Goal: Task Accomplishment & Management: Manage account settings

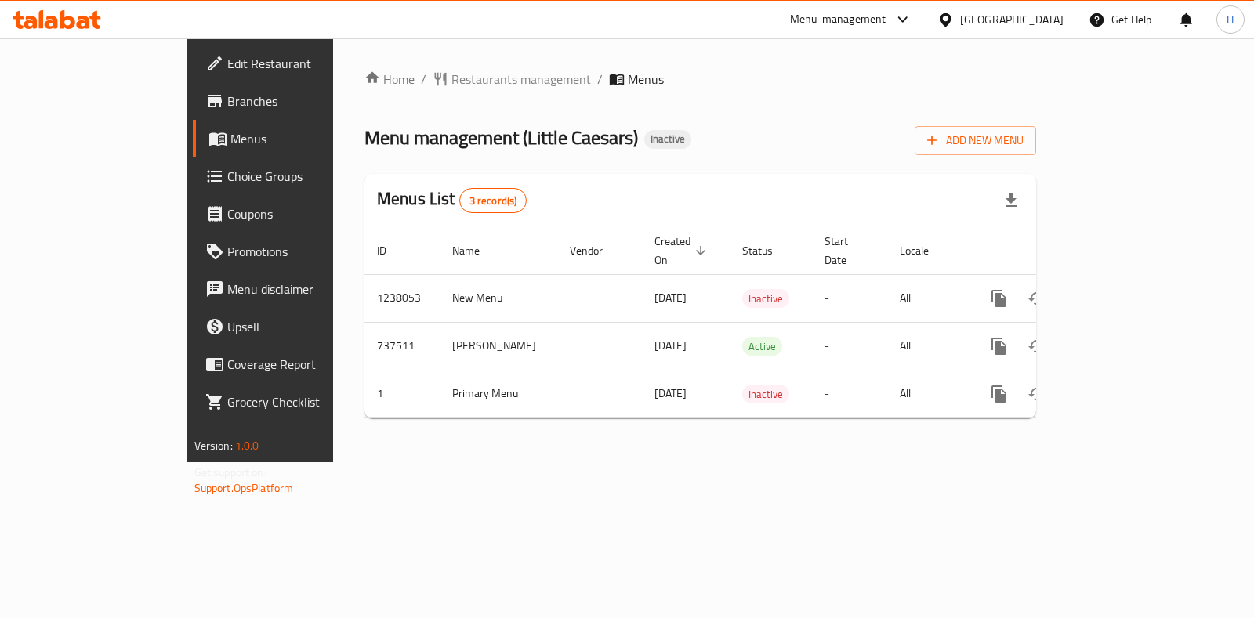
click at [451, 83] on span "Restaurants management" at bounding box center [521, 79] width 140 height 19
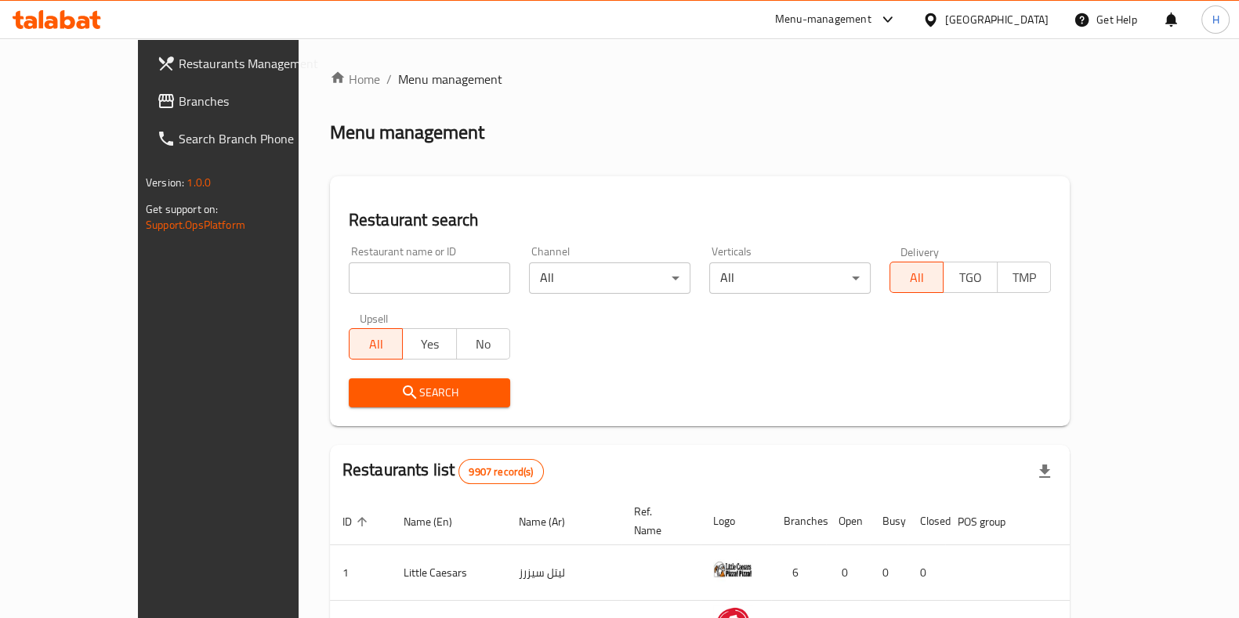
click at [349, 270] on input "search" at bounding box center [429, 278] width 161 height 31
type input "bb's"
click button "Search" at bounding box center [429, 393] width 161 height 29
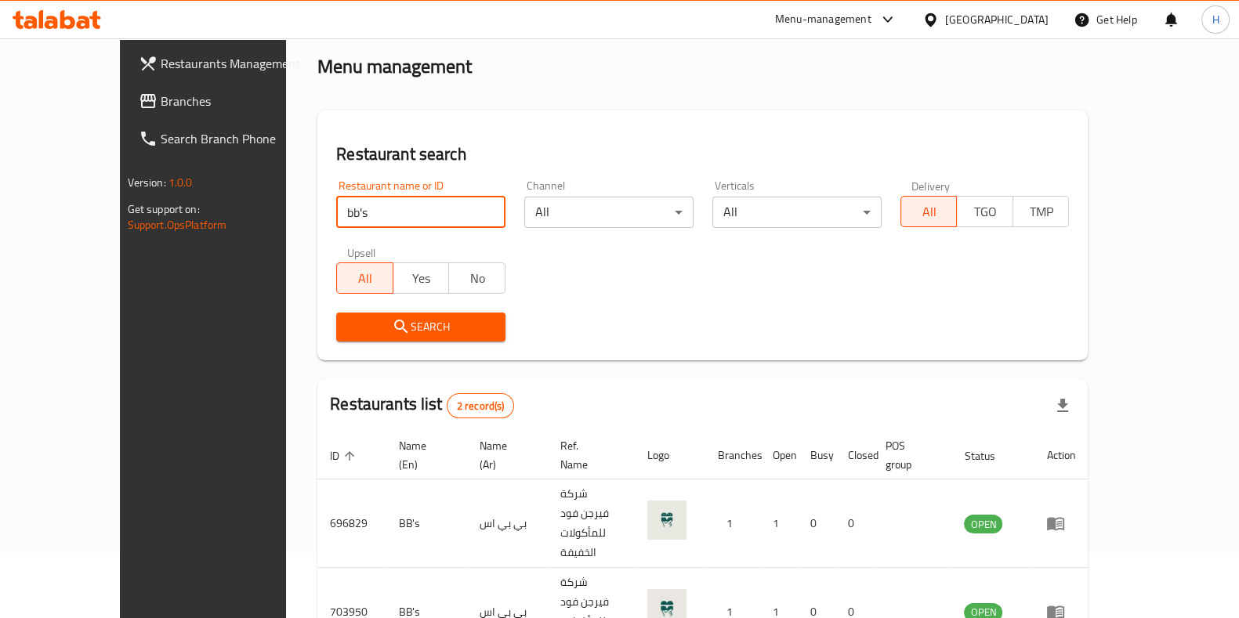
scroll to position [106, 0]
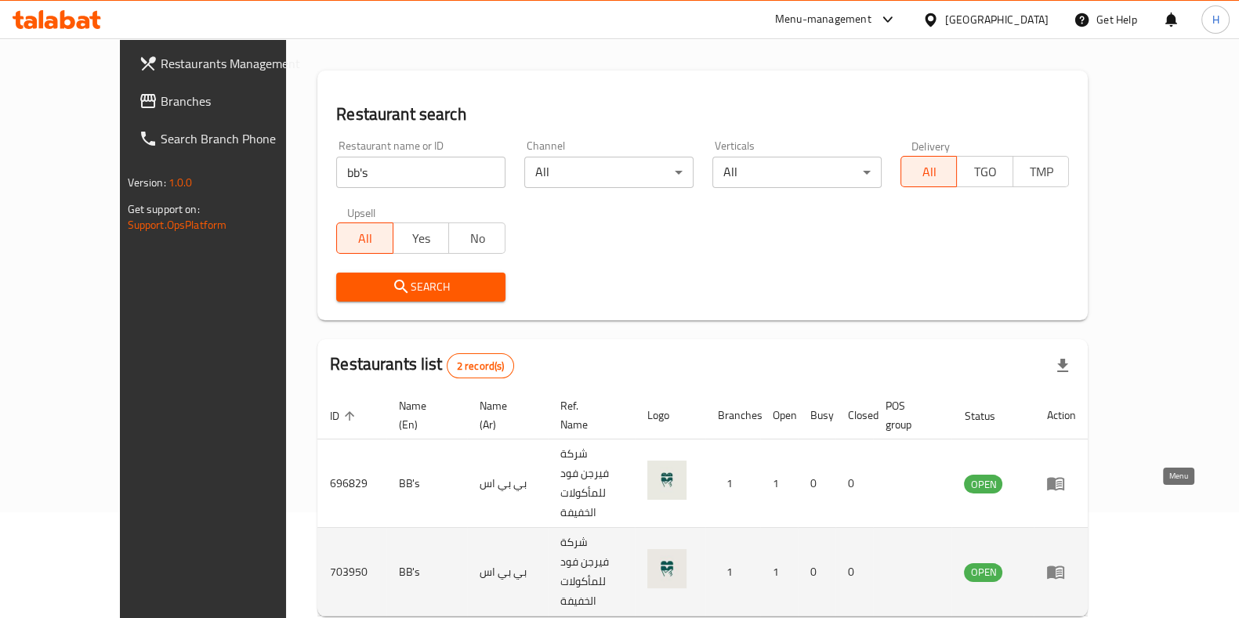
click at [1075, 563] on link "enhanced table" at bounding box center [1060, 572] width 29 height 19
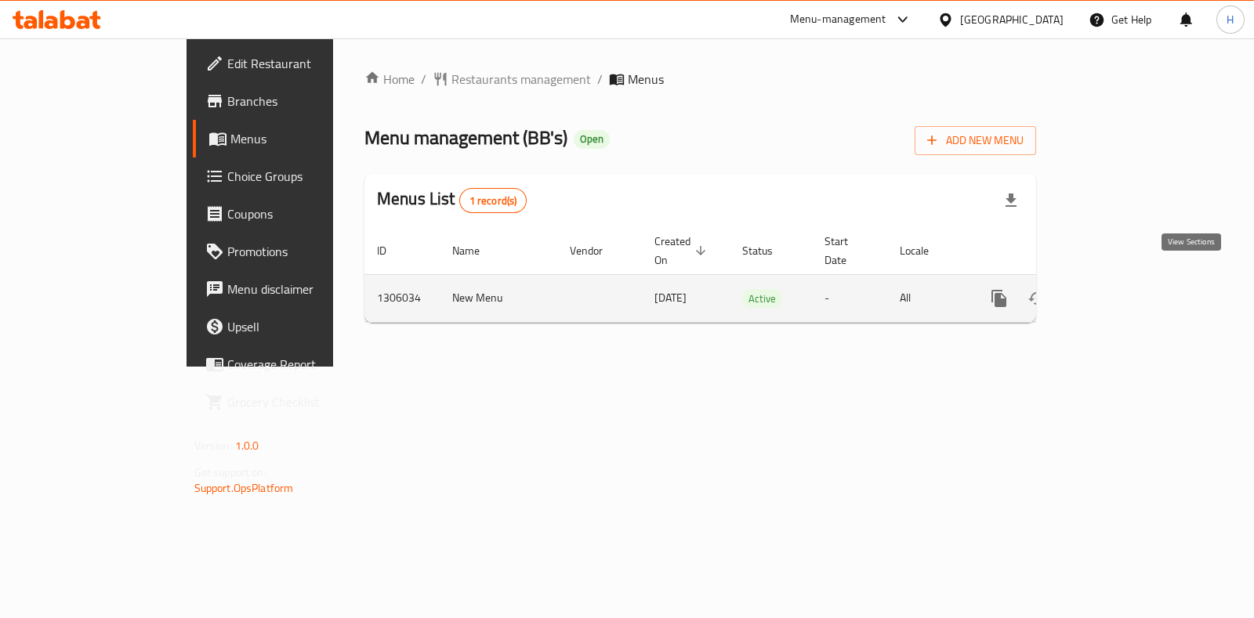
click at [1122, 289] on icon "enhanced table" at bounding box center [1112, 298] width 19 height 19
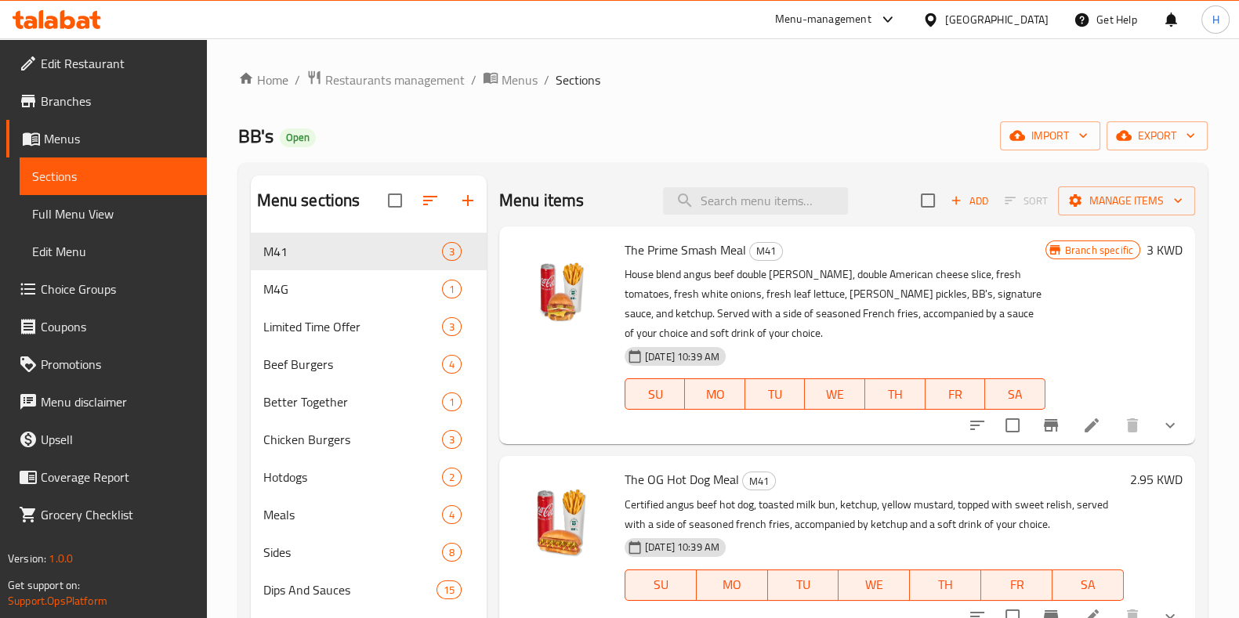
click at [125, 245] on span "Edit Menu" at bounding box center [113, 251] width 162 height 19
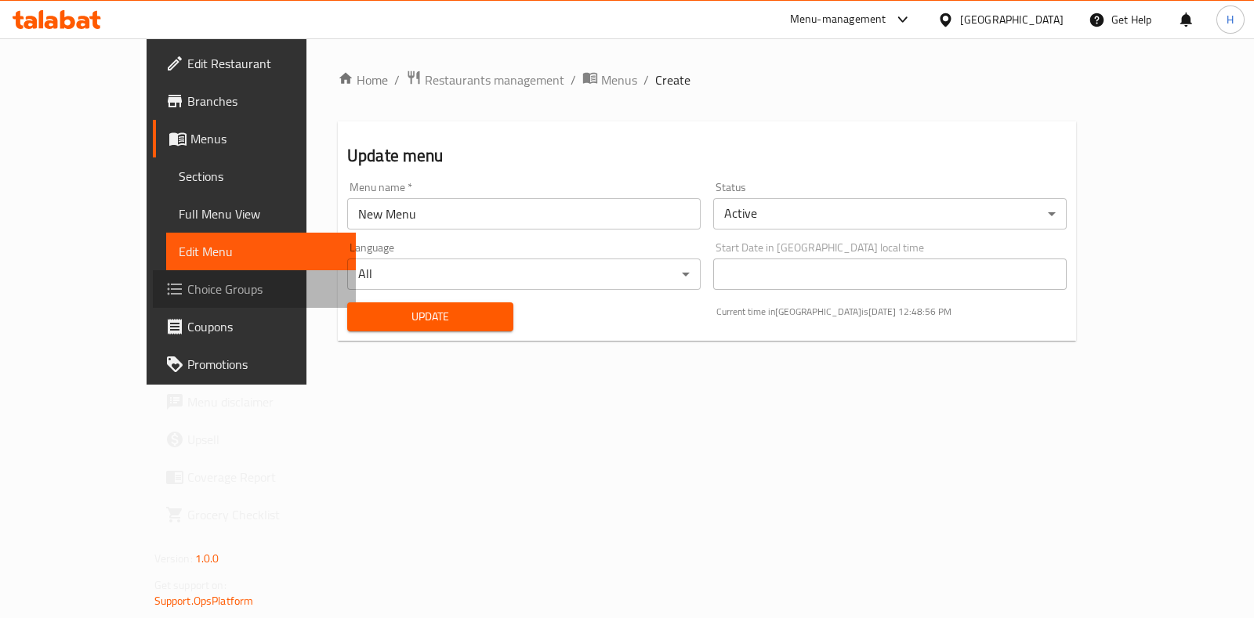
click at [187, 284] on span "Choice Groups" at bounding box center [265, 289] width 156 height 19
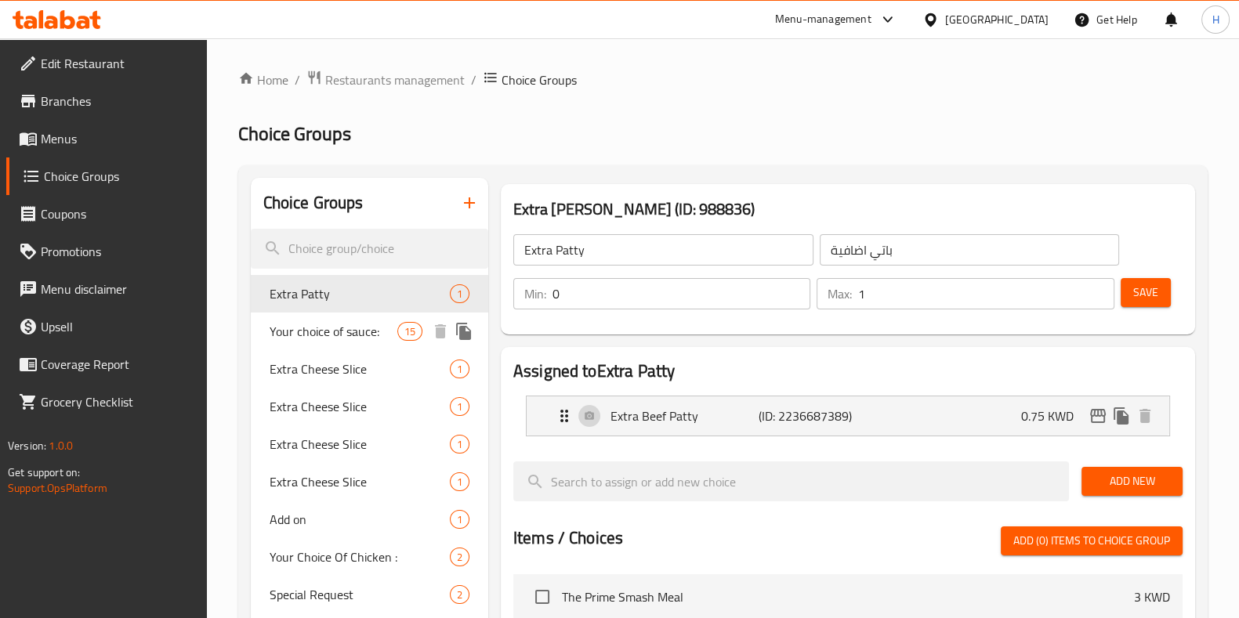
click at [337, 344] on div "Your choice of sauce: 15" at bounding box center [369, 332] width 237 height 38
type input "Your choice of sauce:"
type input "اختيارك من نوع الصوص"
type input "0"
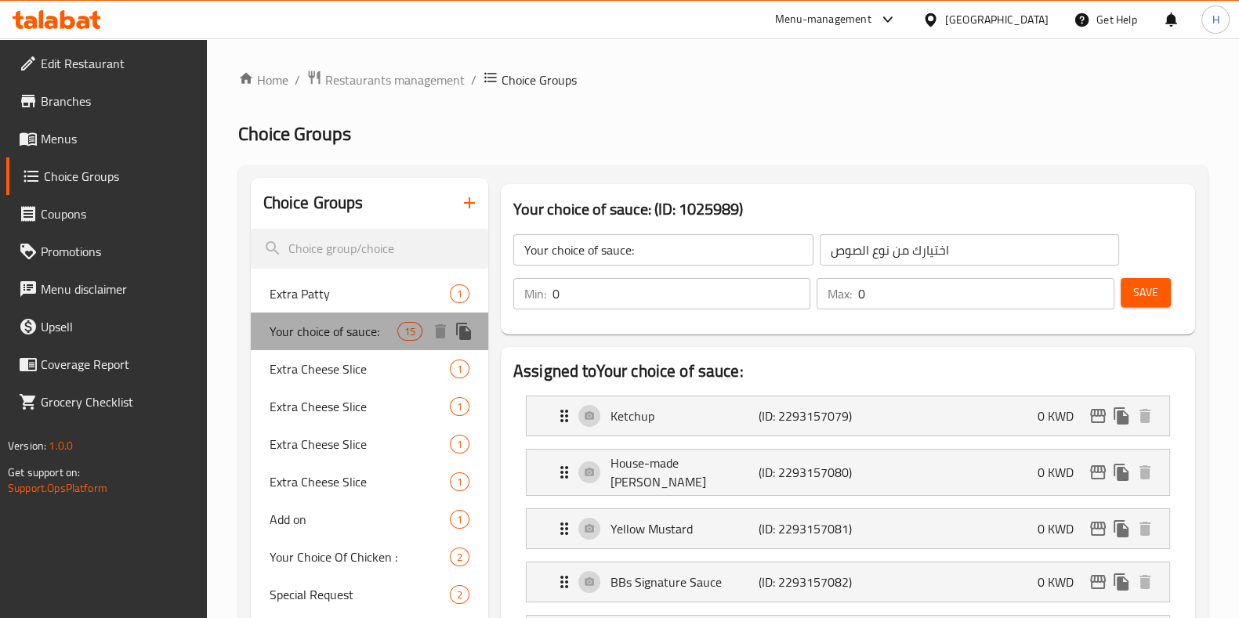
click at [312, 332] on span "Your choice of sauce:" at bounding box center [334, 331] width 128 height 19
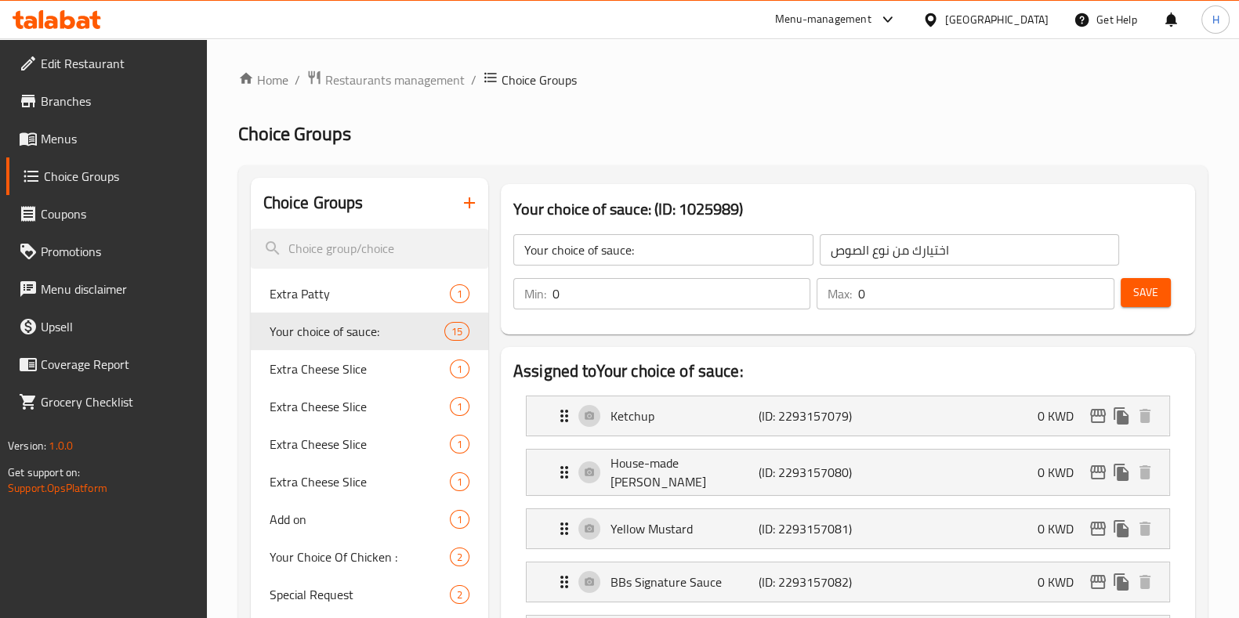
drag, startPoint x: 78, startPoint y: 141, endPoint x: 162, endPoint y: 158, distance: 85.6
click at [78, 141] on span "Menus" at bounding box center [118, 138] width 154 height 19
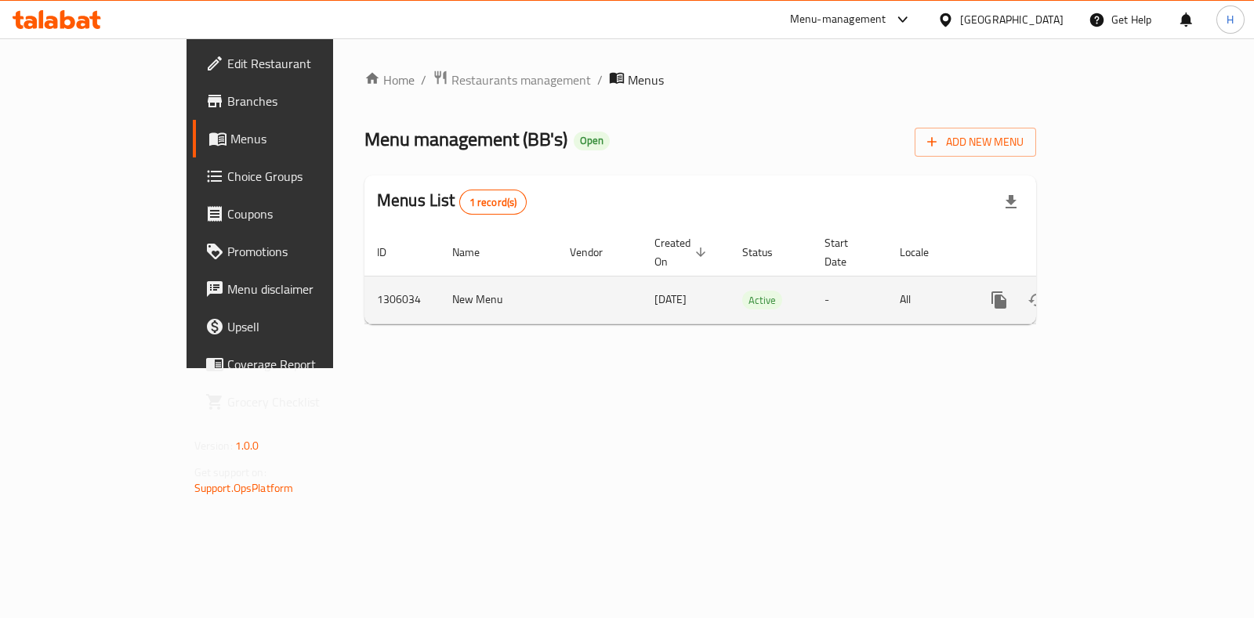
click at [1122, 291] on icon "enhanced table" at bounding box center [1112, 300] width 19 height 19
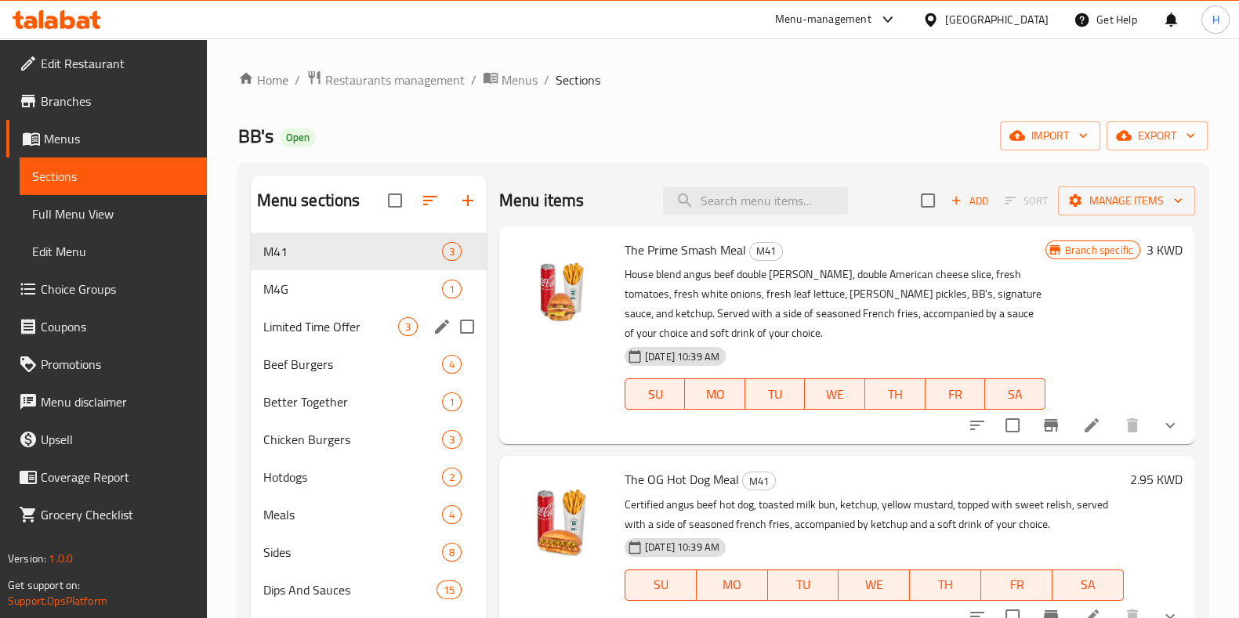
click at [321, 291] on span "M4G" at bounding box center [352, 289] width 179 height 19
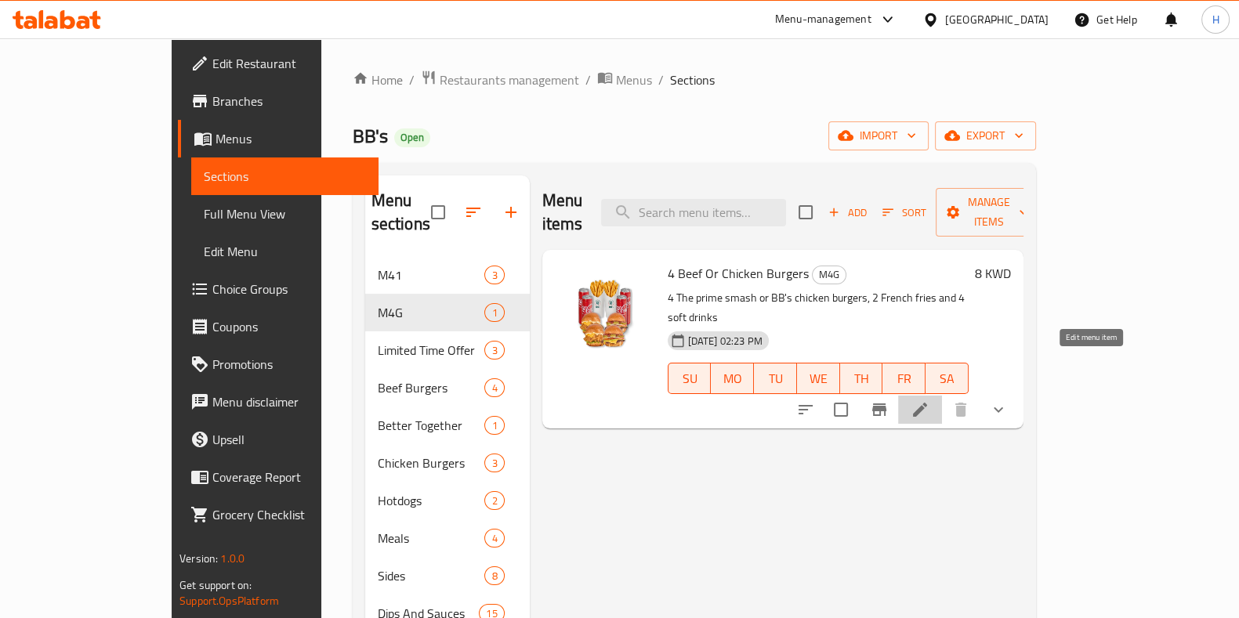
click at [930, 401] on icon at bounding box center [920, 410] width 19 height 19
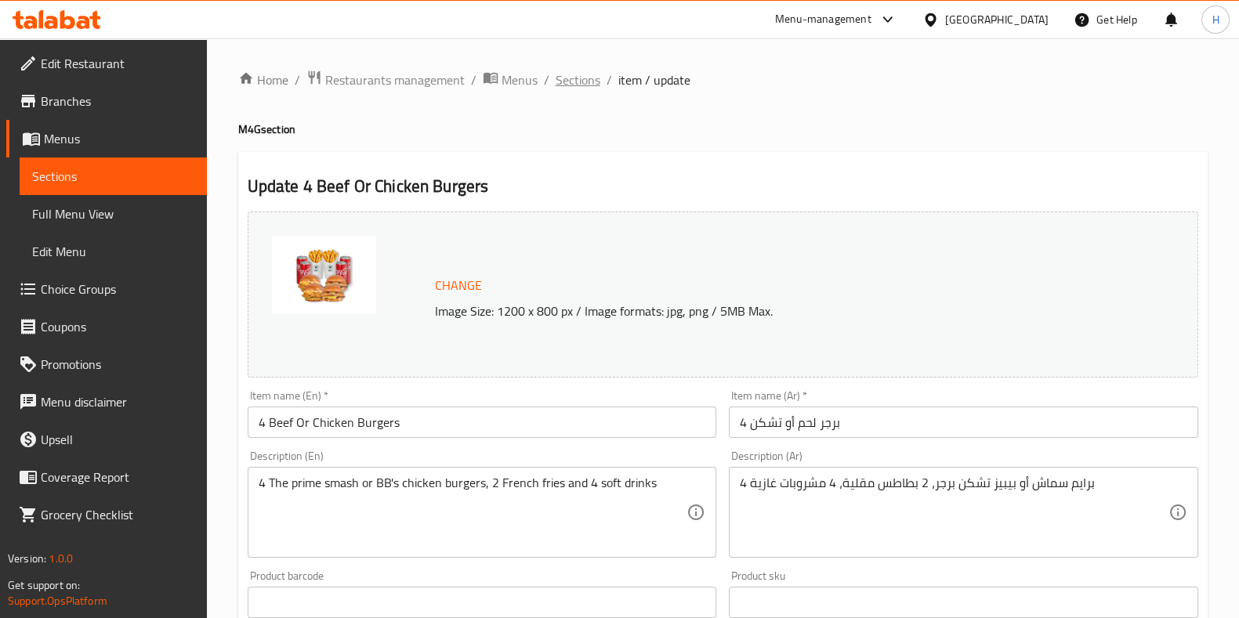
click at [582, 76] on span "Sections" at bounding box center [578, 80] width 45 height 19
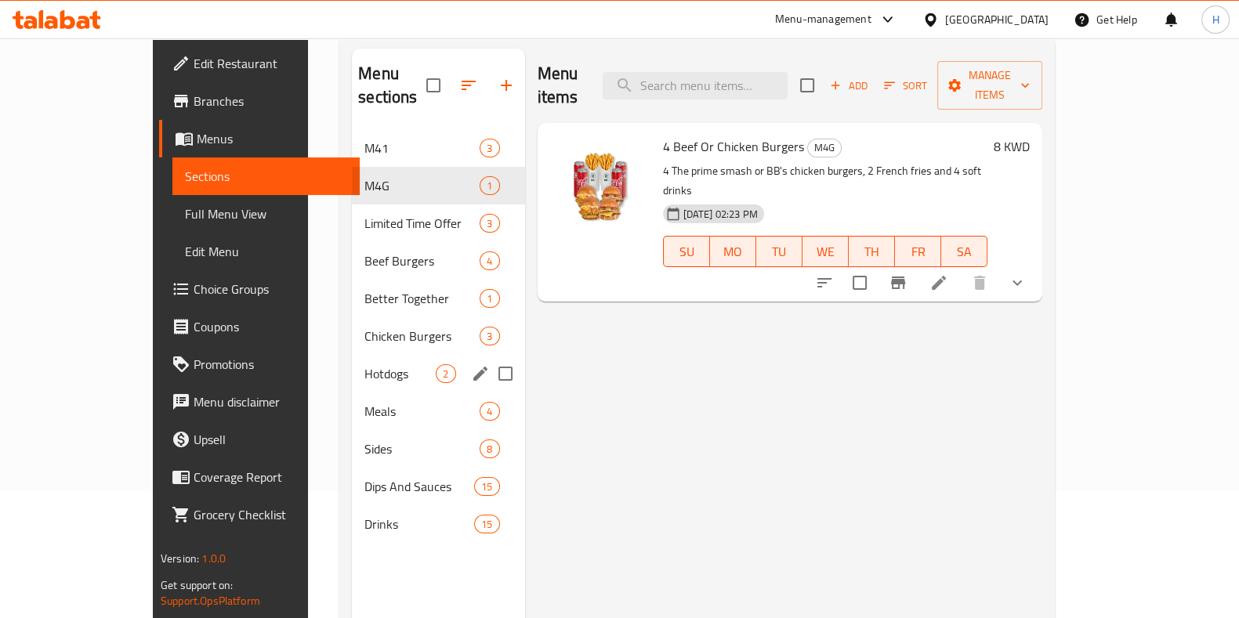
scroll to position [219, 0]
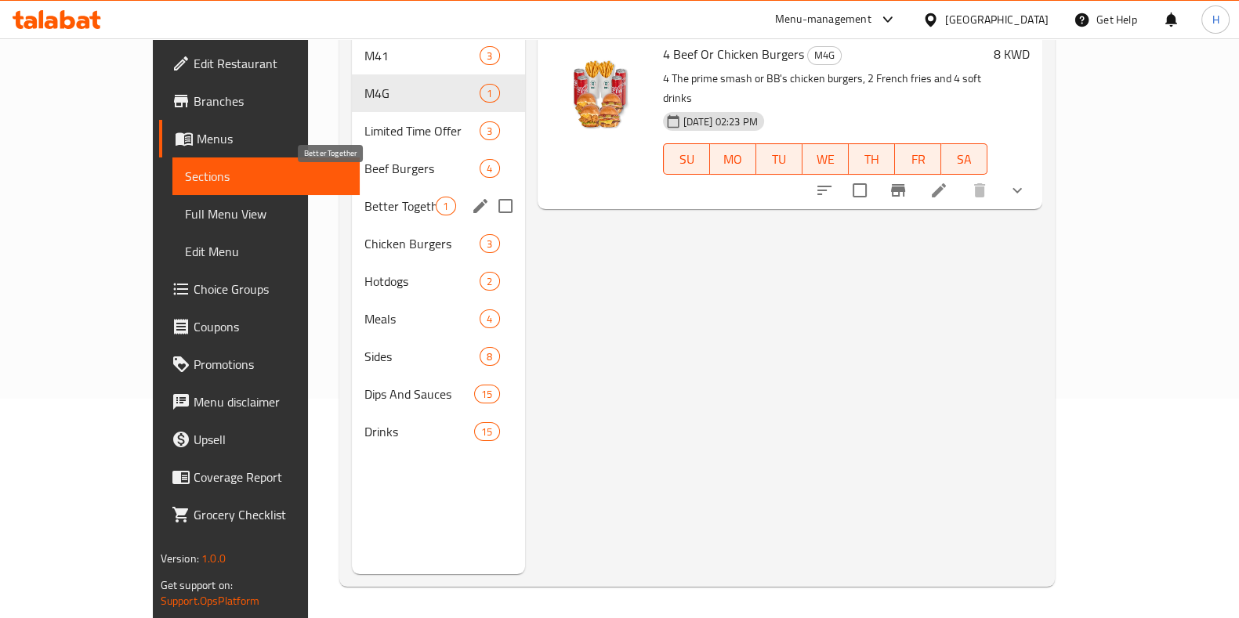
click at [364, 197] on span "Better Together" at bounding box center [399, 206] width 71 height 19
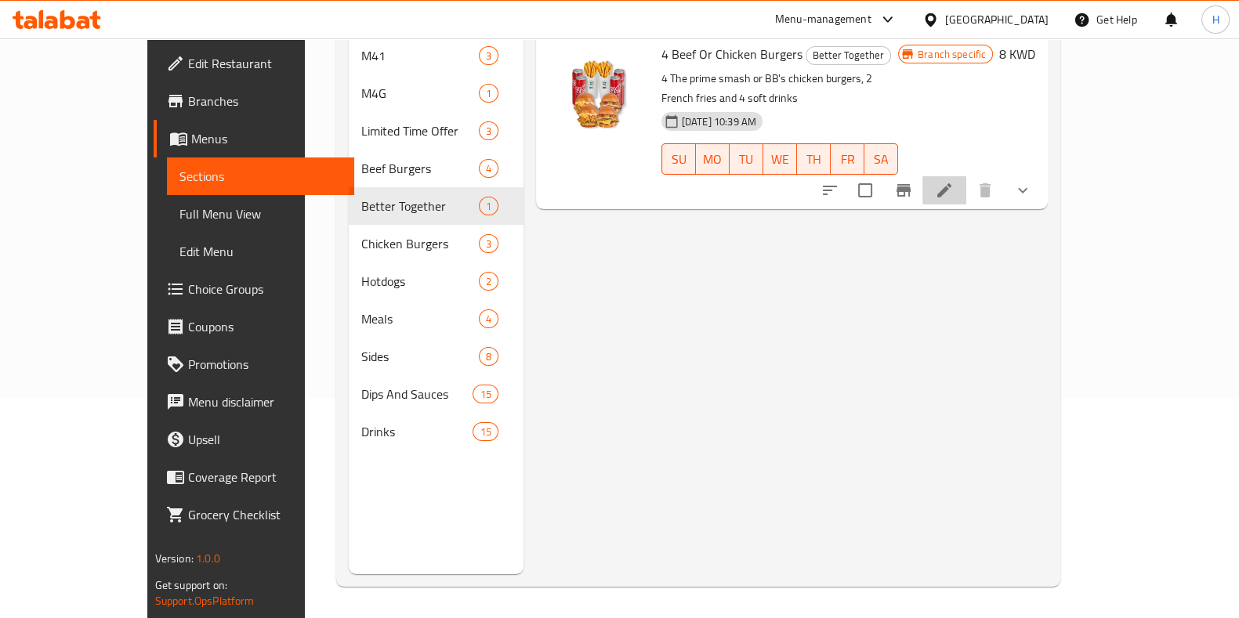
click at [966, 176] on li at bounding box center [945, 190] width 44 height 28
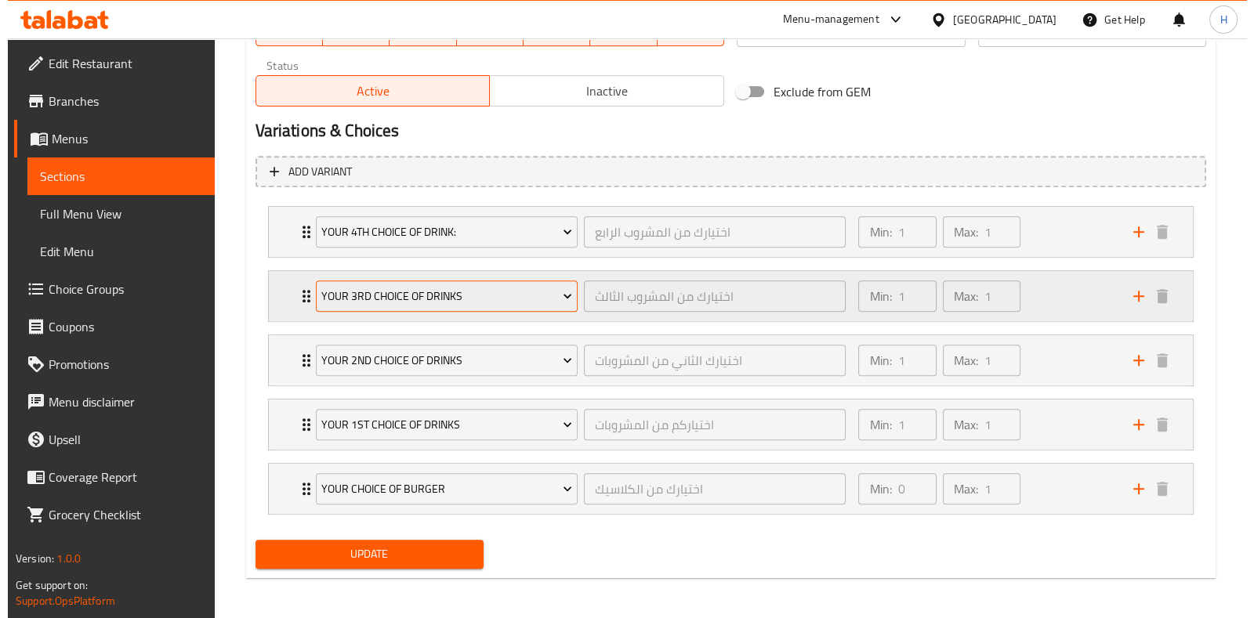
scroll to position [792, 0]
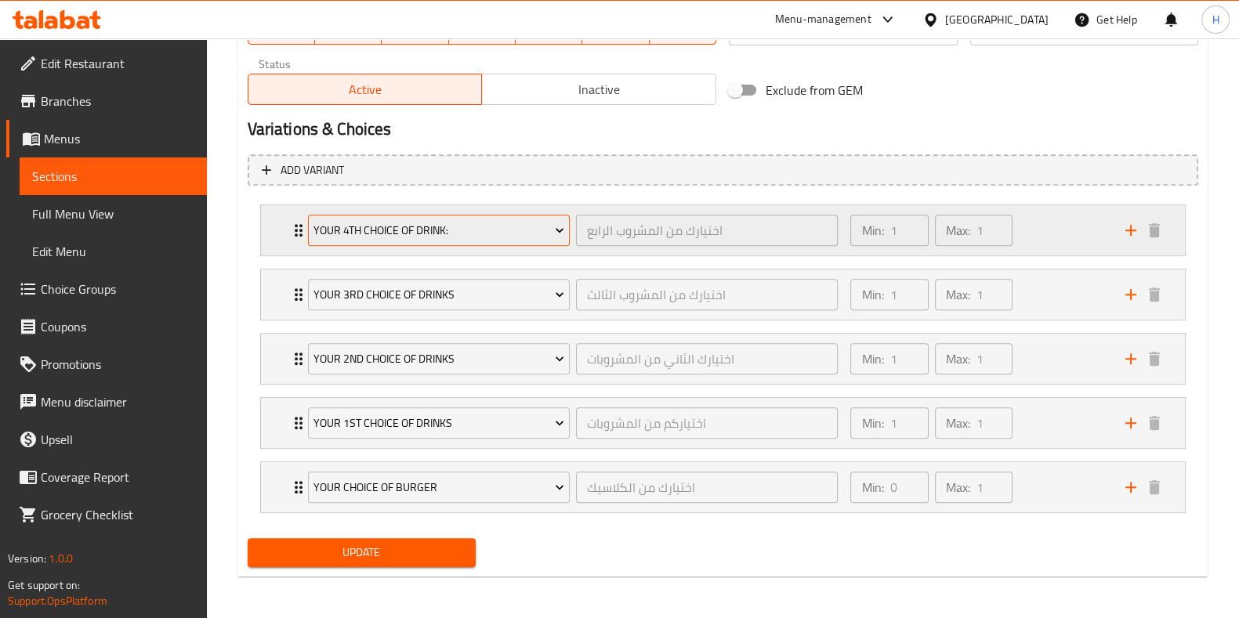
click at [404, 228] on span "Your 4th Choice Of Drink:" at bounding box center [439, 231] width 251 height 20
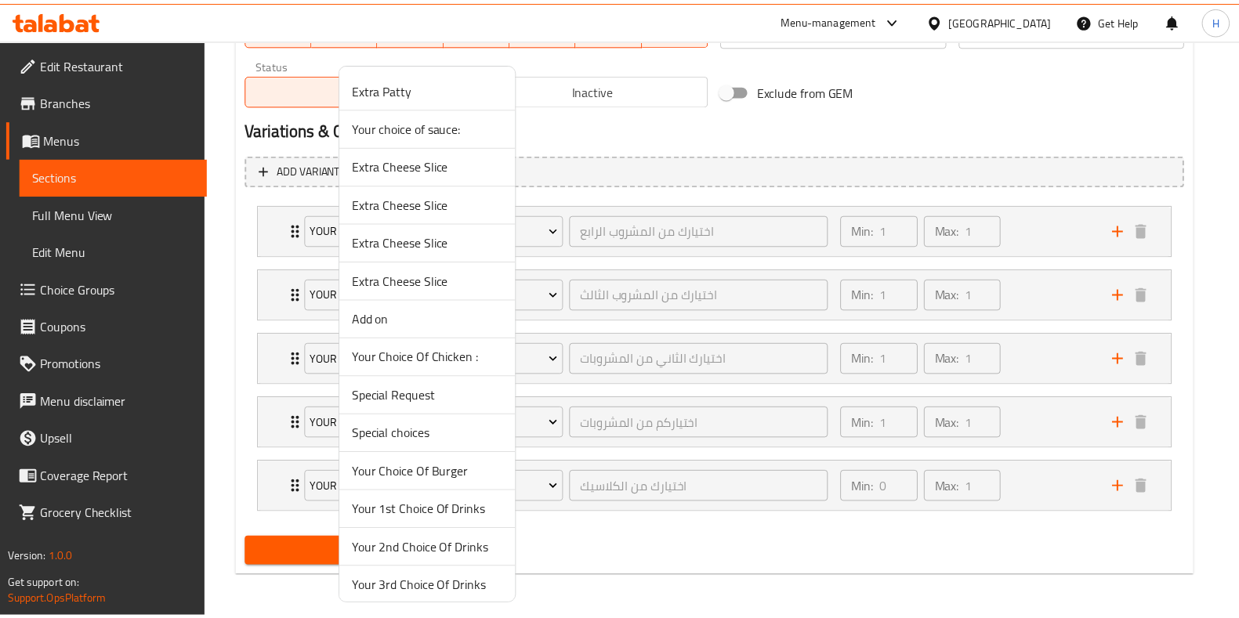
scroll to position [82, 0]
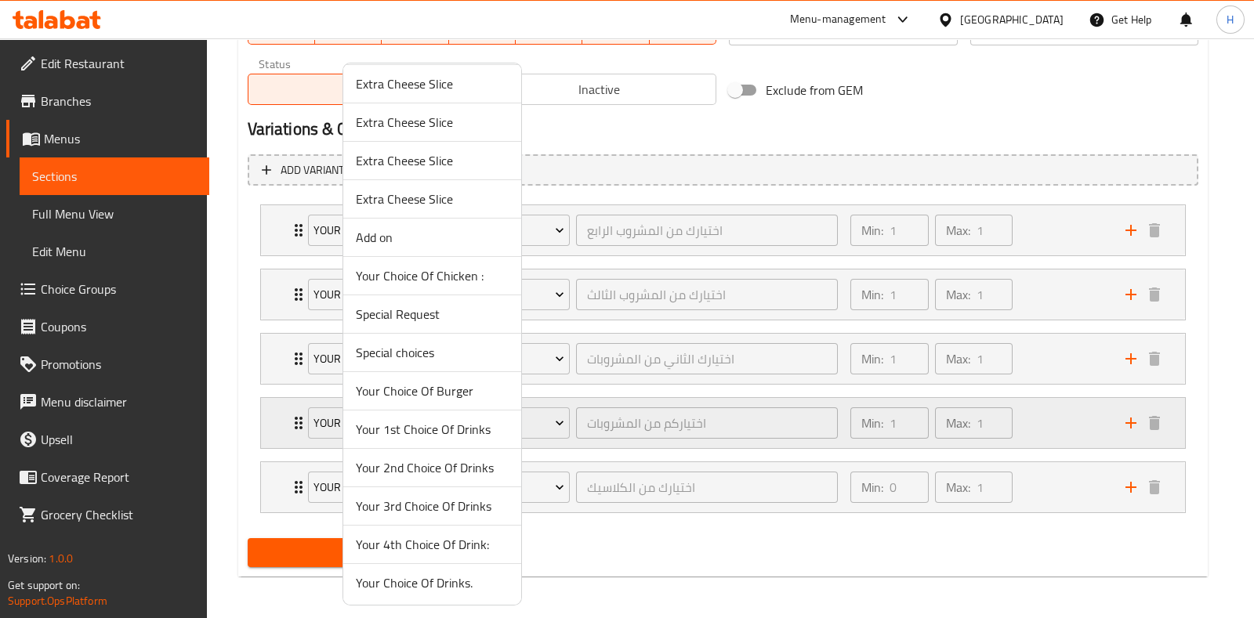
drag, startPoint x: 448, startPoint y: 397, endPoint x: 507, endPoint y: 397, distance: 59.6
click at [448, 395] on span "Your Choice Of Burger" at bounding box center [432, 391] width 153 height 19
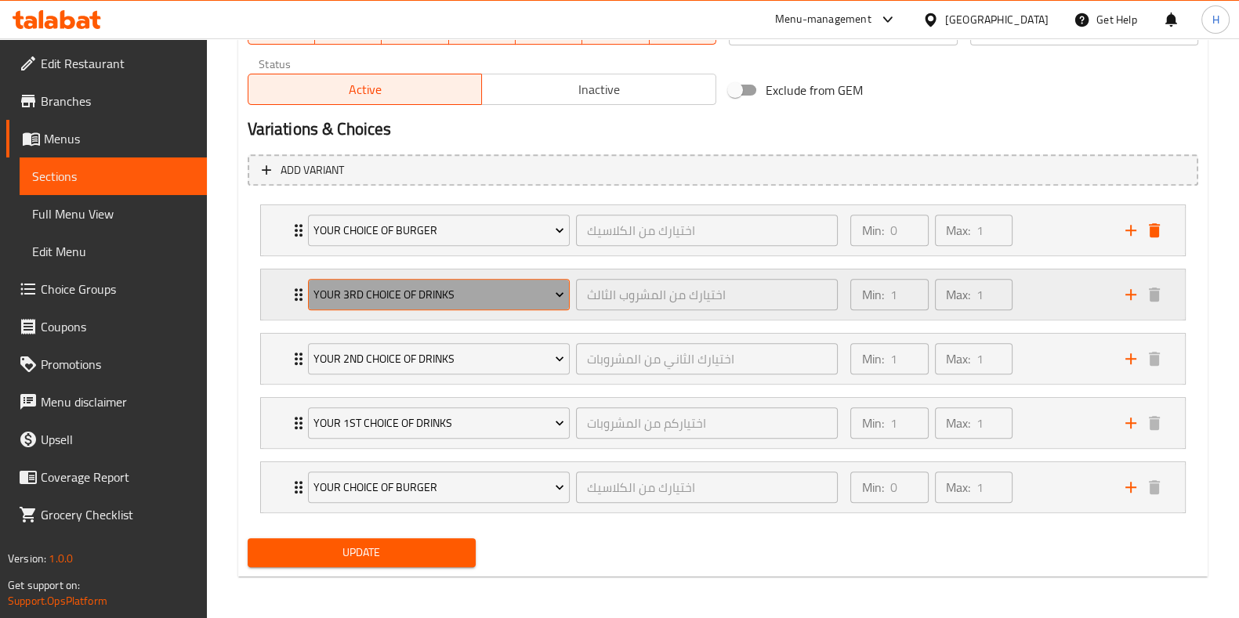
click at [437, 294] on span "Your 3rd Choice Of Drinks" at bounding box center [439, 295] width 251 height 20
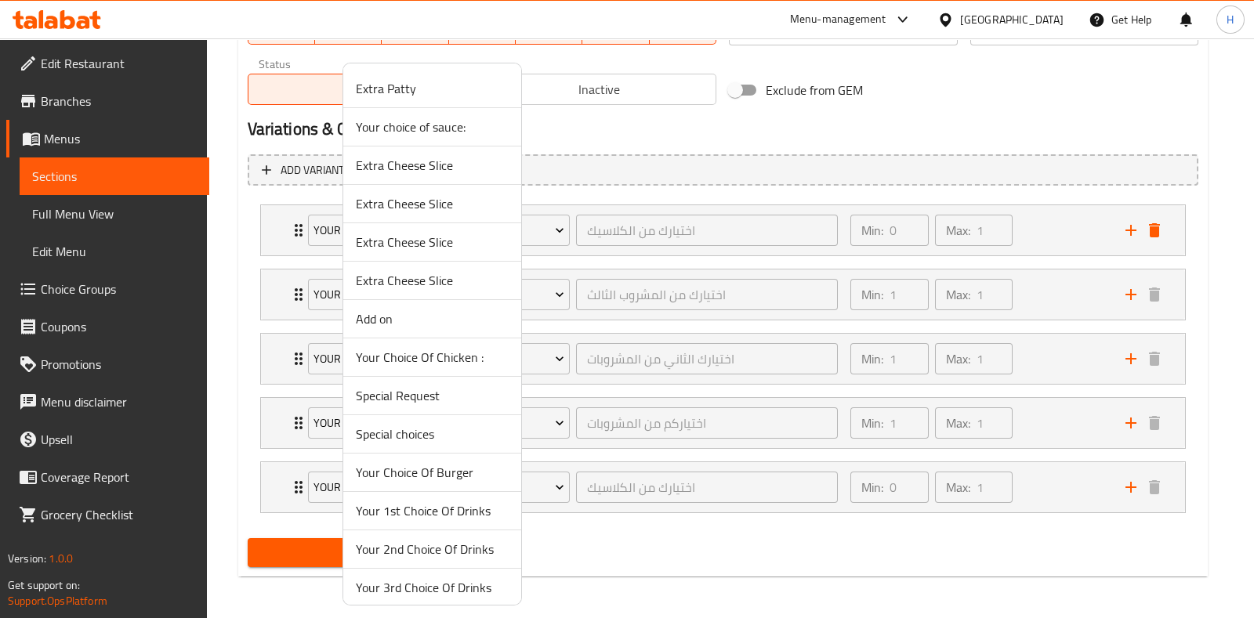
click at [563, 312] on div at bounding box center [627, 309] width 1254 height 618
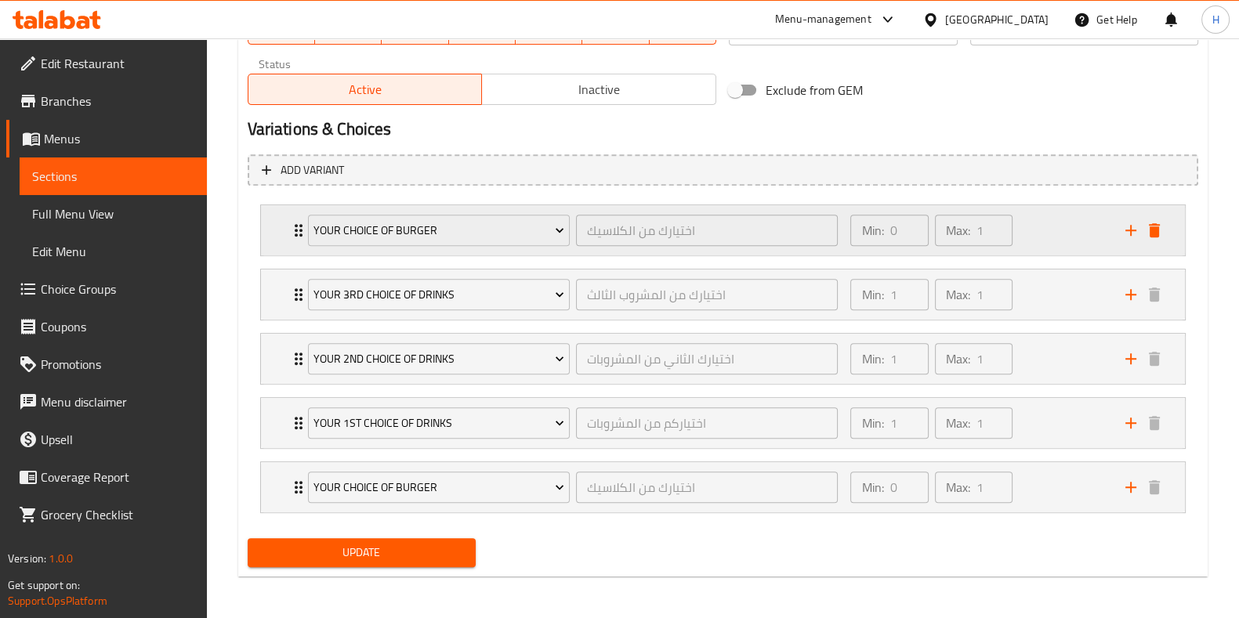
click at [1031, 234] on div "Min: 0 ​ Max: 1 ​" at bounding box center [978, 230] width 274 height 50
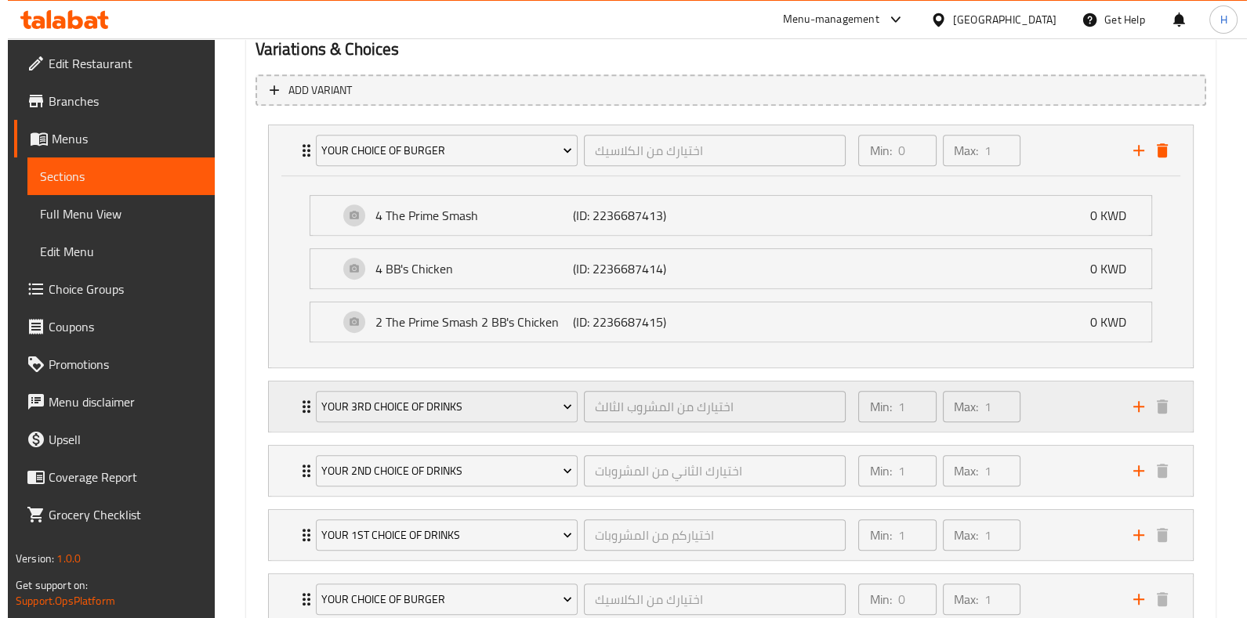
scroll to position [890, 0]
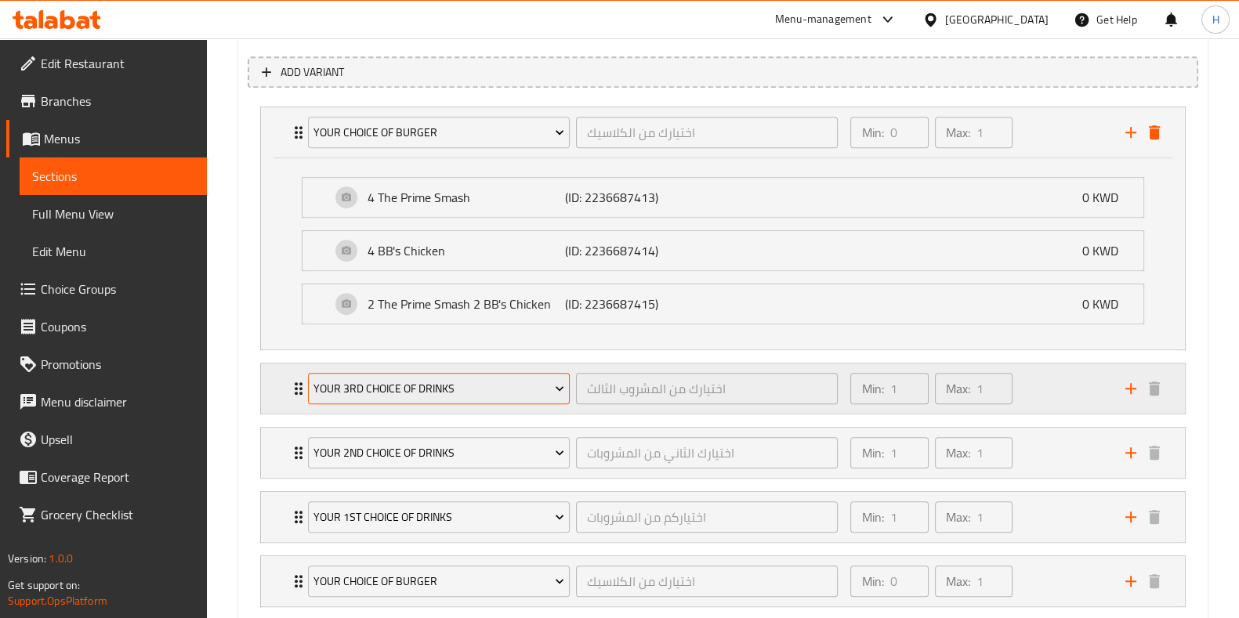
click at [444, 382] on span "Your 3rd Choice Of Drinks" at bounding box center [439, 389] width 251 height 20
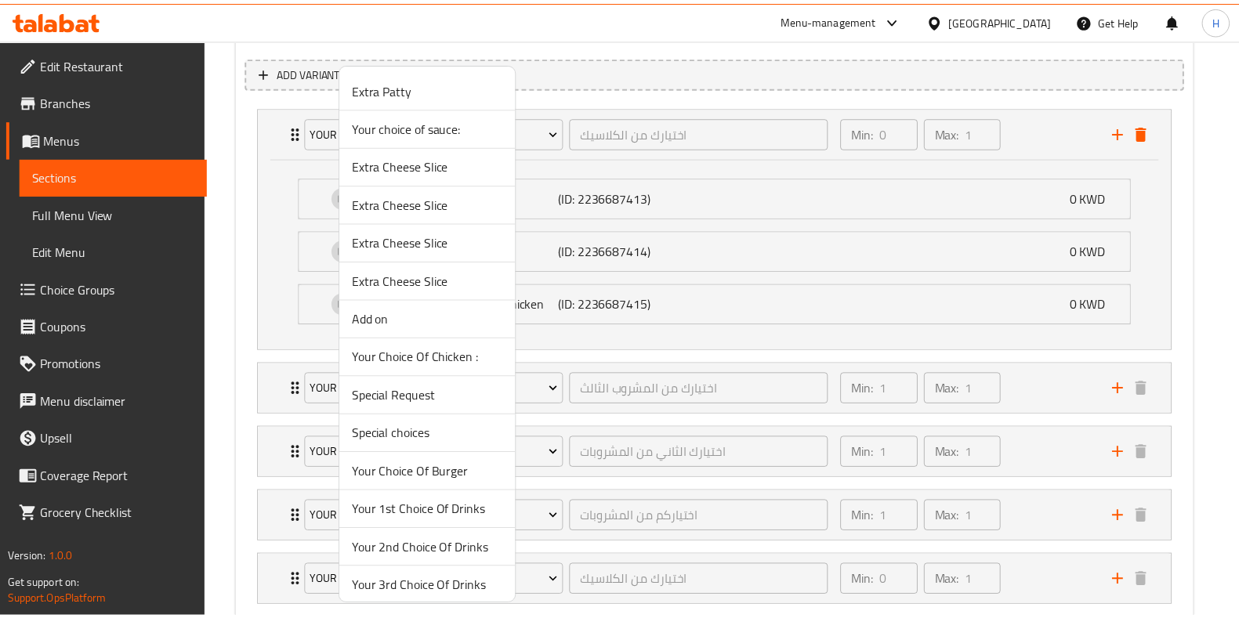
scroll to position [82, 0]
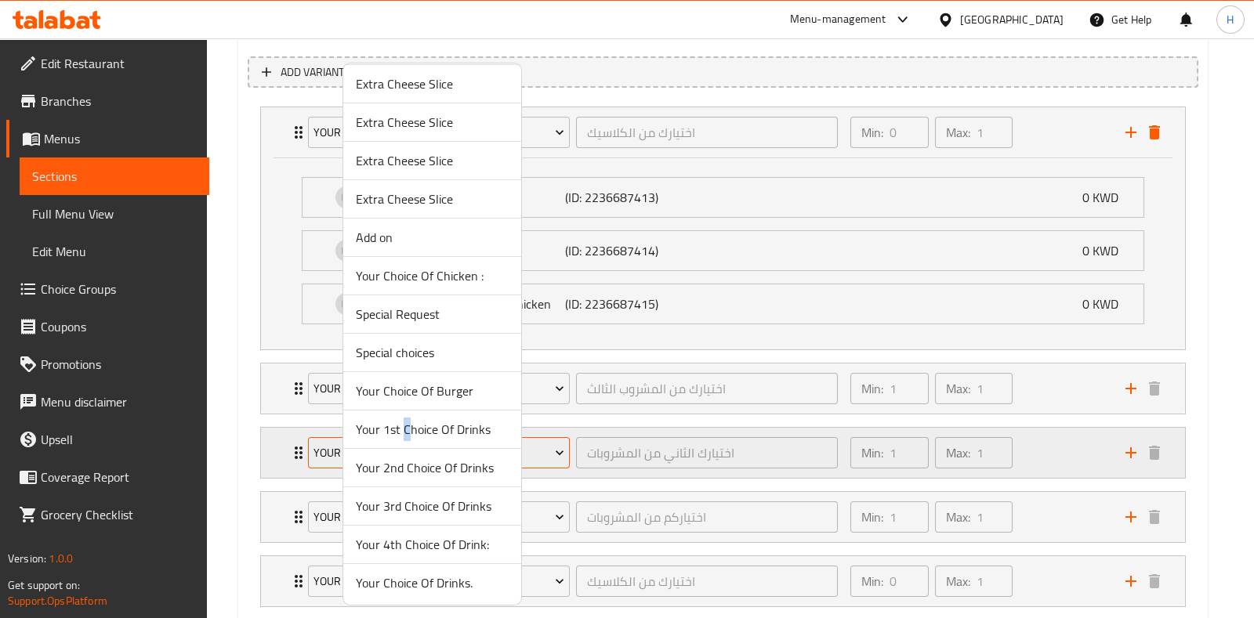
drag, startPoint x: 406, startPoint y: 433, endPoint x: 392, endPoint y: 456, distance: 27.4
click at [404, 433] on span "Your 1st Choice Of Drinks" at bounding box center [432, 429] width 153 height 19
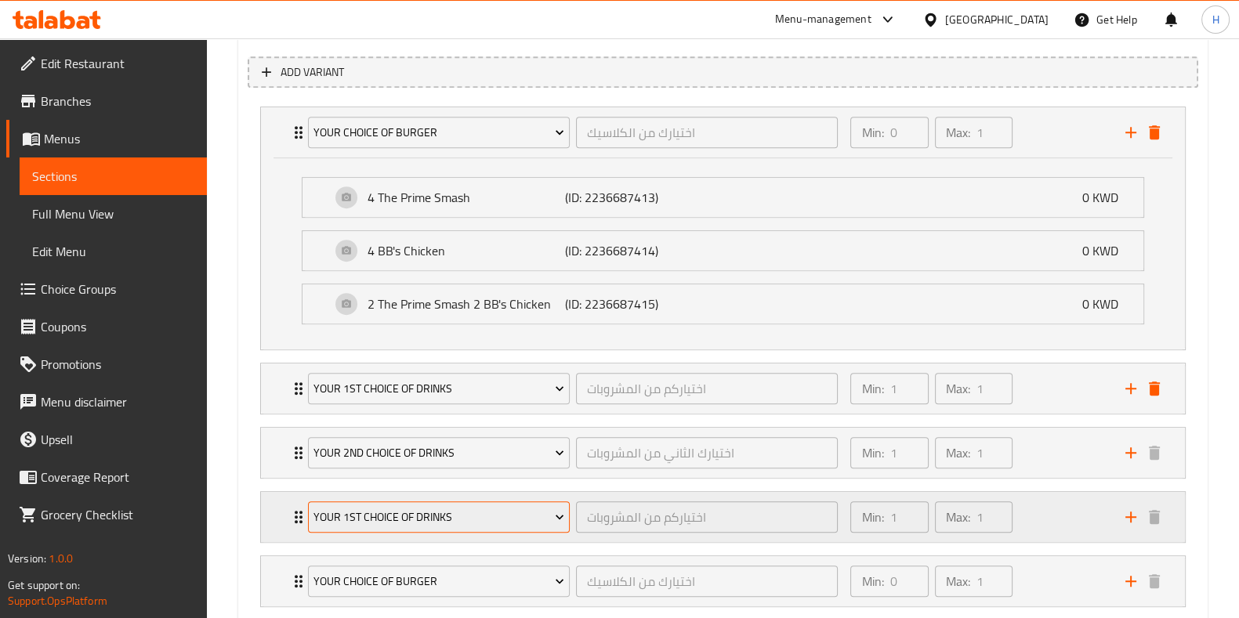
click at [380, 515] on span "Your 1st Choice Of Drinks" at bounding box center [439, 518] width 251 height 20
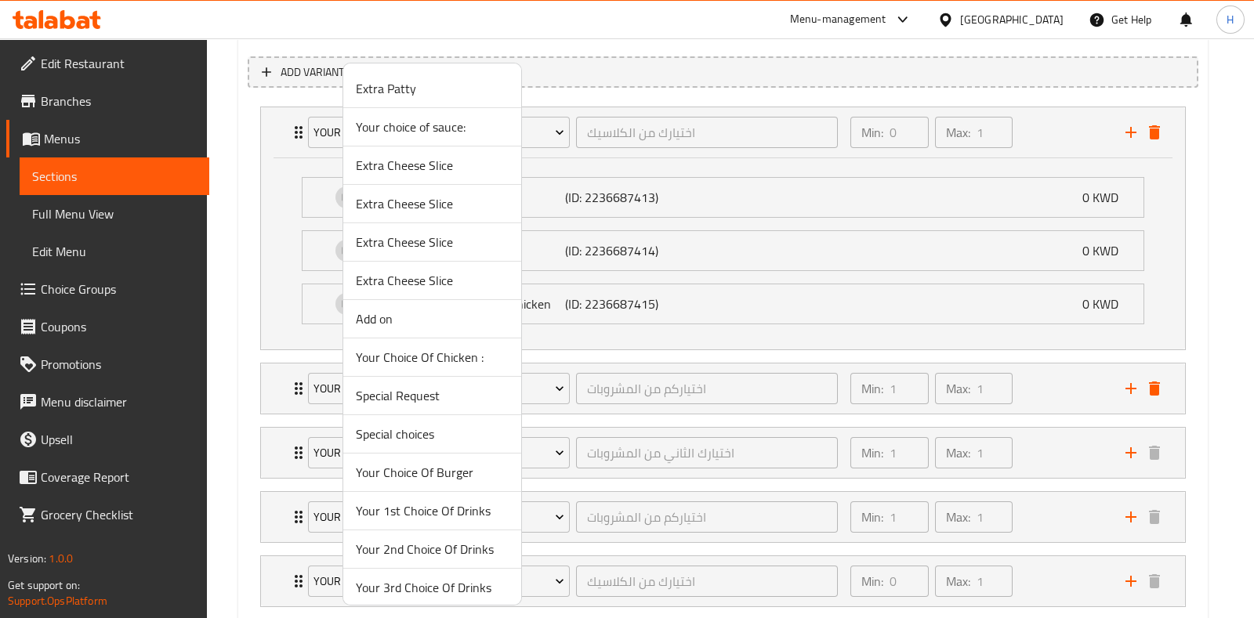
click at [398, 586] on span "Your 3rd Choice Of Drinks" at bounding box center [432, 587] width 153 height 19
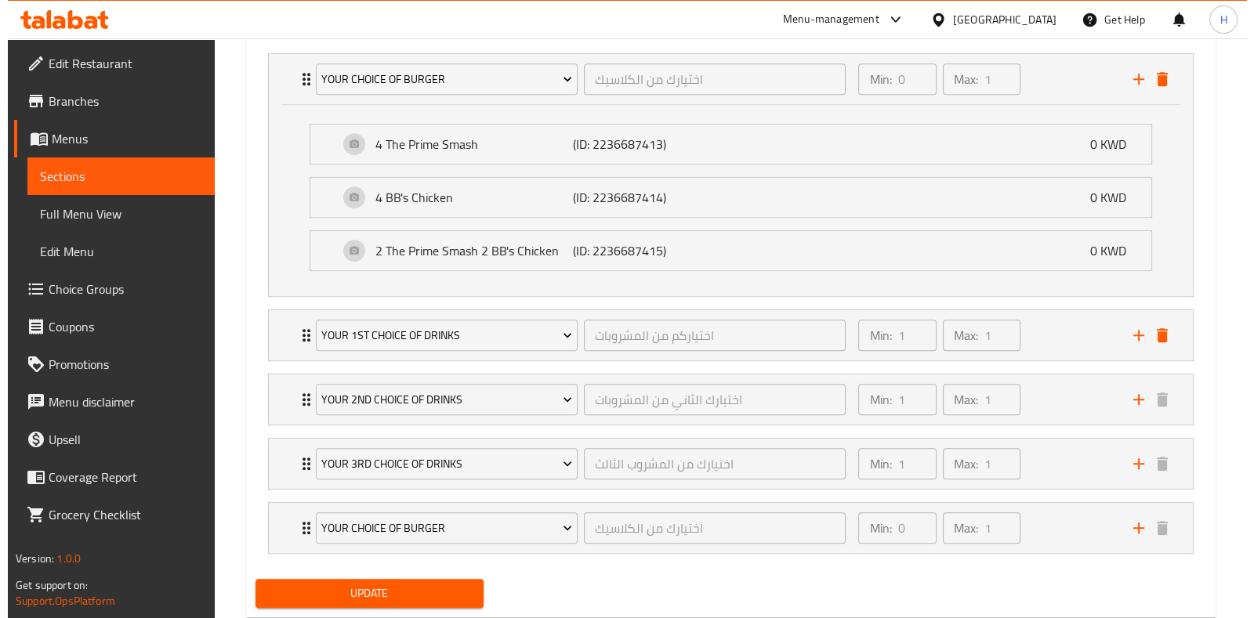
scroll to position [984, 0]
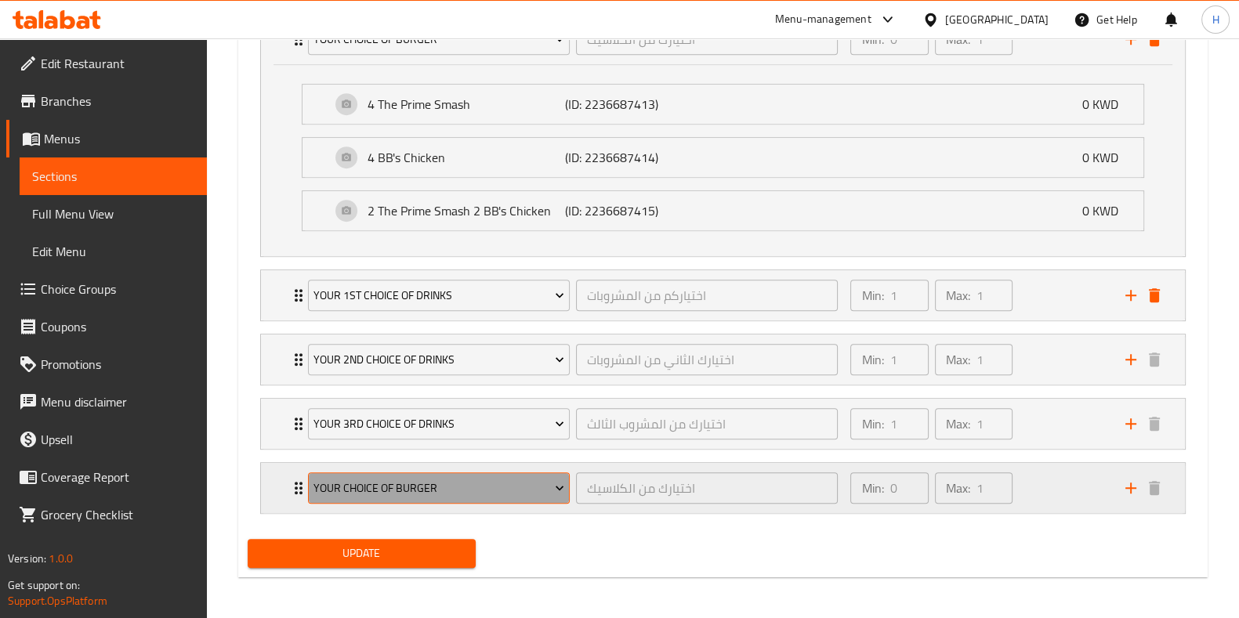
click at [408, 484] on span "Your Choice Of Burger" at bounding box center [439, 489] width 251 height 20
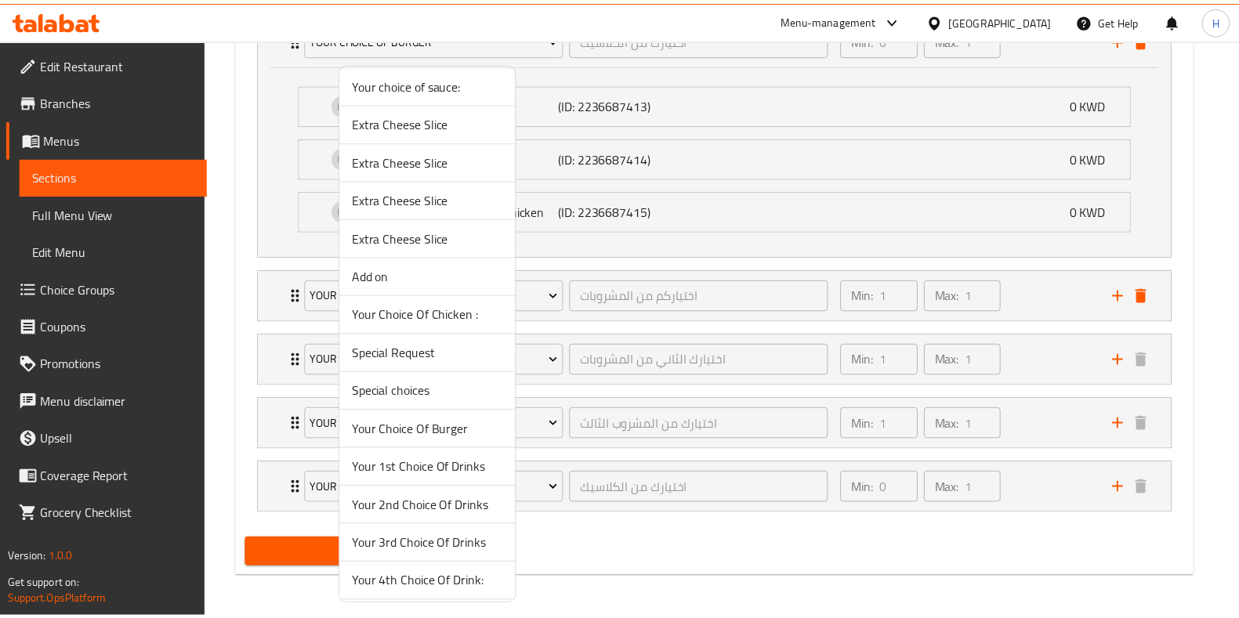
scroll to position [82, 0]
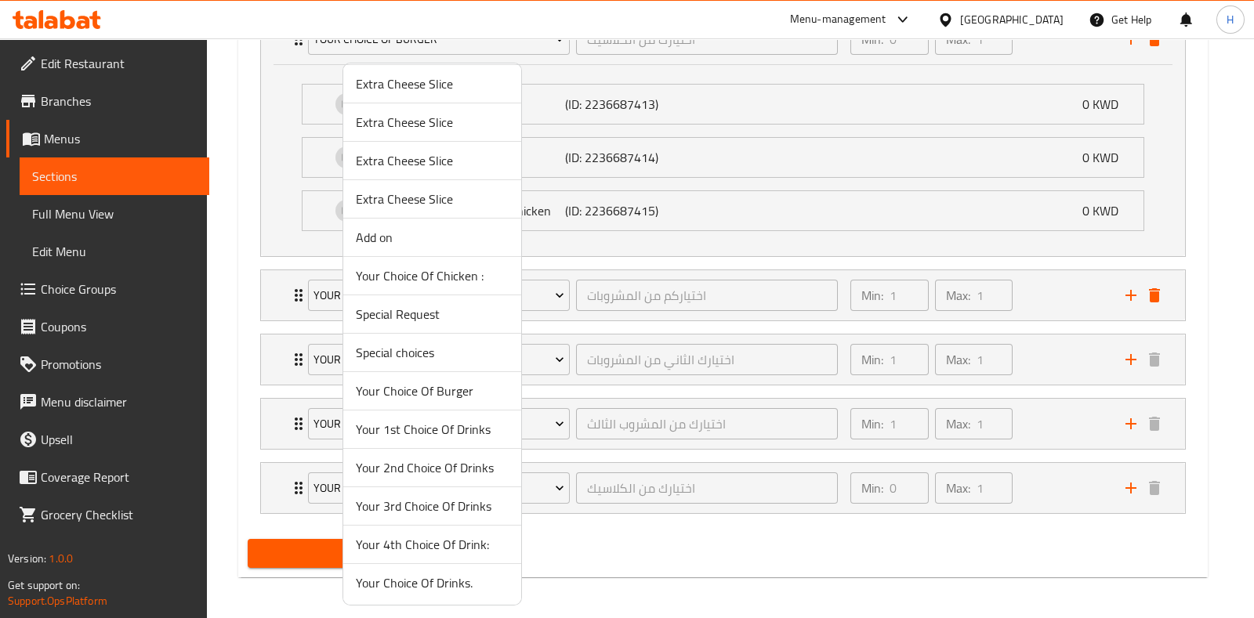
click at [404, 543] on span "Your 4th Choice Of Drink:" at bounding box center [432, 544] width 153 height 19
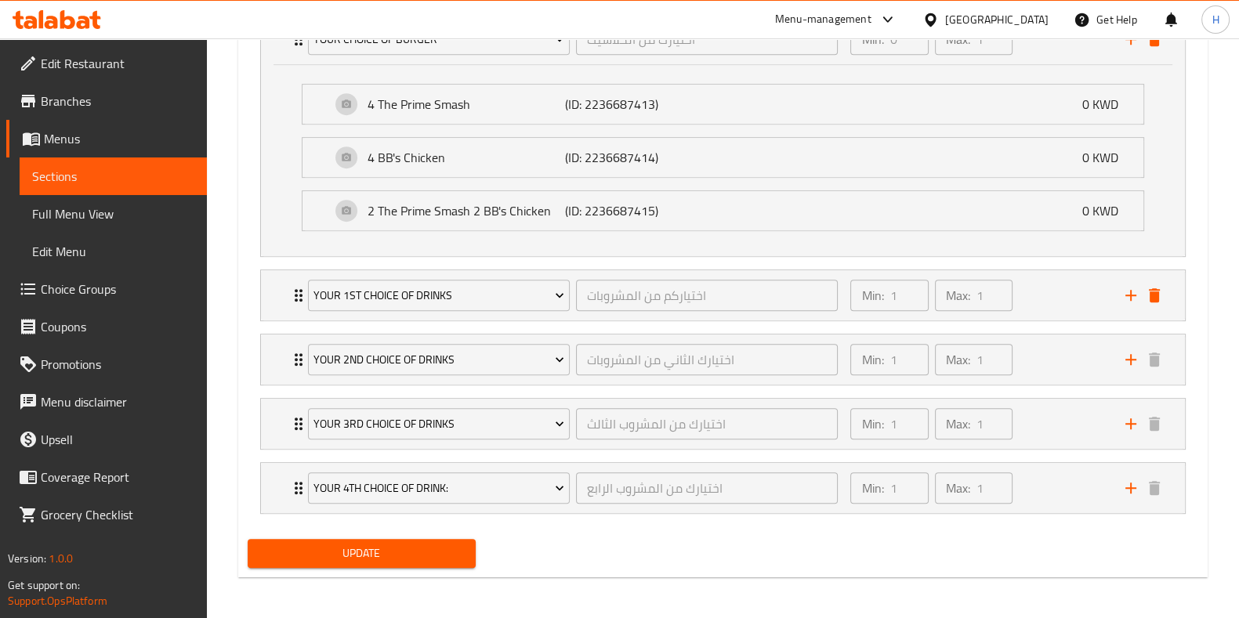
click at [433, 553] on span "Update" at bounding box center [361, 554] width 203 height 20
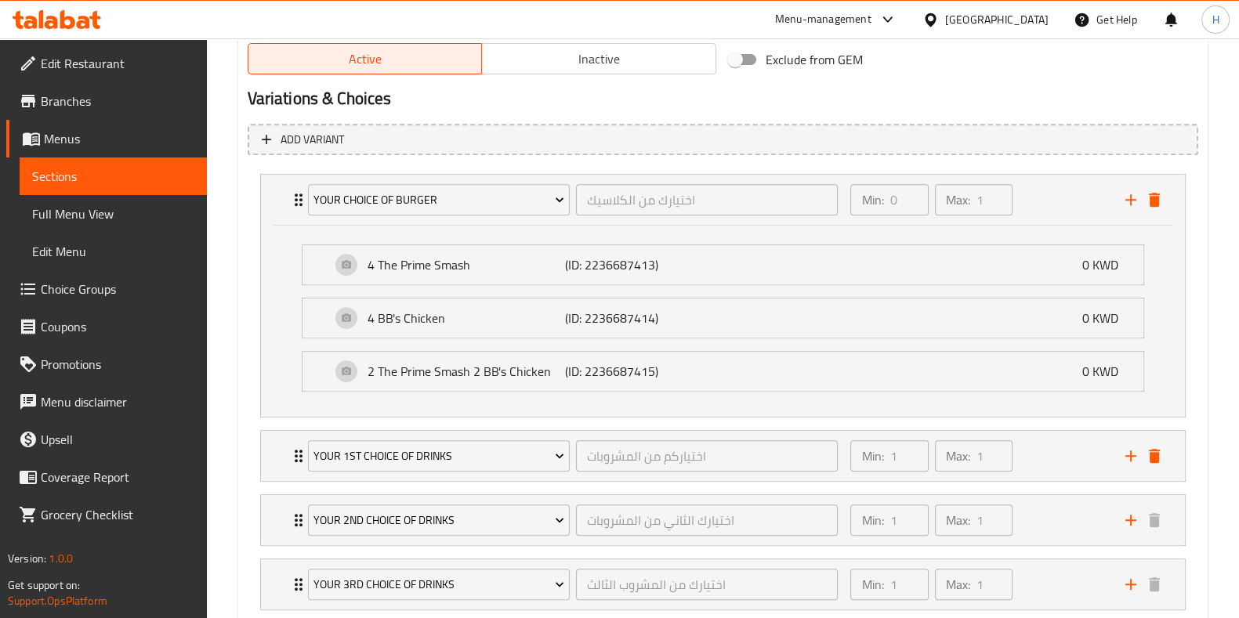
scroll to position [984, 0]
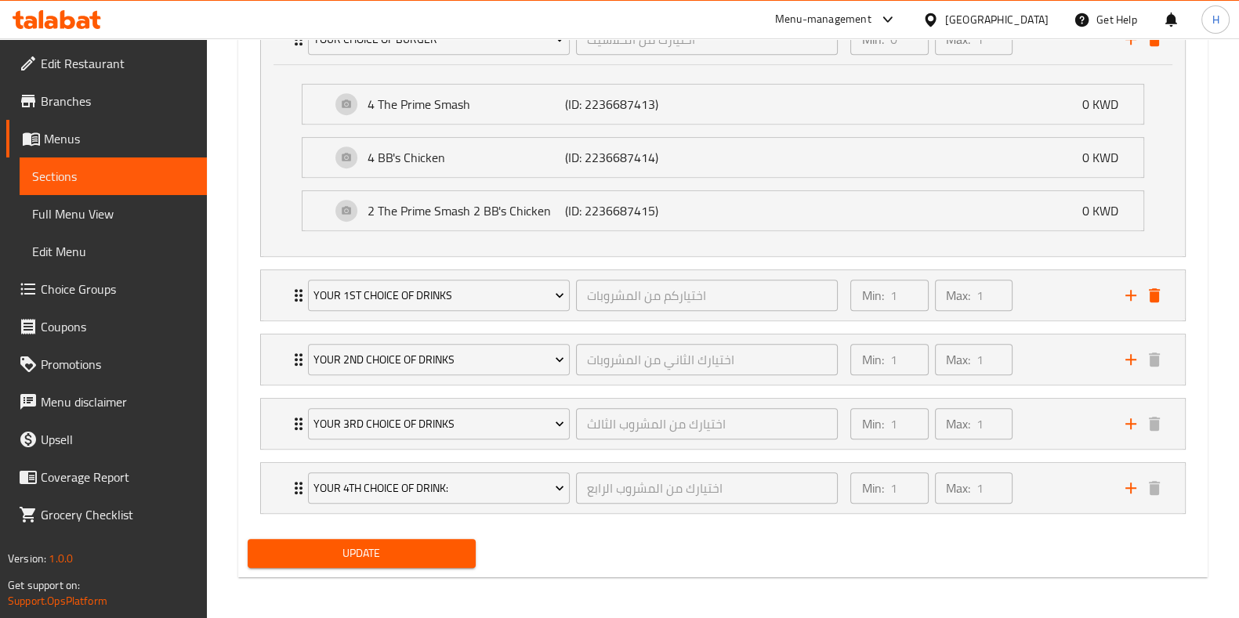
drag, startPoint x: 403, startPoint y: 531, endPoint x: 375, endPoint y: 546, distance: 31.6
click at [401, 533] on div "Update" at bounding box center [361, 554] width 241 height 42
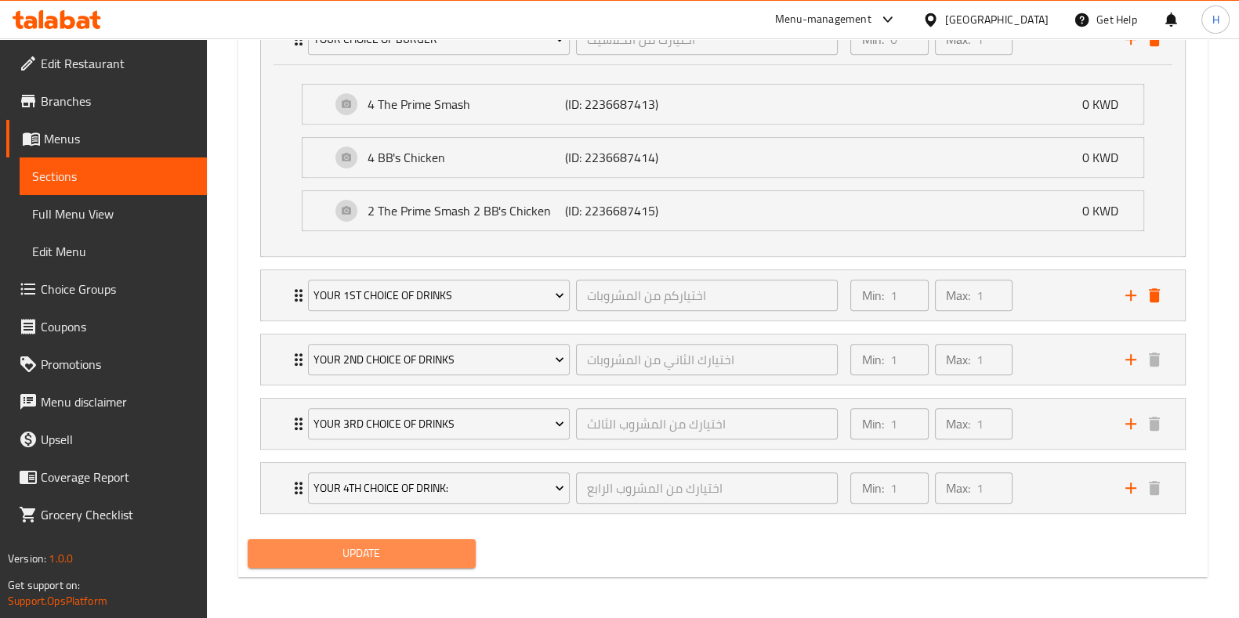
drag, startPoint x: 375, startPoint y: 546, endPoint x: 767, endPoint y: 210, distance: 515.8
click at [375, 546] on span "Update" at bounding box center [361, 554] width 203 height 20
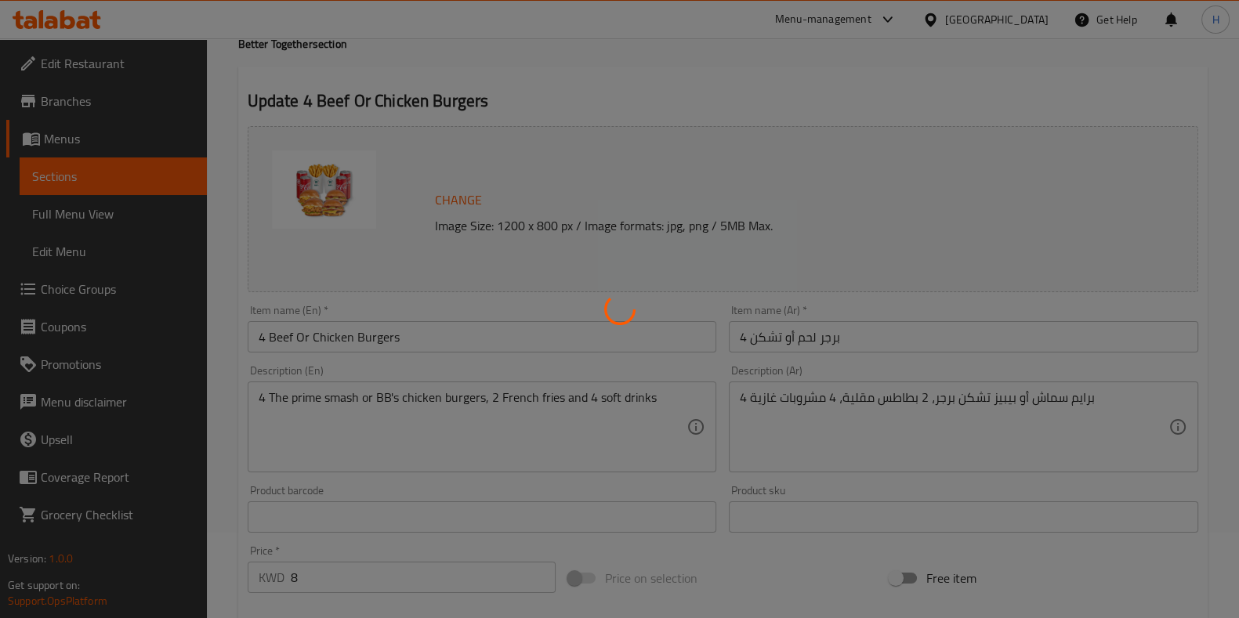
scroll to position [0, 0]
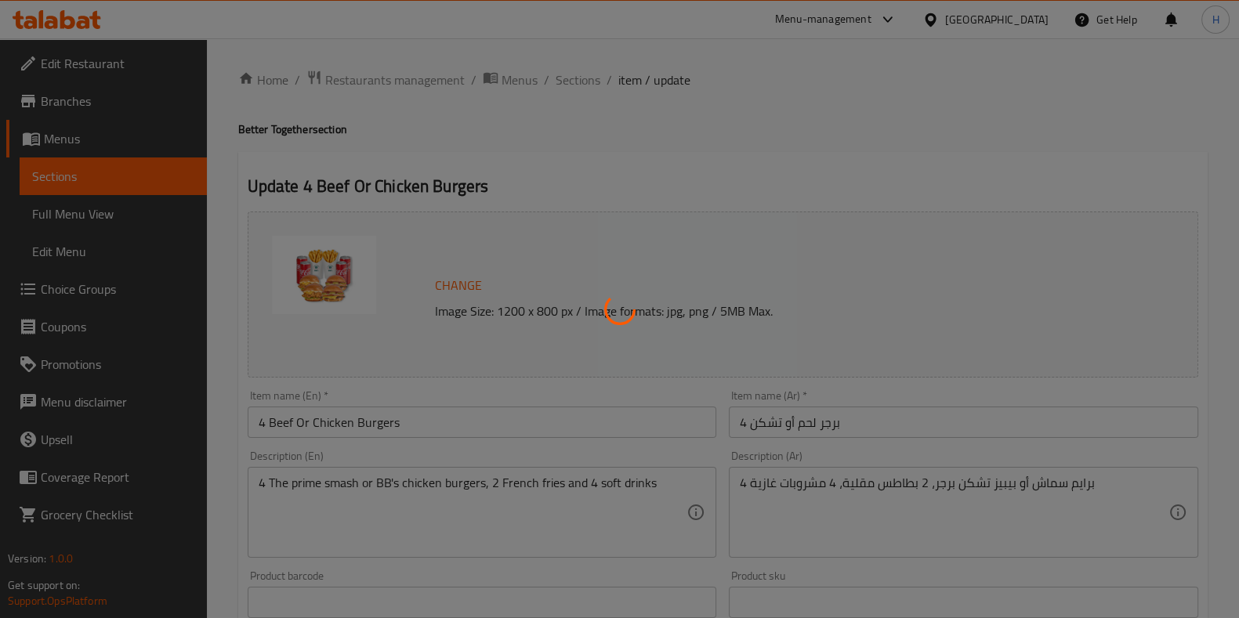
click at [576, 85] on div at bounding box center [619, 309] width 1239 height 618
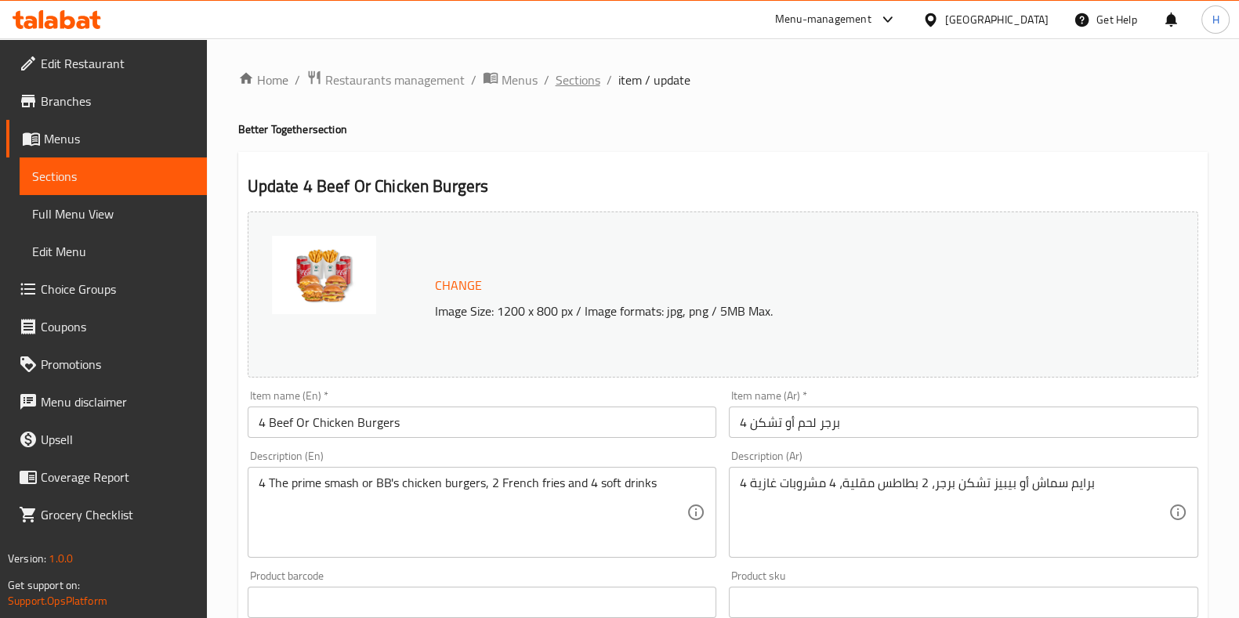
click at [575, 80] on span "Sections" at bounding box center [578, 80] width 45 height 19
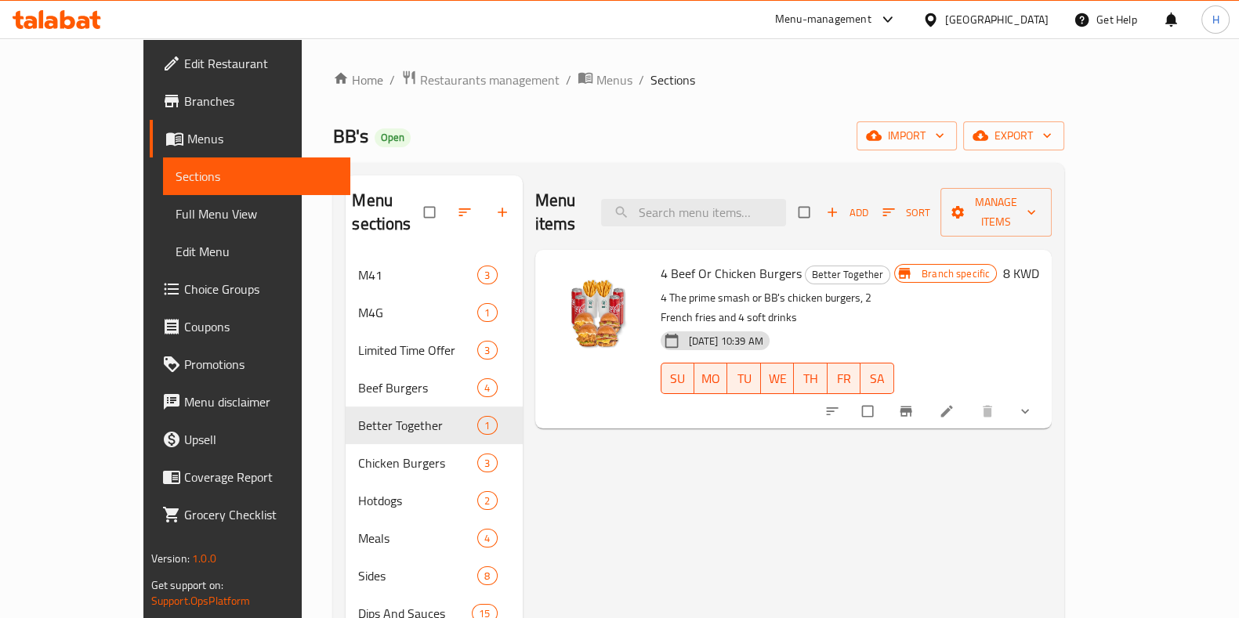
click at [970, 399] on li at bounding box center [948, 411] width 44 height 25
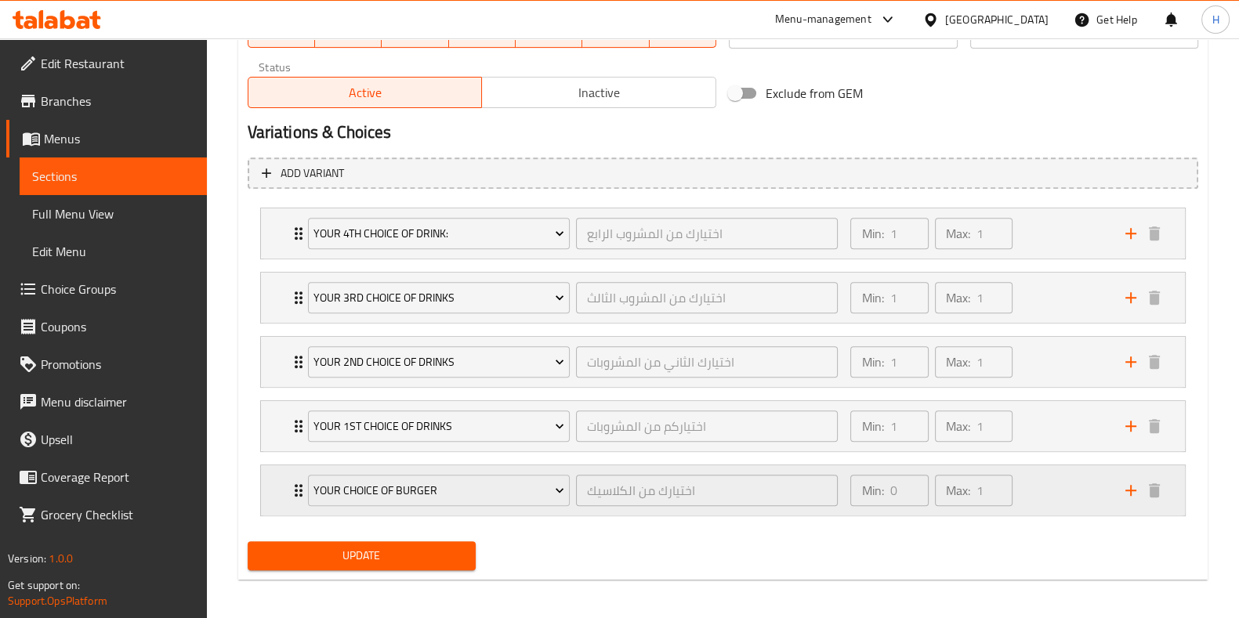
scroll to position [792, 0]
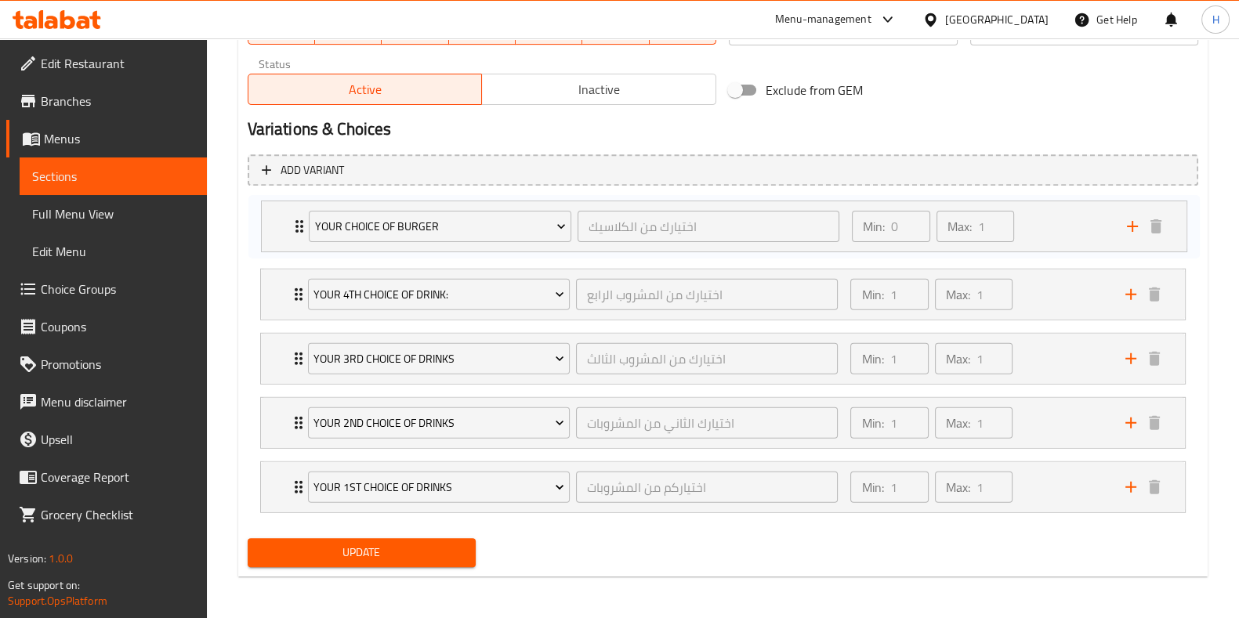
drag, startPoint x: 288, startPoint y: 485, endPoint x: 292, endPoint y: 221, distance: 264.2
click at [292, 221] on div "Your 4th Choice Of Drink: اختيارك من المشروب الرابع ​ Min: 1 ​ Max: 1 ​ Sprite …" at bounding box center [723, 358] width 951 height 321
drag, startPoint x: 251, startPoint y: 430, endPoint x: 290, endPoint y: 292, distance: 143.4
click at [290, 292] on div "Your Choice Of Burger اختيارك من الكلاسيك ​ Min: 0 ​ Max: 1 ​ 4 The Prime Smash…" at bounding box center [723, 358] width 951 height 321
click at [295, 333] on div "Your Choice Of Burger اختيارك من الكلاسيك ​ Min: 0 ​ Max: 1 ​ 4 The Prime Smash…" at bounding box center [723, 358] width 951 height 321
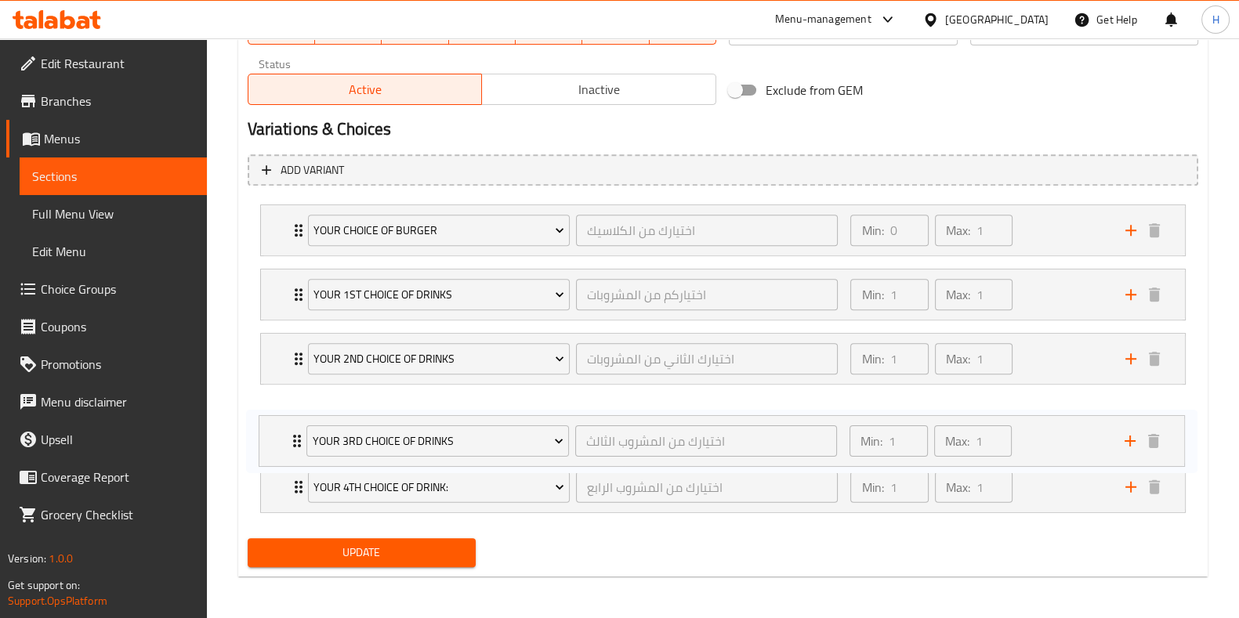
click at [294, 391] on div "Your Choice Of Burger اختيارك من الكلاسيك ​ Min: 0 ​ Max: 1 ​ 4 The Prime Smash…" at bounding box center [723, 358] width 951 height 321
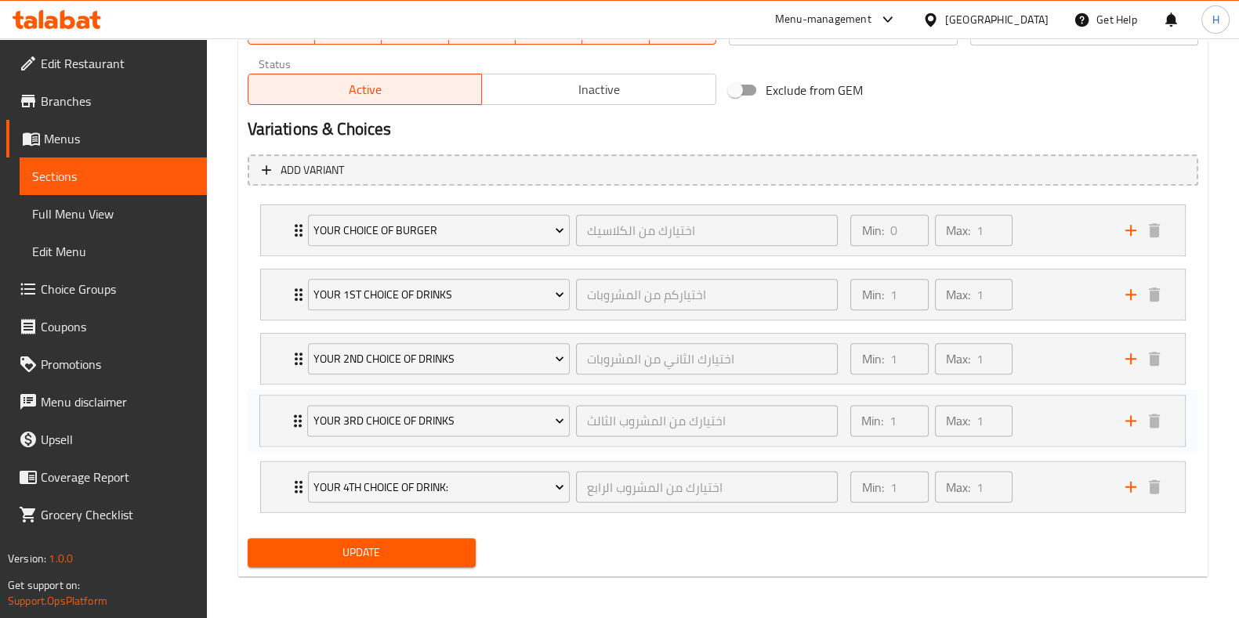
click at [332, 560] on button "Update" at bounding box center [362, 552] width 228 height 29
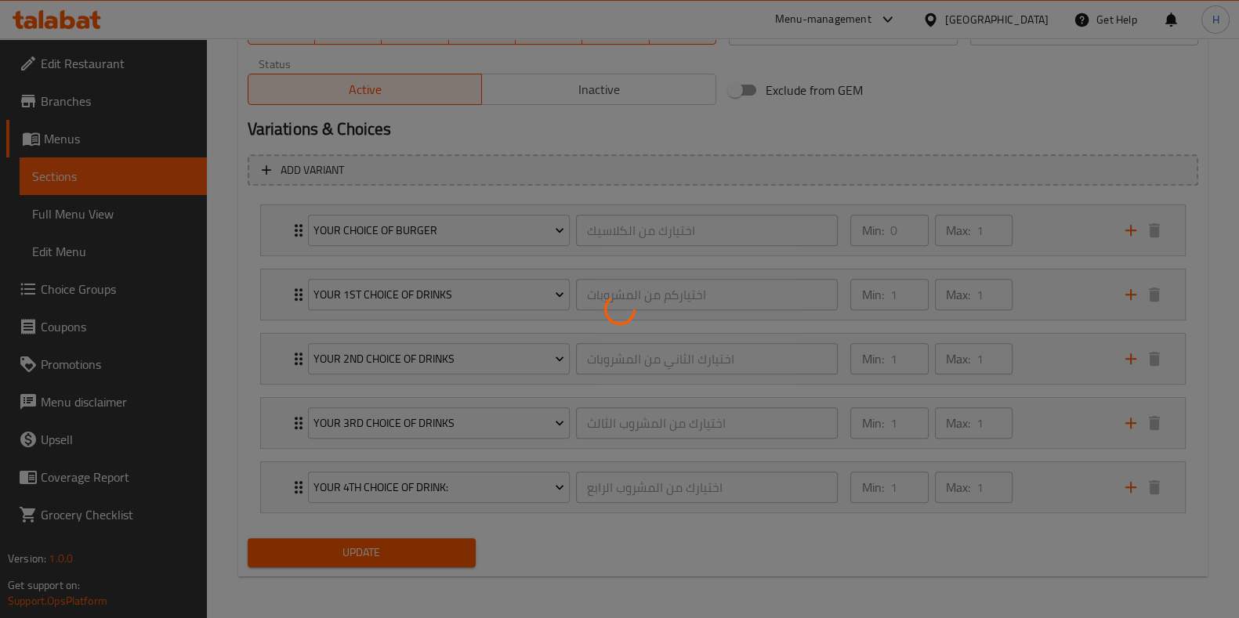
click at [332, 549] on div at bounding box center [619, 309] width 1239 height 618
click at [332, 546] on div at bounding box center [619, 309] width 1239 height 618
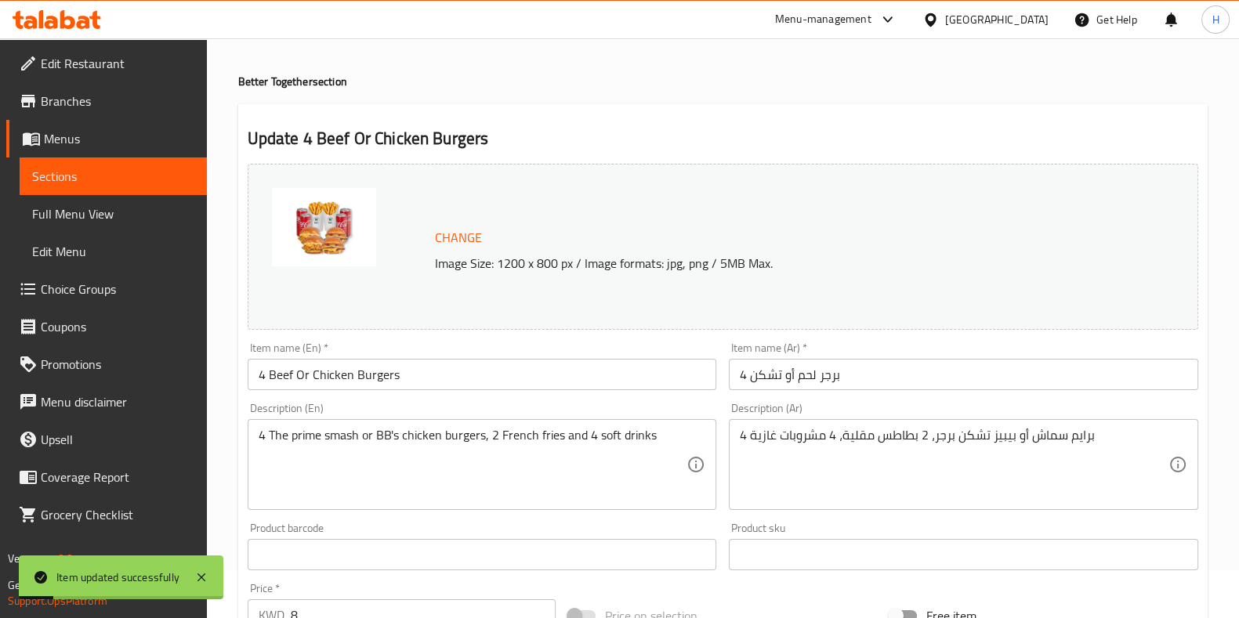
scroll to position [0, 0]
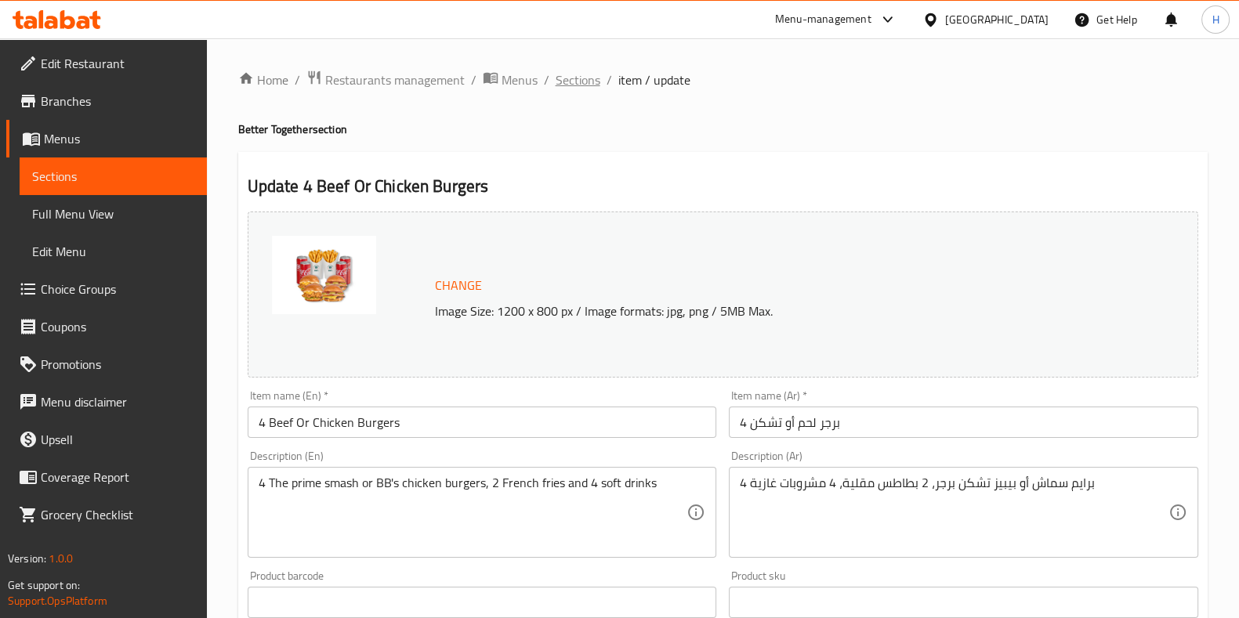
click at [589, 85] on span "Sections" at bounding box center [578, 80] width 45 height 19
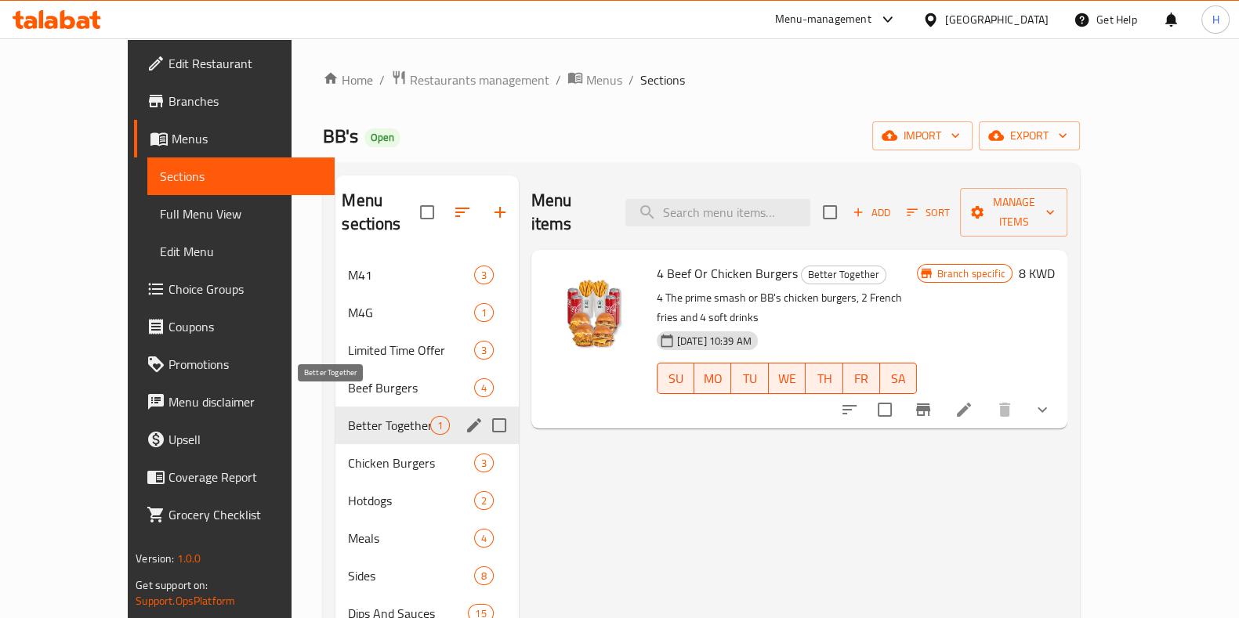
scroll to position [97, 0]
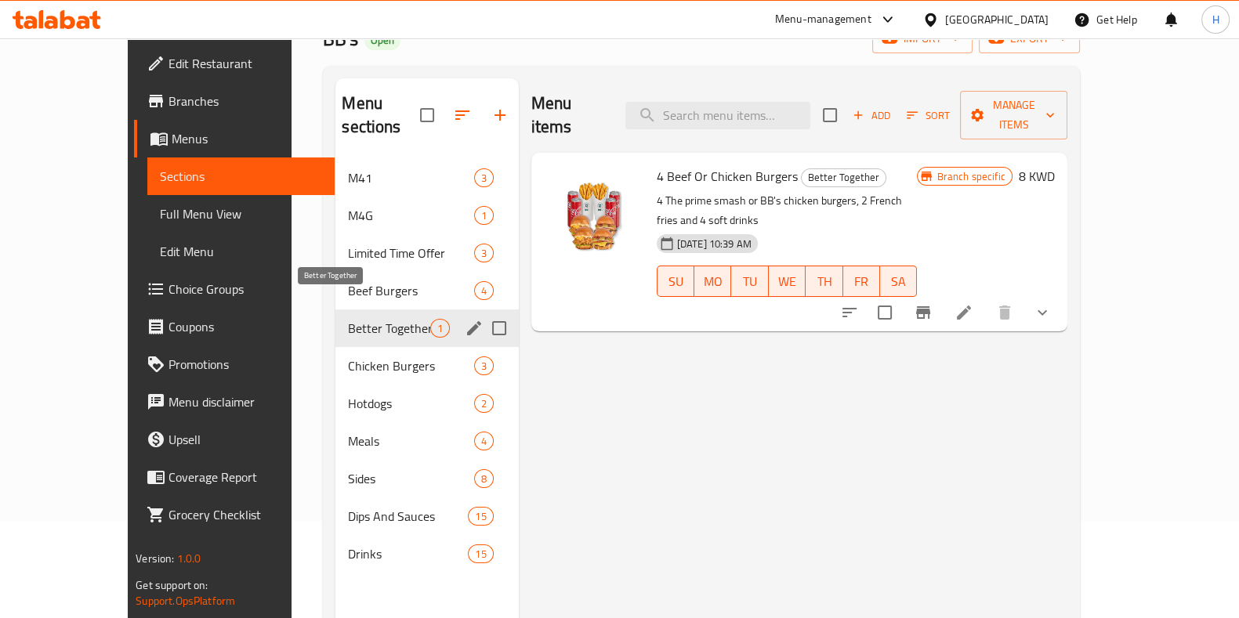
click at [348, 319] on span "Better Together" at bounding box center [389, 328] width 82 height 19
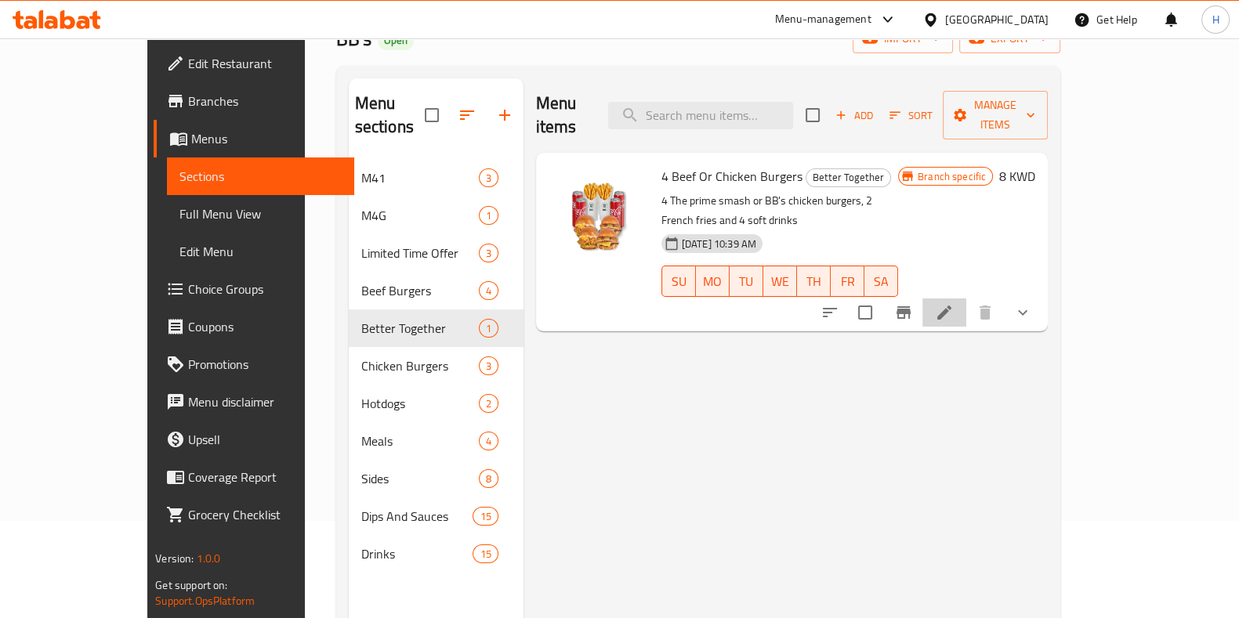
click at [966, 299] on li at bounding box center [945, 313] width 44 height 28
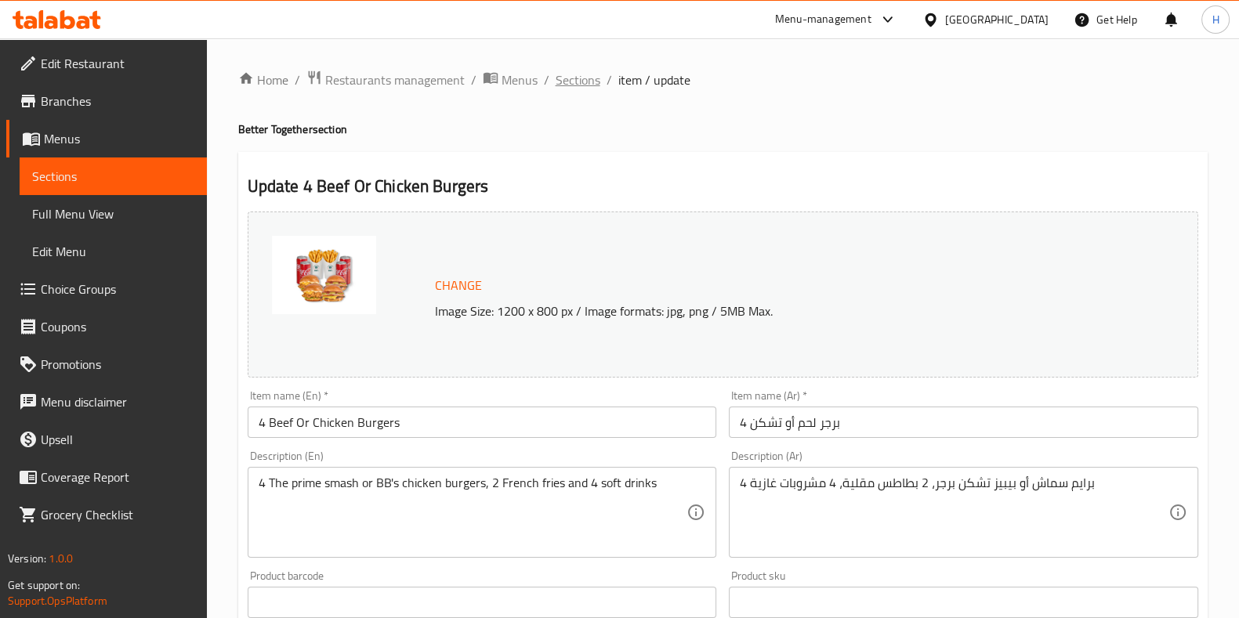
click at [571, 72] on span "Sections" at bounding box center [578, 80] width 45 height 19
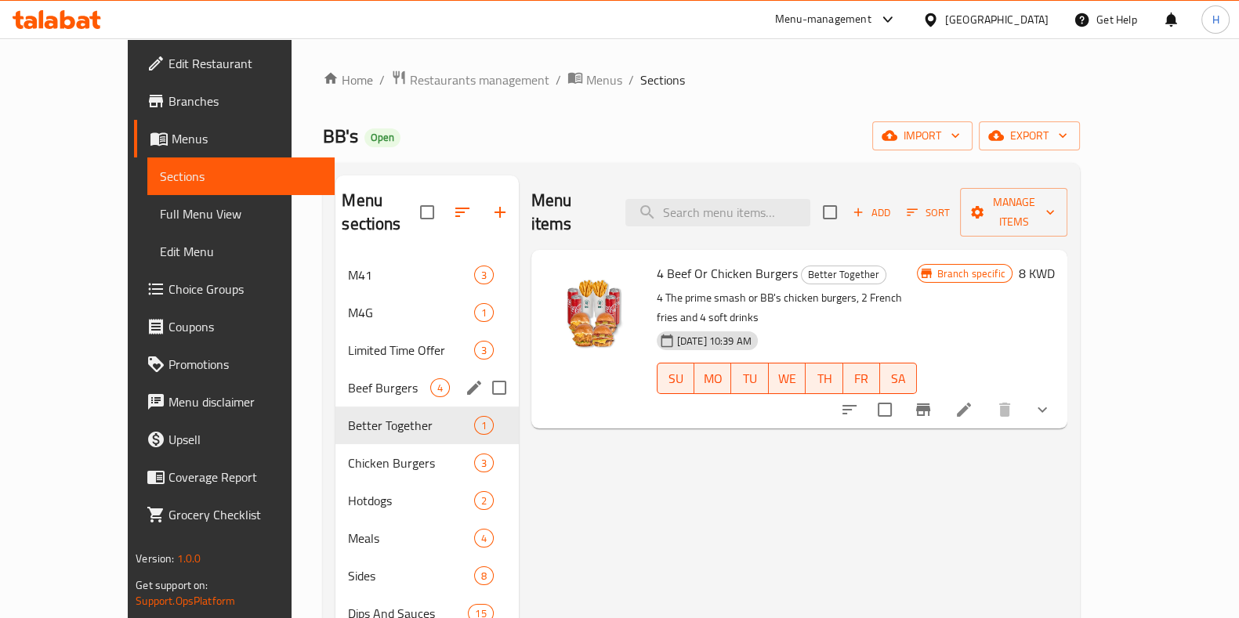
click at [337, 374] on div "Beef Burgers 4" at bounding box center [426, 388] width 183 height 38
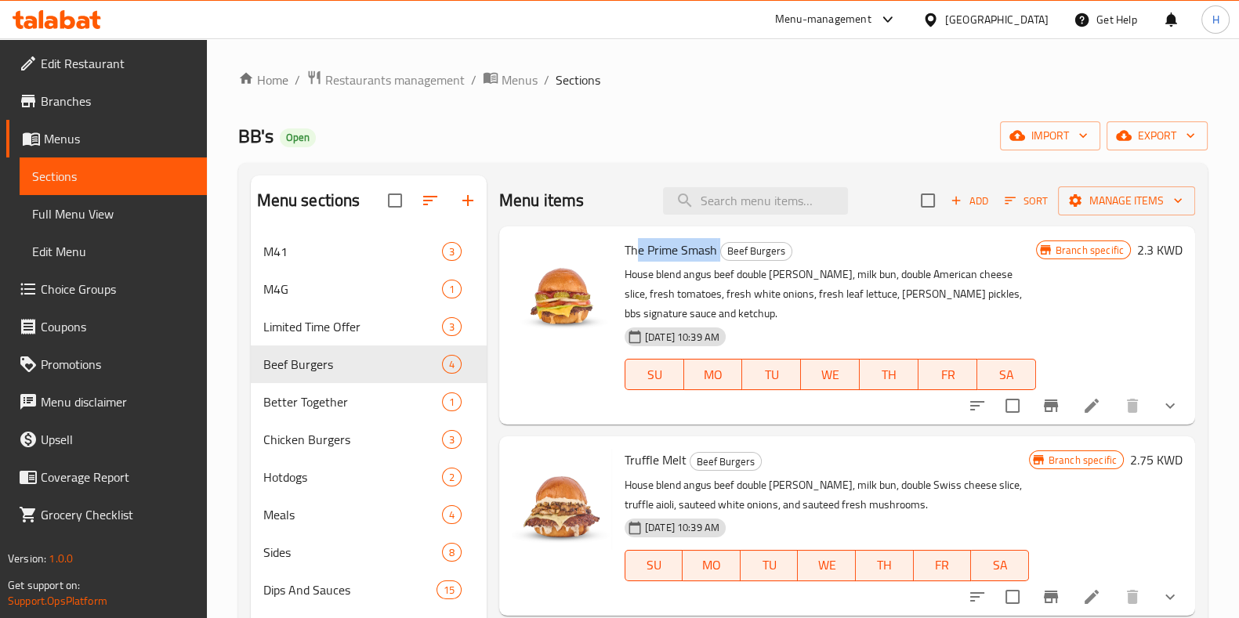
drag, startPoint x: 639, startPoint y: 251, endPoint x: 749, endPoint y: 231, distance: 112.2
click at [749, 231] on div "The Prime Smash Beef Burgers House blend angus beef double patty, milk bun, dou…" at bounding box center [847, 326] width 696 height 198
click at [452, 71] on span "Restaurants management" at bounding box center [395, 80] width 140 height 19
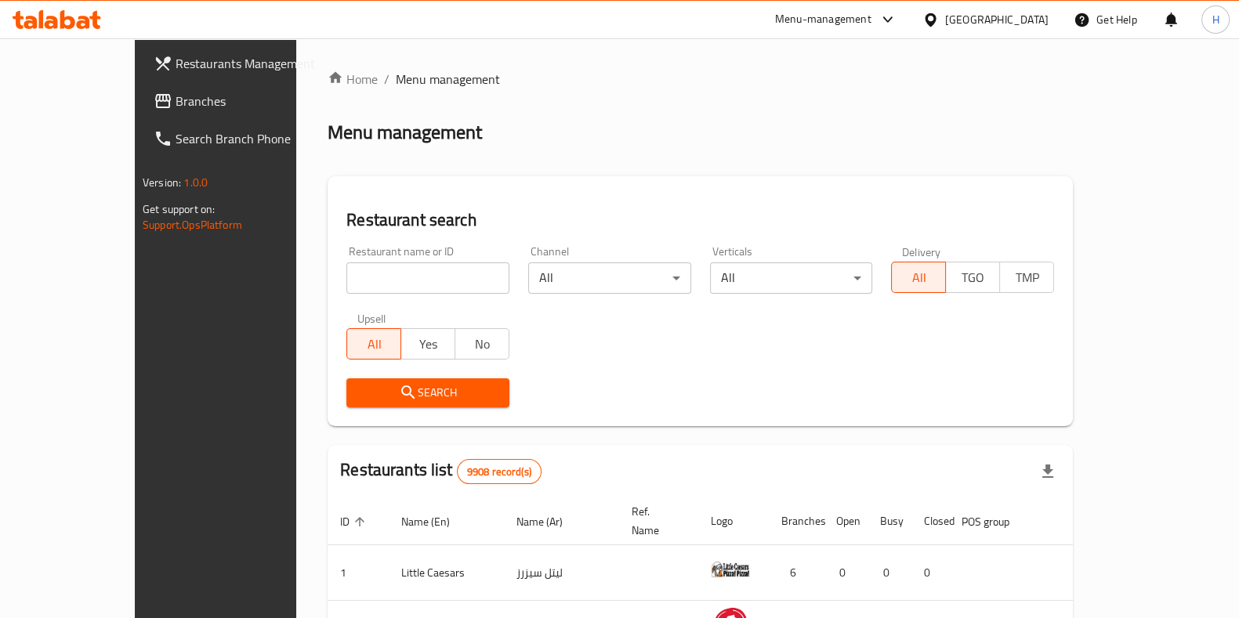
click at [353, 280] on div "Home / Menu management Menu management Restaurant search Restaurant name or ID …" at bounding box center [700, 562] width 745 height 984
click at [353, 280] on input "search" at bounding box center [427, 278] width 163 height 31
paste input "Baitahs"
click button "Search" at bounding box center [427, 393] width 163 height 29
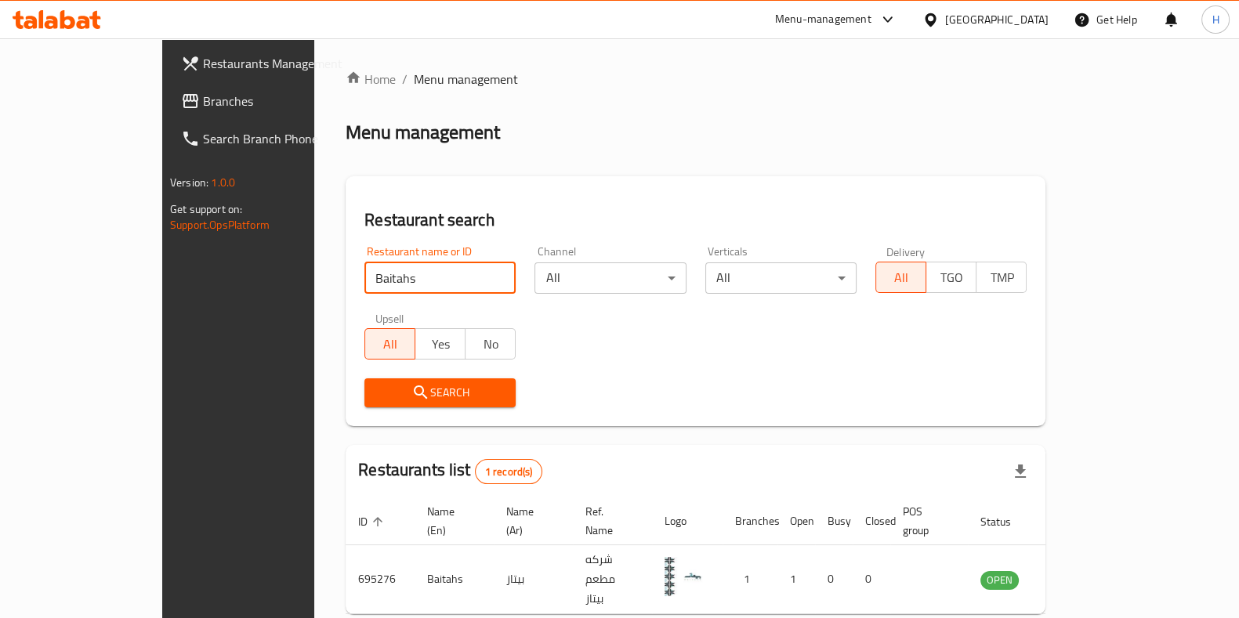
scroll to position [49, 0]
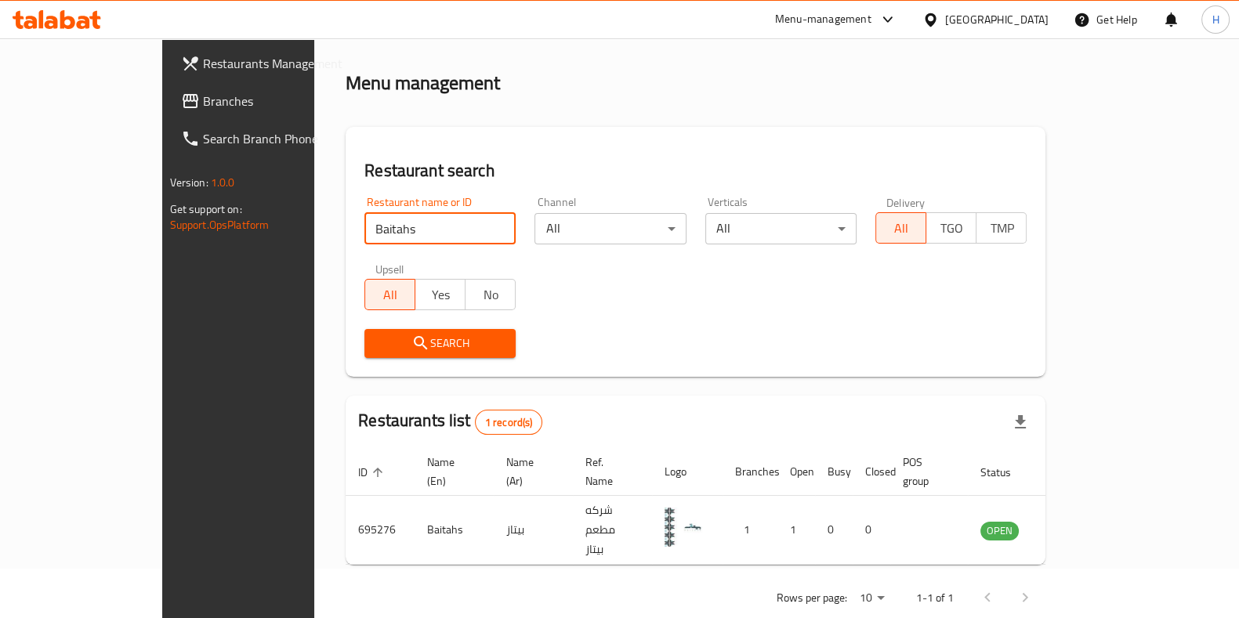
drag, startPoint x: 339, startPoint y: 209, endPoint x: 251, endPoint y: 243, distance: 94.0
click at [346, 243] on div "Restaurant search Restaurant name or ID Baitahs Restaurant name or ID Channel A…" at bounding box center [696, 252] width 700 height 250
drag, startPoint x: 324, startPoint y: 228, endPoint x: 305, endPoint y: 229, distance: 19.6
click at [364, 229] on input "Baitahs" at bounding box center [439, 228] width 151 height 31
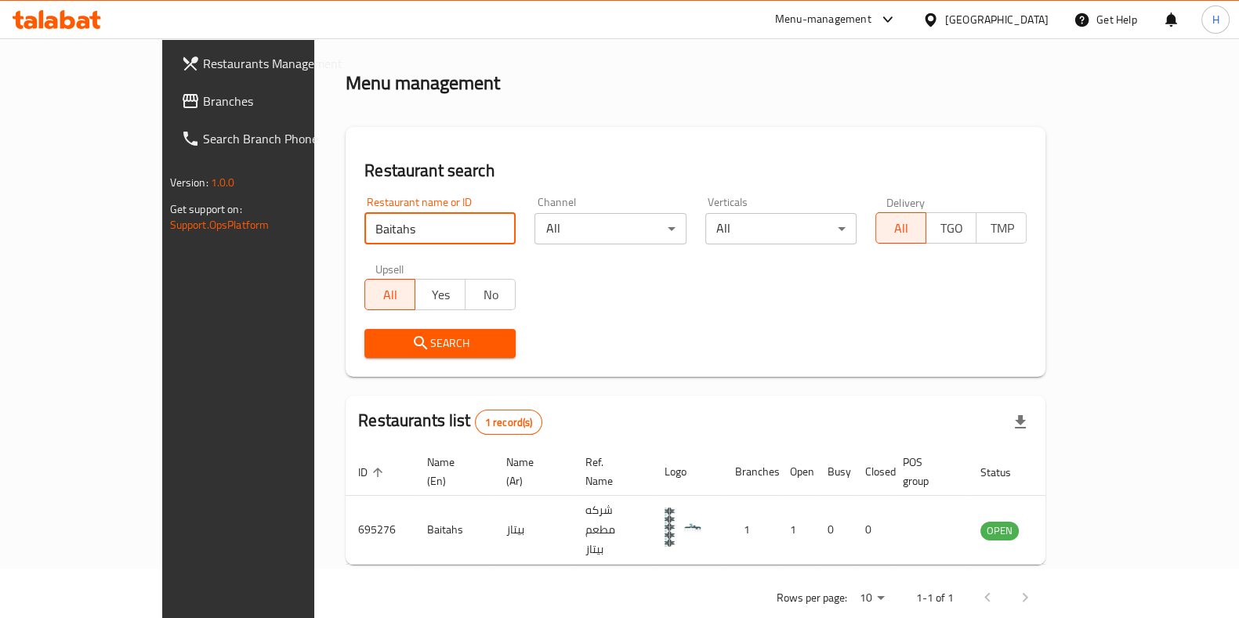
click at [364, 229] on input "Baitahs" at bounding box center [439, 228] width 151 height 31
paste input "Dimshi"
type input "Dimshi"
click button "Search" at bounding box center [439, 343] width 151 height 29
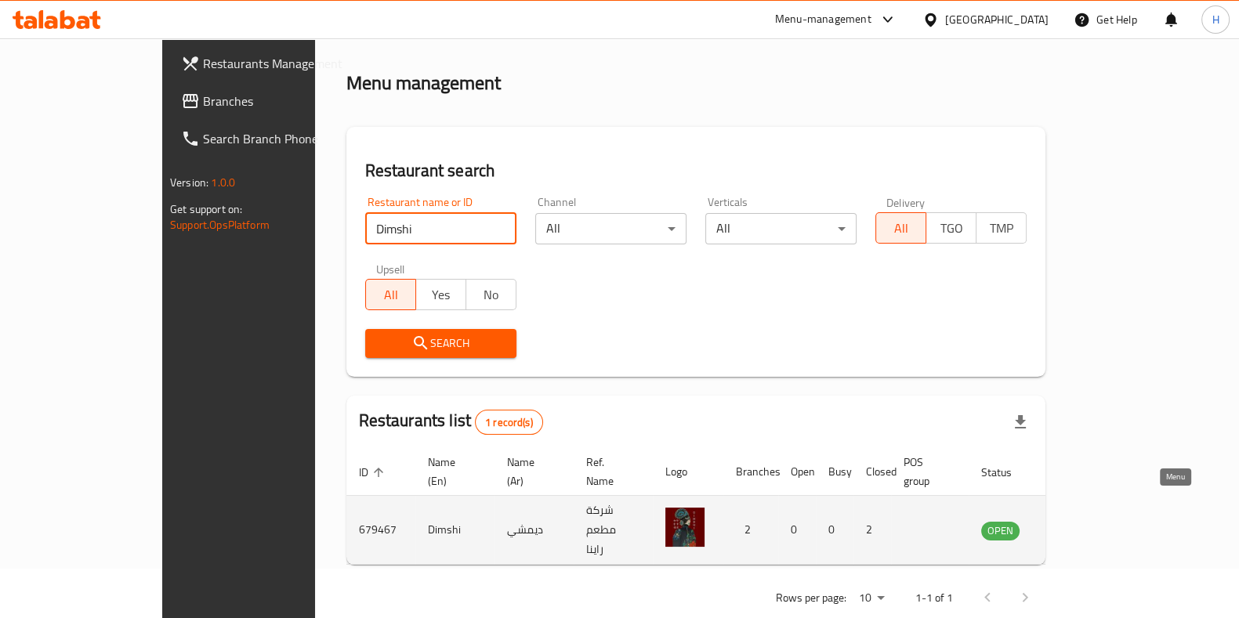
click at [1082, 521] on icon "enhanced table" at bounding box center [1073, 530] width 19 height 19
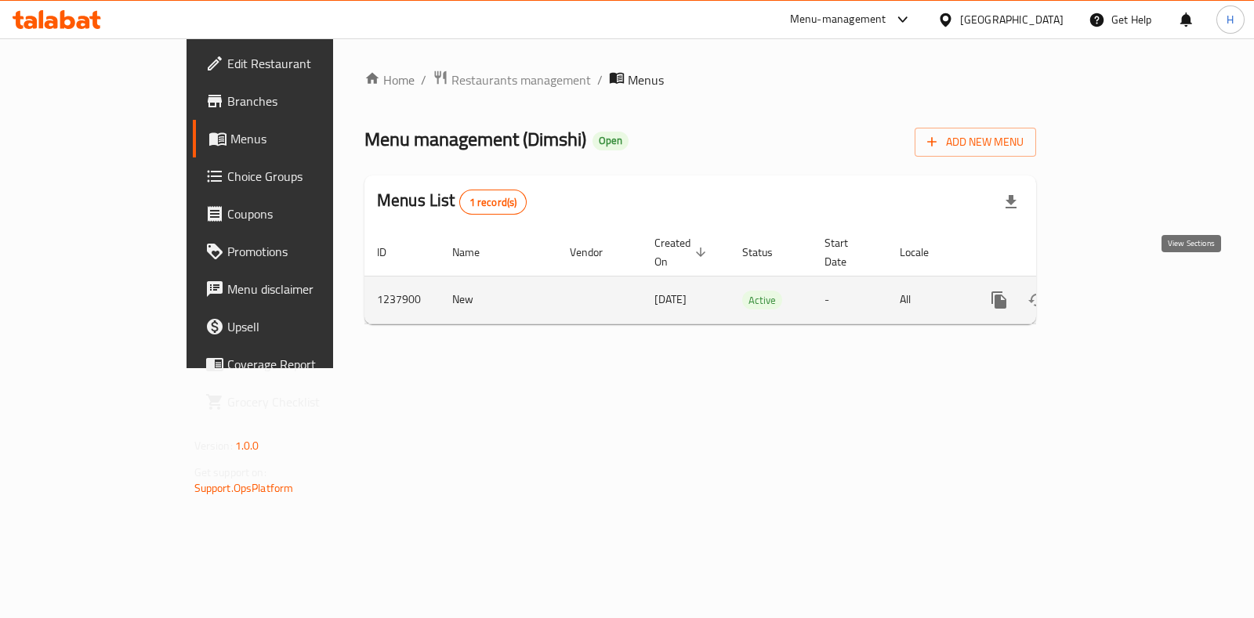
click at [1122, 291] on icon "enhanced table" at bounding box center [1112, 300] width 19 height 19
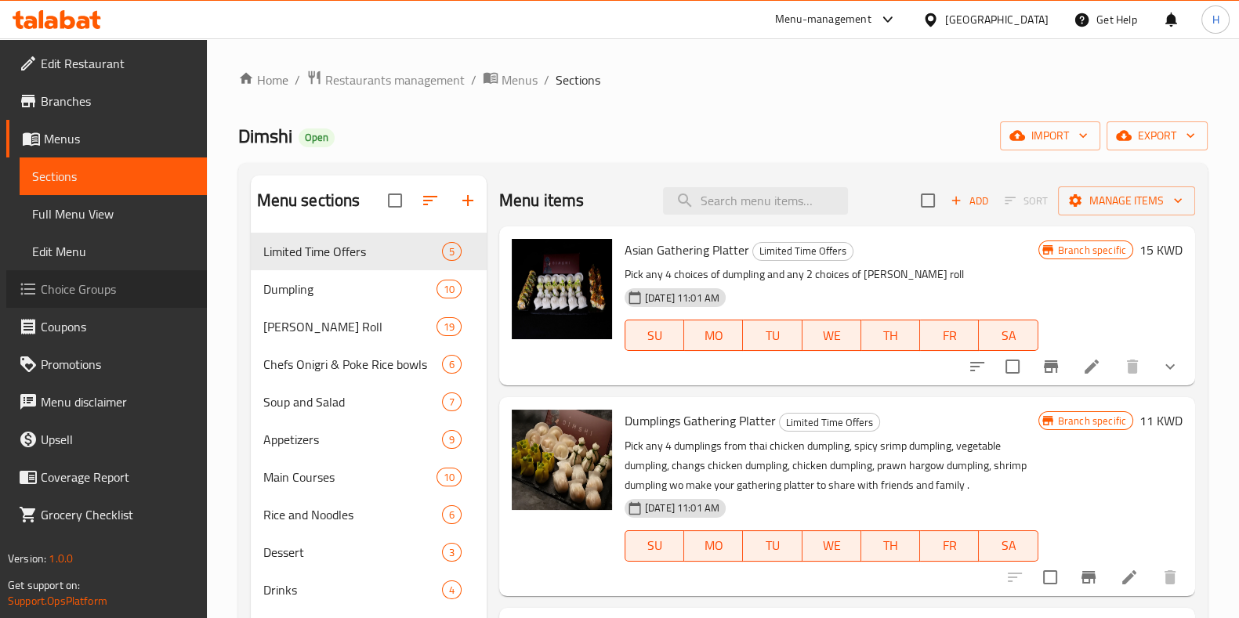
click at [86, 291] on span "Choice Groups" at bounding box center [118, 289] width 154 height 19
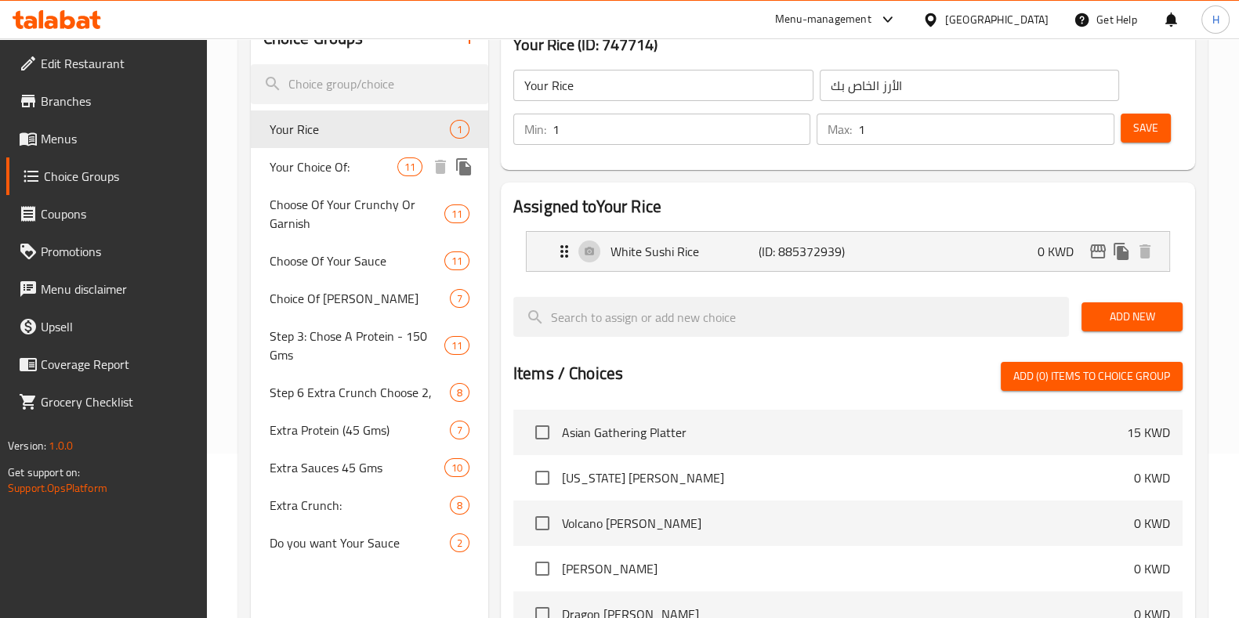
scroll to position [195, 0]
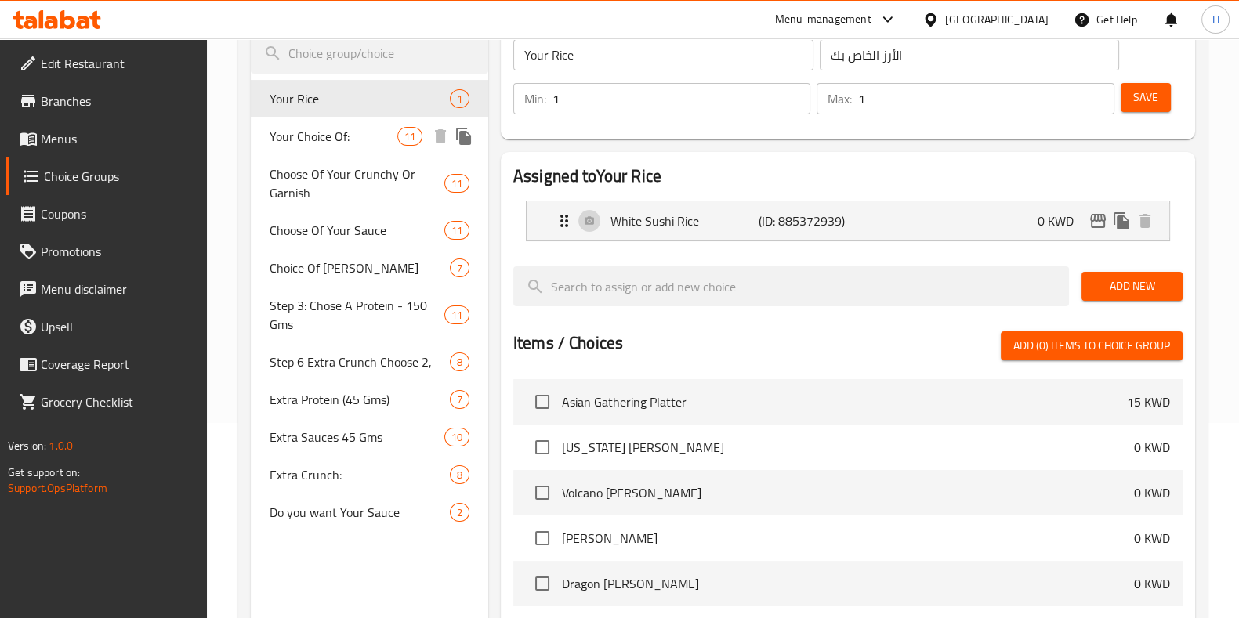
click at [337, 149] on div "Your Choice Of: 11" at bounding box center [369, 137] width 237 height 38
type input "Your Choice Of:"
type input "اختيارك من:"
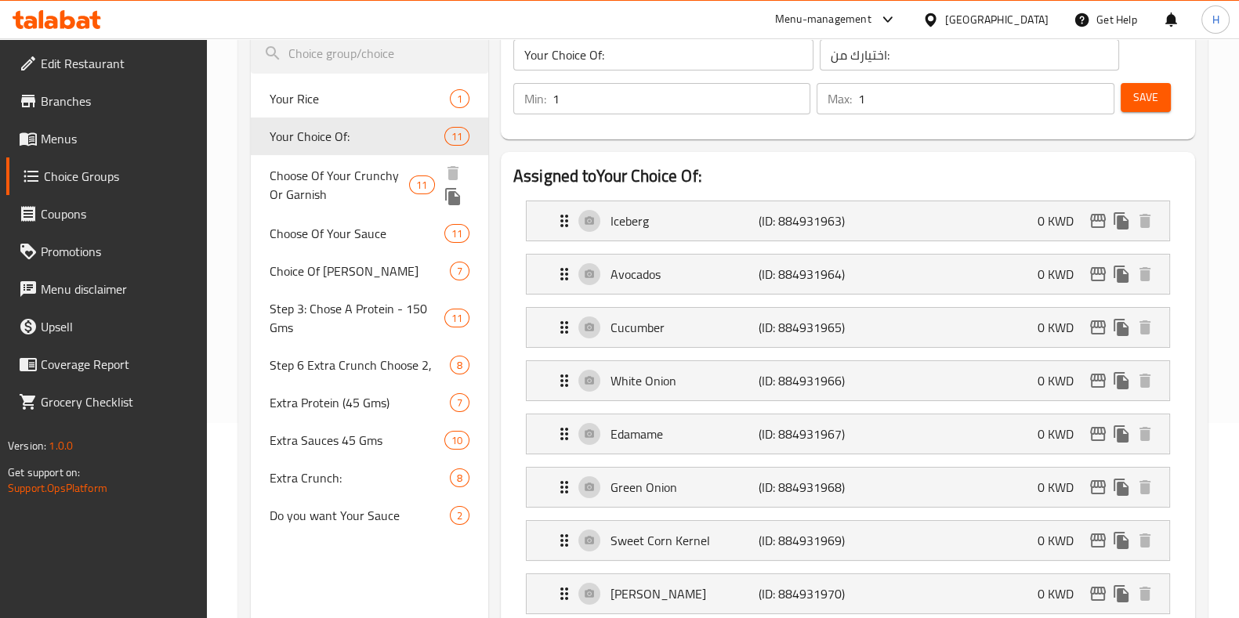
click at [342, 172] on span "Choose Of Your Crunchy Or Garnish" at bounding box center [340, 185] width 140 height 38
type input "Choose Of Your Crunchy Or Garnish"
type input "اختر من بين المقرمش أو التزيين"
type input "0"
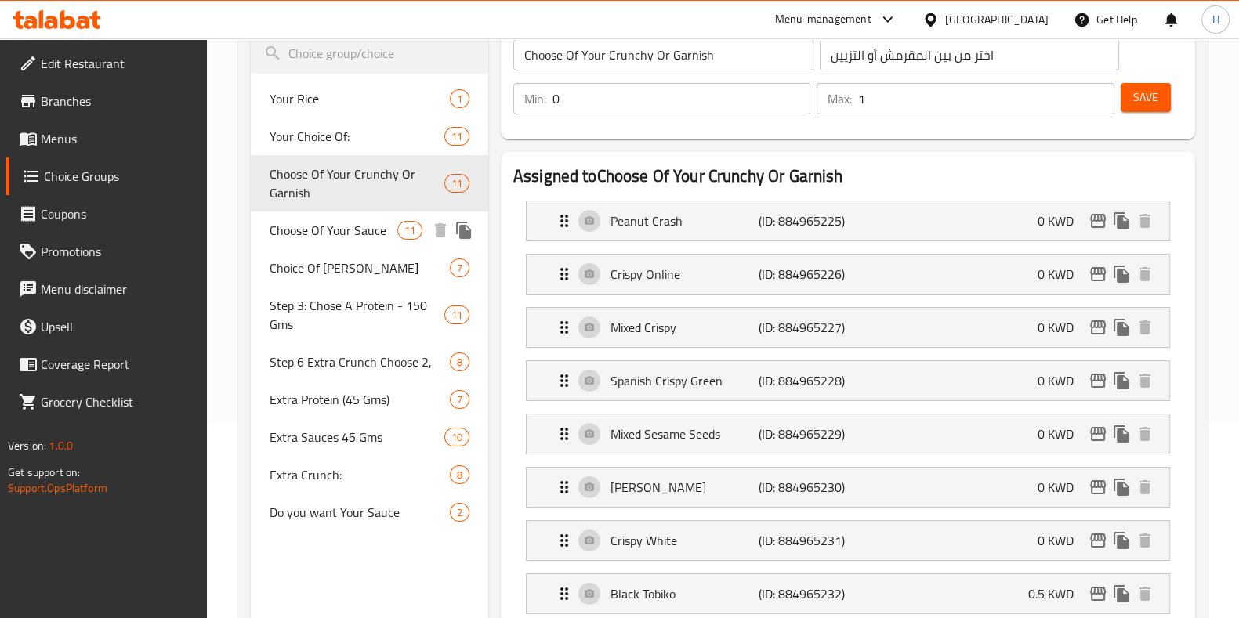
click at [357, 233] on span "Choose Of Your Sauce" at bounding box center [334, 230] width 128 height 19
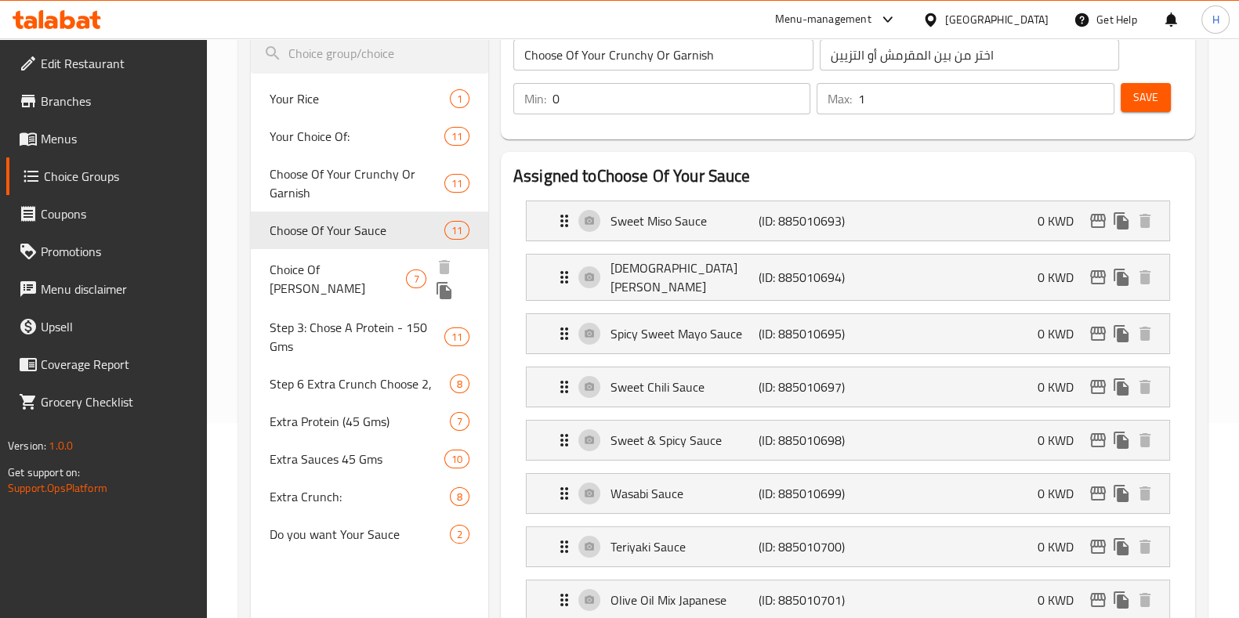
type input "Choose Of Your Sauce"
type input "اختر من الصلصة الخاصة بك"
type input "1"
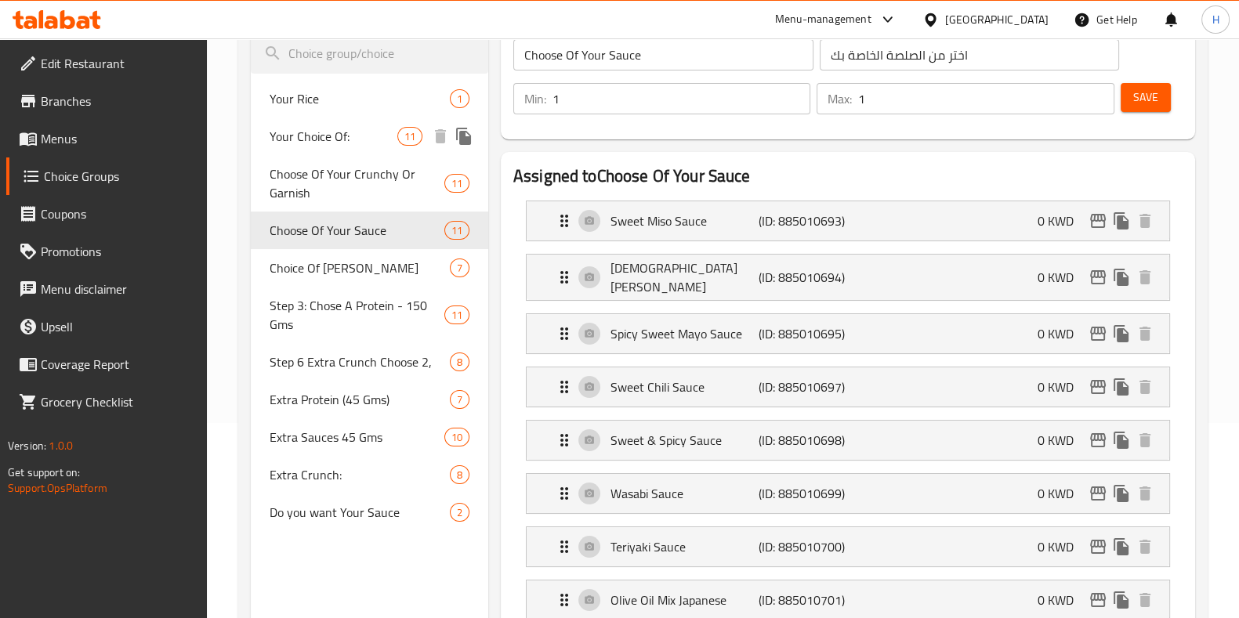
scroll to position [0, 0]
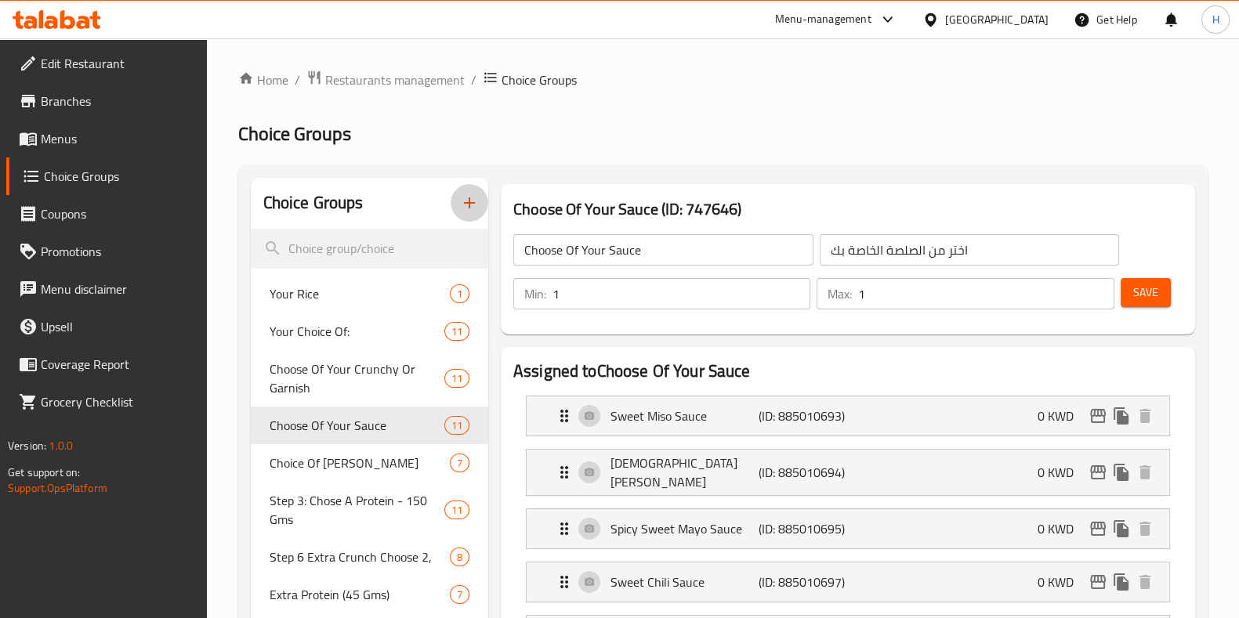
click at [465, 194] on icon "button" at bounding box center [469, 203] width 19 height 19
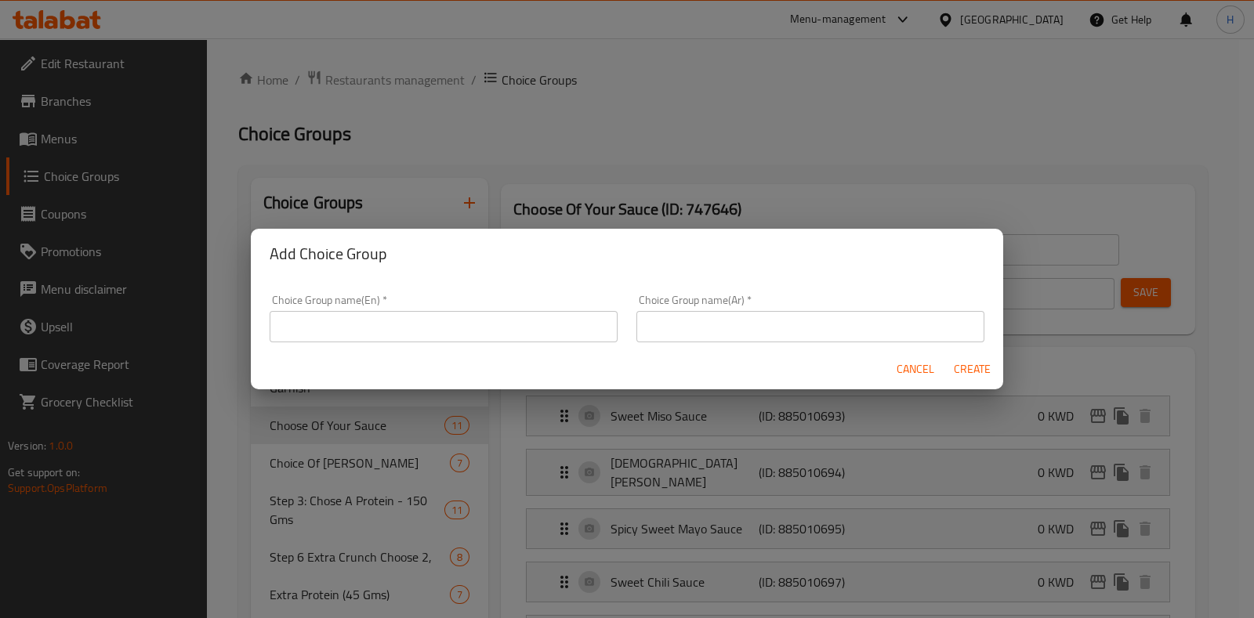
click at [308, 328] on input "text" at bounding box center [444, 326] width 348 height 31
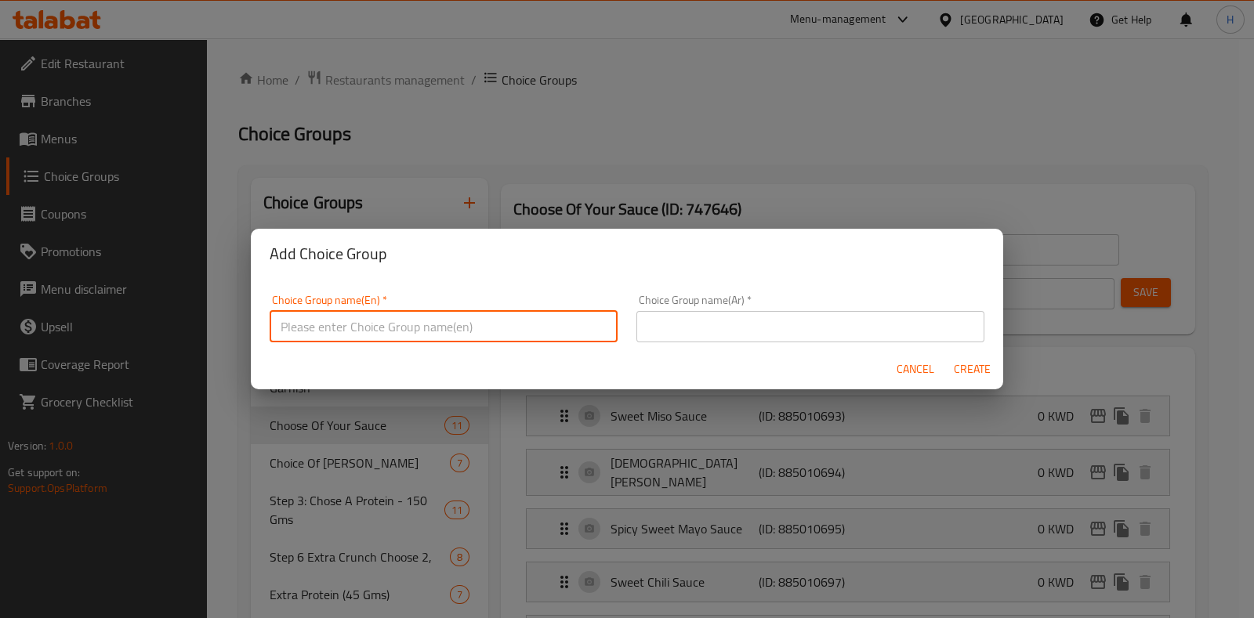
paste input "dumpling gathering platter"
drag, startPoint x: 292, startPoint y: 323, endPoint x: 254, endPoint y: 331, distance: 38.4
click at [252, 331] on div "Choice Group name(En)   * dumpling gathering platter Choice Group name(En) * Ch…" at bounding box center [627, 314] width 752 height 70
click at [340, 326] on input "Dumpling gathering platter" at bounding box center [444, 326] width 348 height 31
drag, startPoint x: 444, startPoint y: 329, endPoint x: 130, endPoint y: 329, distance: 313.5
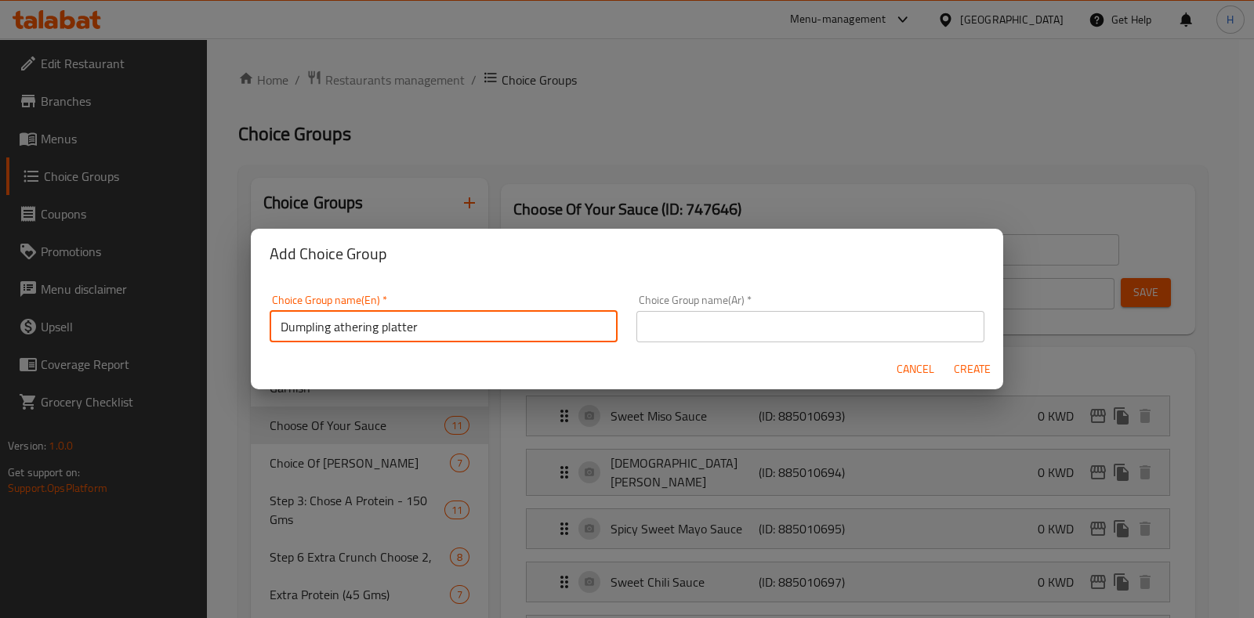
click at [107, 331] on div "Add Choice Group Choice Group name(En)   * Dumpling athering platter Choice Gro…" at bounding box center [627, 309] width 1254 height 618
type input "y"
paste input "dumpling gathering platter"
drag, startPoint x: 416, startPoint y: 323, endPoint x: 586, endPoint y: 335, distance: 170.5
click at [586, 335] on input "Your choice of dumpling gathering platter" at bounding box center [444, 326] width 348 height 31
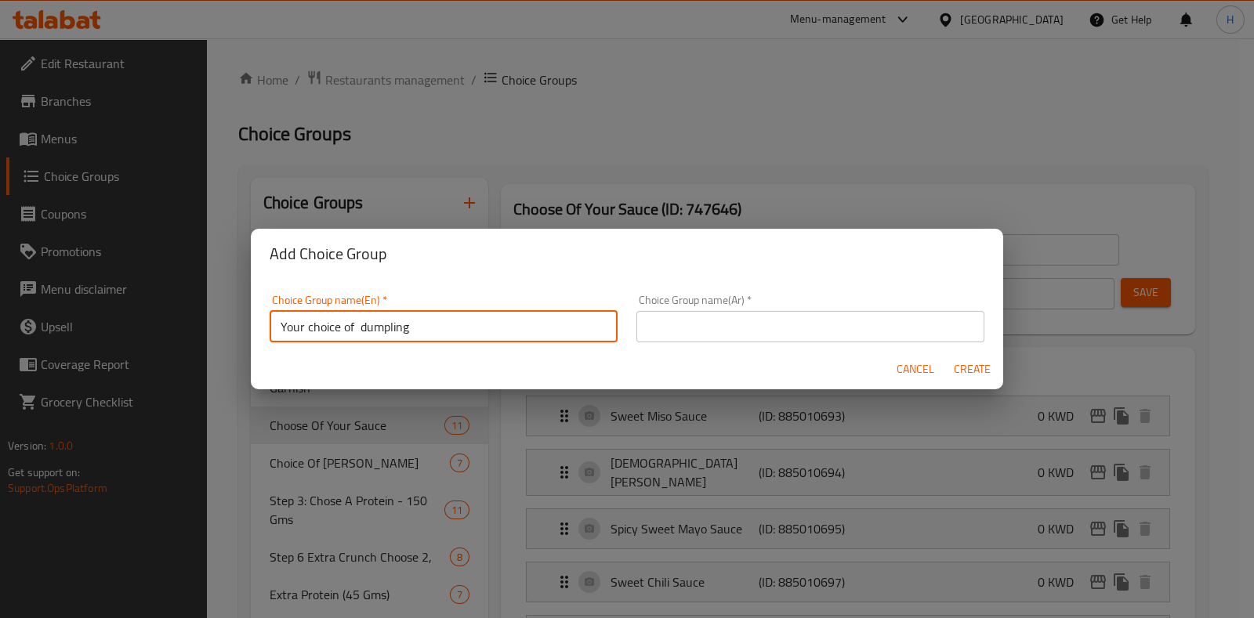
click at [361, 331] on input "Your choice of dumpling" at bounding box center [444, 326] width 348 height 31
type input "Your choice of Dumpling"
click at [727, 331] on input "text" at bounding box center [810, 326] width 348 height 31
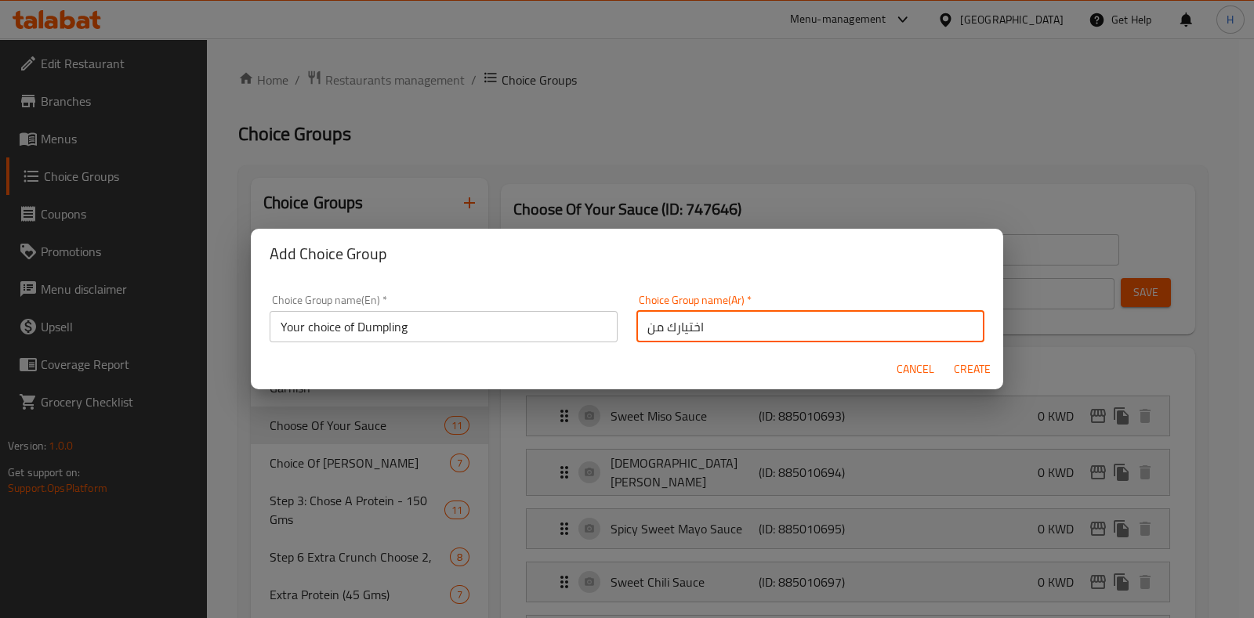
type input "اختيارك من"
click at [952, 270] on div "Add Choice Group" at bounding box center [627, 254] width 752 height 50
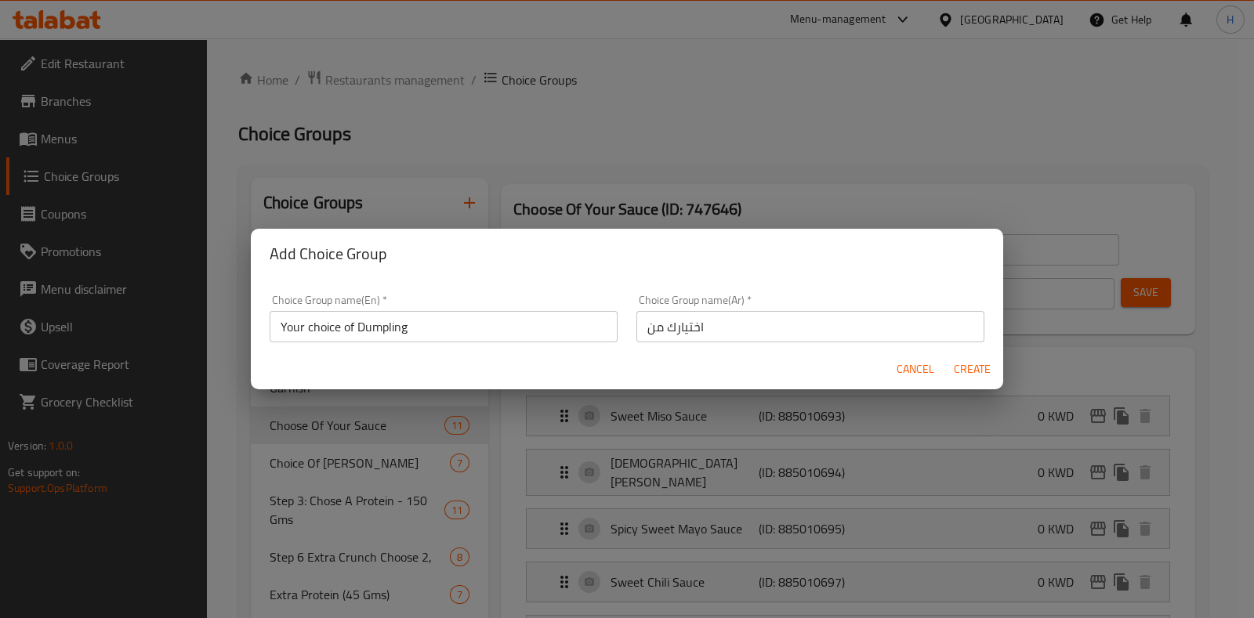
click at [975, 365] on span "Create" at bounding box center [972, 370] width 38 height 20
type input "Your choice of Dumpling"
type input "اختيارك من"
type input "0"
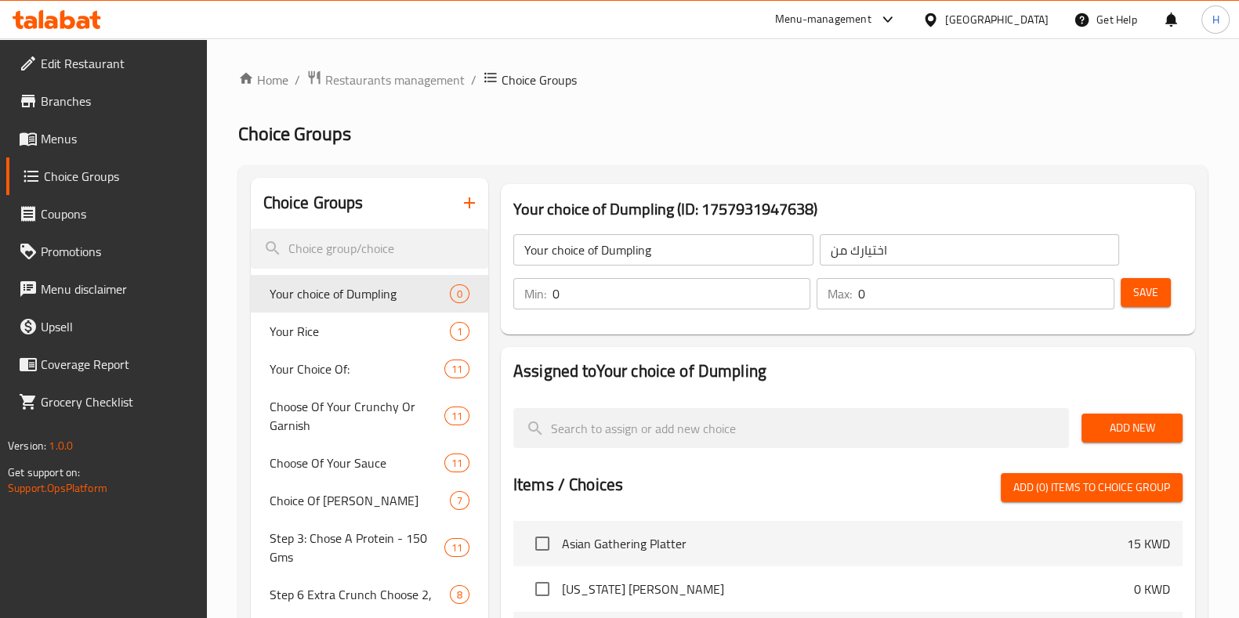
click at [1122, 429] on span "Add New" at bounding box center [1132, 429] width 76 height 20
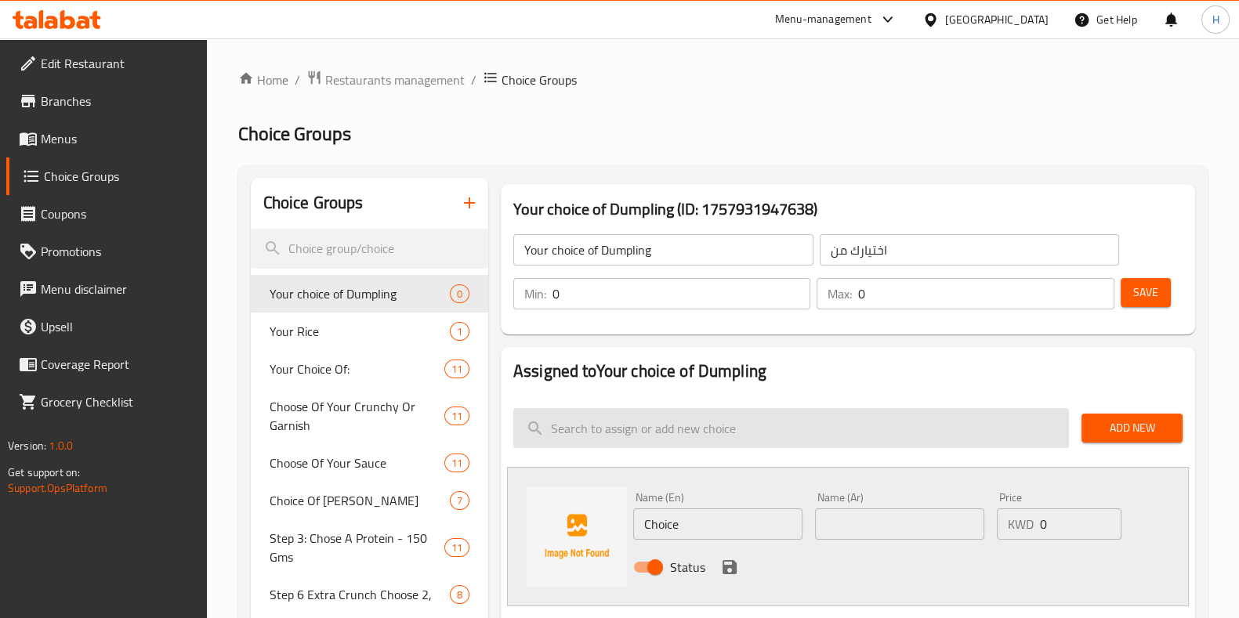
click at [683, 432] on input "search" at bounding box center [791, 428] width 556 height 40
paste input "Thai Chicken Dumpling"
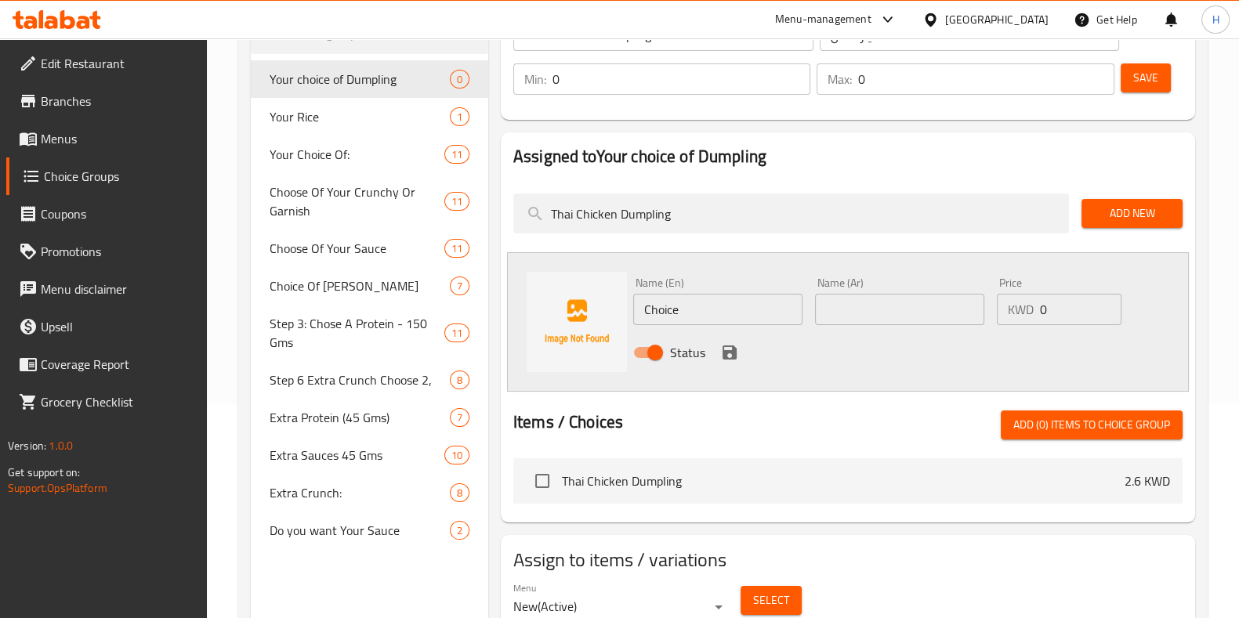
scroll to position [278, 0]
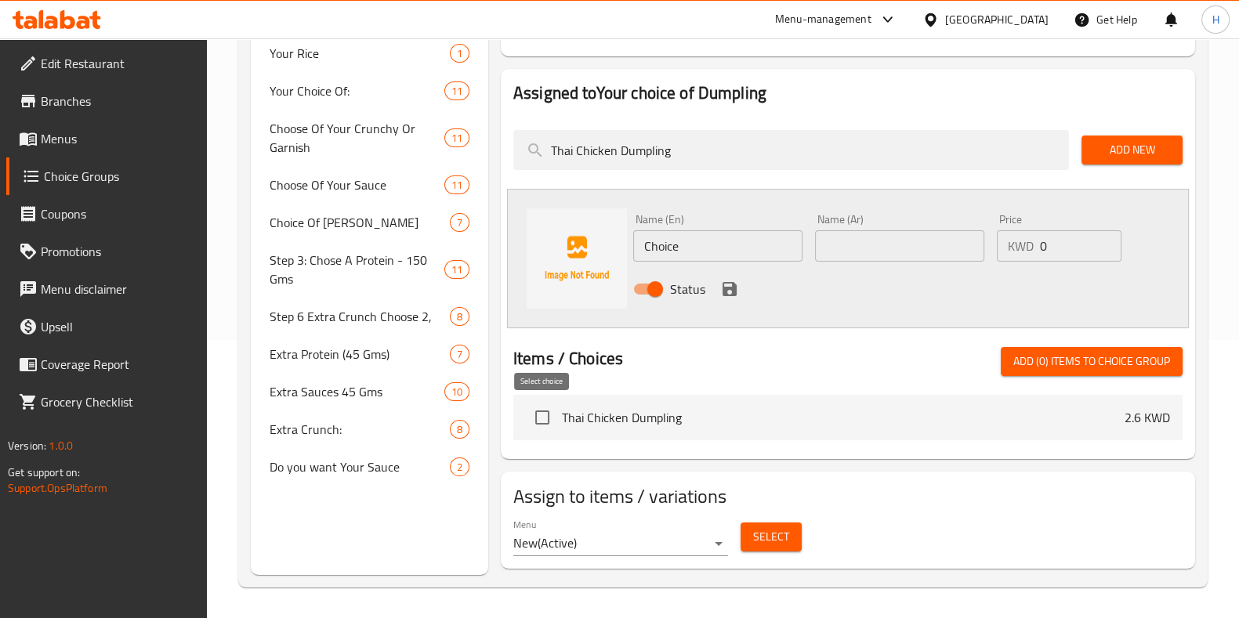
type input "Thai Chicken Dumpling"
click at [543, 412] on input "checkbox" at bounding box center [542, 417] width 33 height 33
checkbox input "true"
drag, startPoint x: 645, startPoint y: 149, endPoint x: 498, endPoint y: 161, distance: 147.9
click at [498, 161] on div "Assigned to Your choice of Dumpling Thai Chicken Dumpling Add New Name (En) Cho…" at bounding box center [848, 264] width 707 height 403
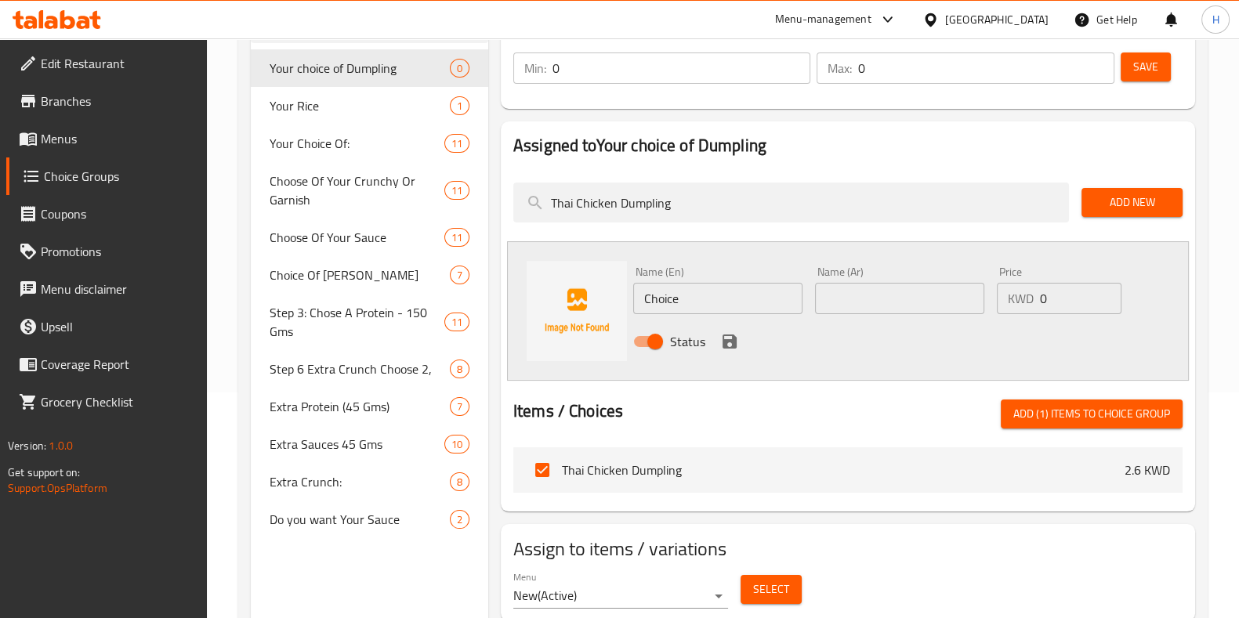
scroll to position [180, 0]
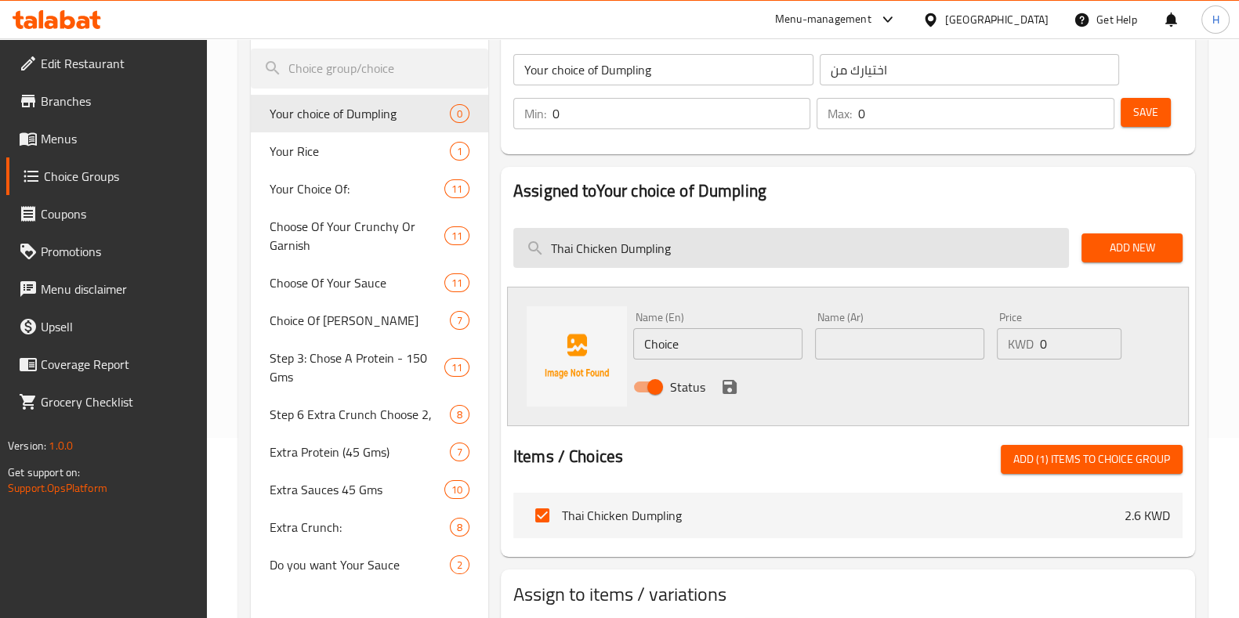
click at [689, 249] on input "Thai Chicken Dumpling" at bounding box center [791, 248] width 556 height 40
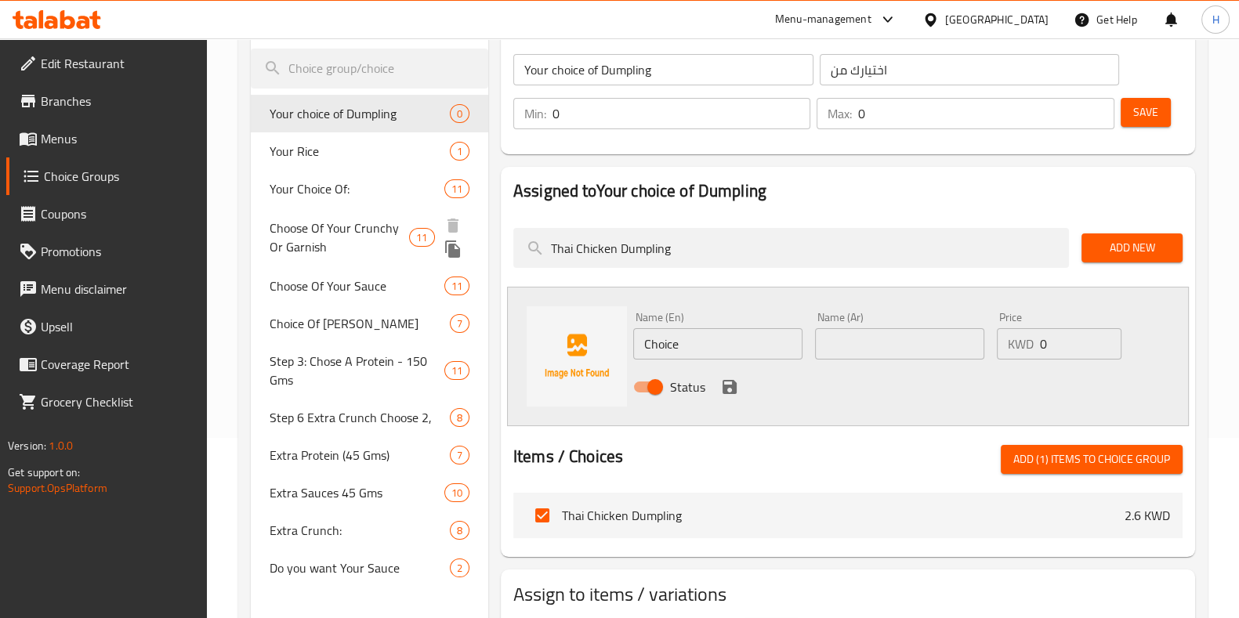
drag, startPoint x: 689, startPoint y: 249, endPoint x: 486, endPoint y: 252, distance: 203.0
click at [486, 252] on div "Choice Groups Your choice of Dumpling 0 Your Rice 1 Your Choice Of: 11 Choose O…" at bounding box center [726, 336] width 951 height 676
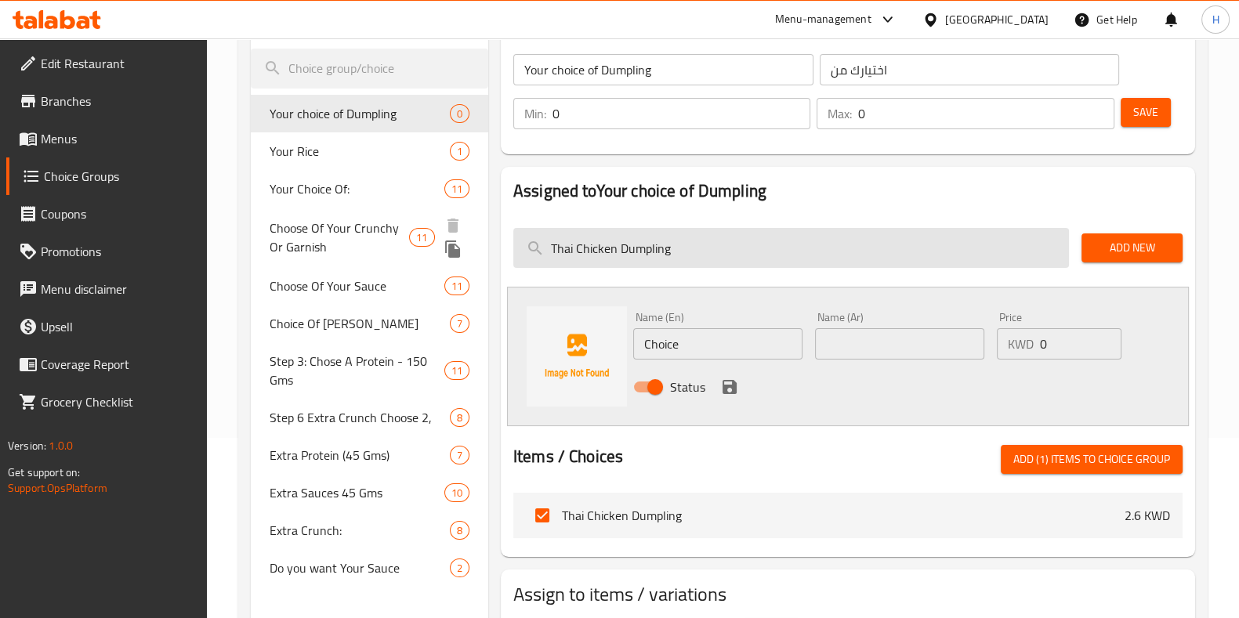
paste input "Spicy Shrimp Dumplings"
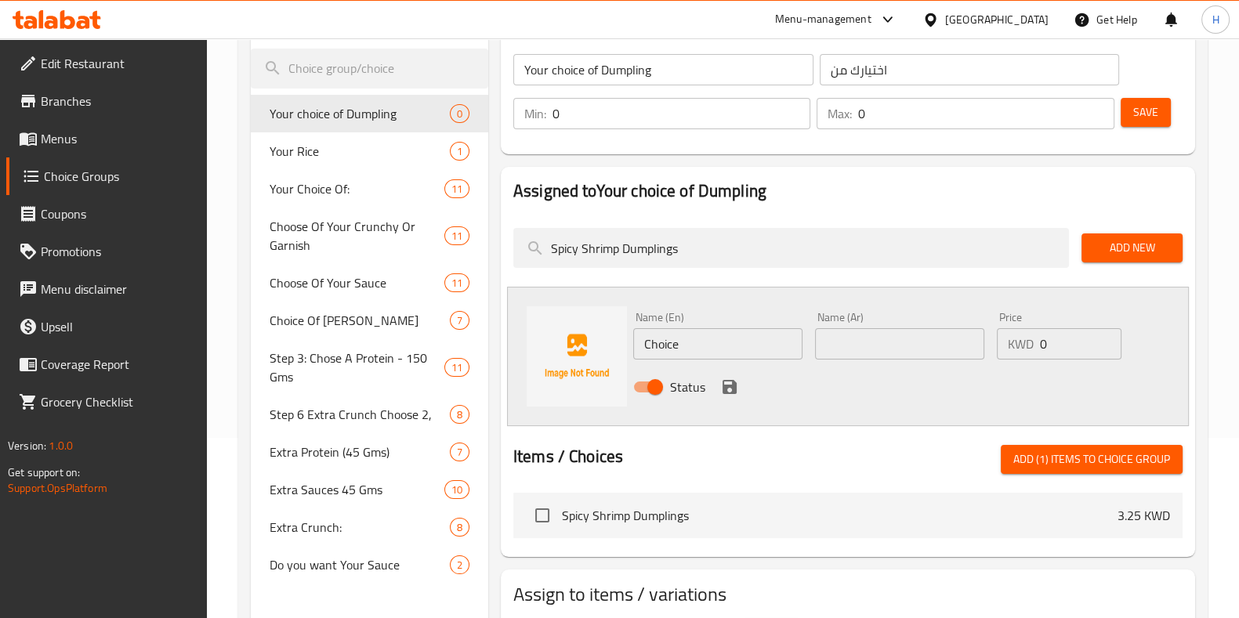
type input "Spicy Shrimp Dumplings"
click at [534, 518] on input "checkbox" at bounding box center [542, 515] width 33 height 33
checkbox input "true"
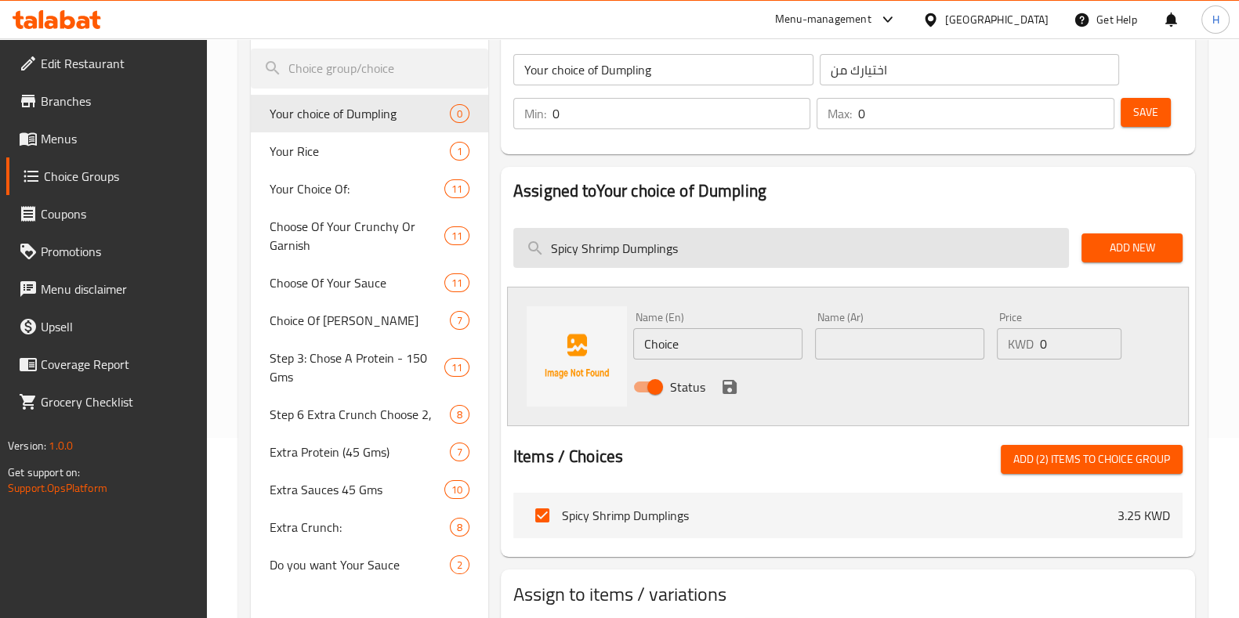
click at [678, 246] on input "Spicy Shrimp Dumplings" at bounding box center [791, 248] width 556 height 40
drag, startPoint x: 716, startPoint y: 246, endPoint x: 519, endPoint y: 248, distance: 196.7
click at [521, 255] on input "Spicy Shrimp Dumplings" at bounding box center [791, 248] width 556 height 40
paste input "Vegetable Dumpling"
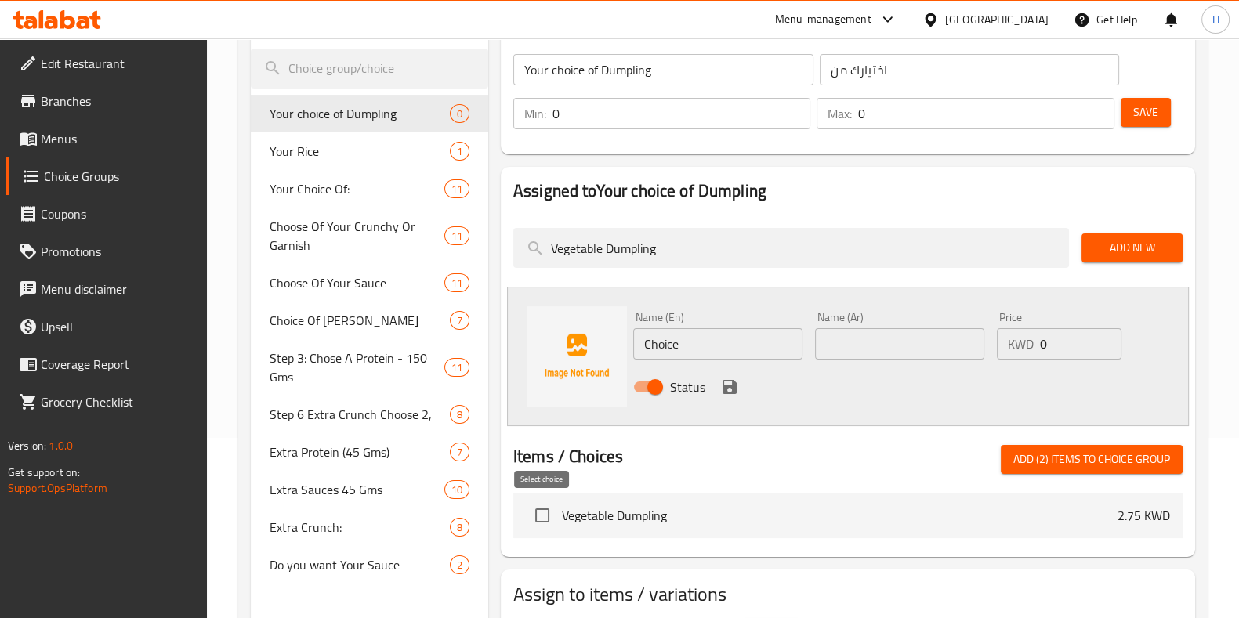
type input "Vegetable Dumpling"
click at [544, 515] on input "checkbox" at bounding box center [542, 515] width 33 height 33
checkbox input "true"
paste input "Chang's Chicken Dumplings"
drag, startPoint x: 604, startPoint y: 260, endPoint x: 466, endPoint y: 264, distance: 138.0
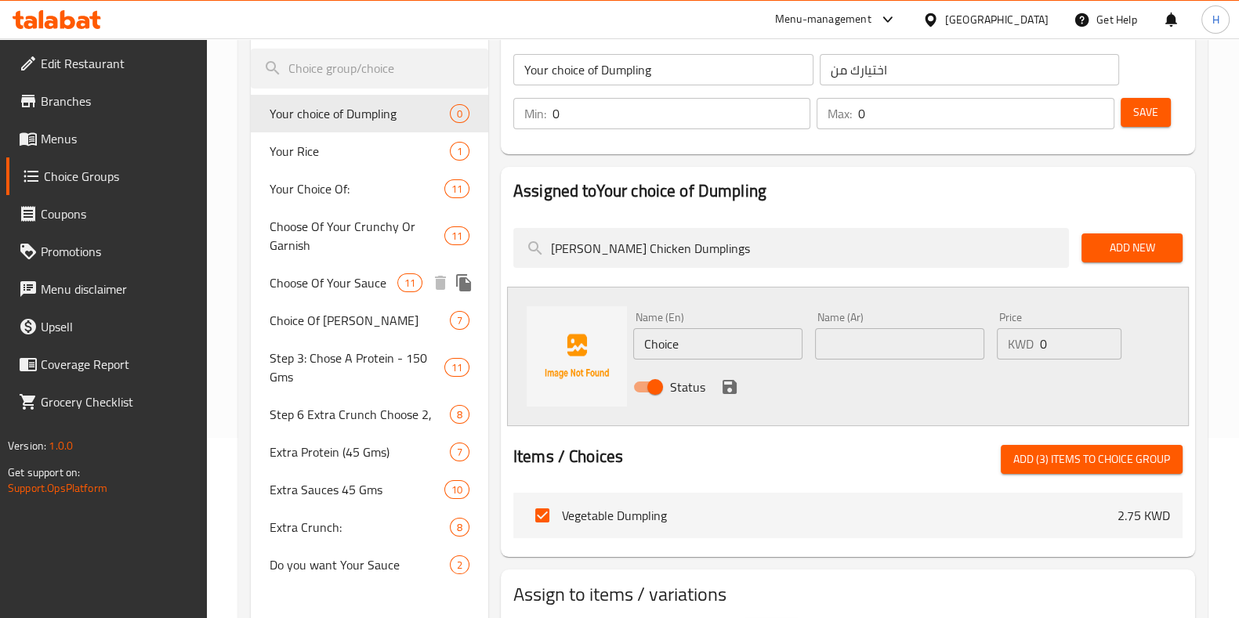
click at [466, 264] on div "Choice Groups Your choice of Dumpling 0 Your Rice 1 Your Choice Of: 11 Choose O…" at bounding box center [726, 336] width 951 height 676
type input "Chang's Chicken Dumplings"
click at [534, 513] on input "checkbox" at bounding box center [542, 515] width 33 height 33
checkbox input "true"
paste input "icken Dumpling"
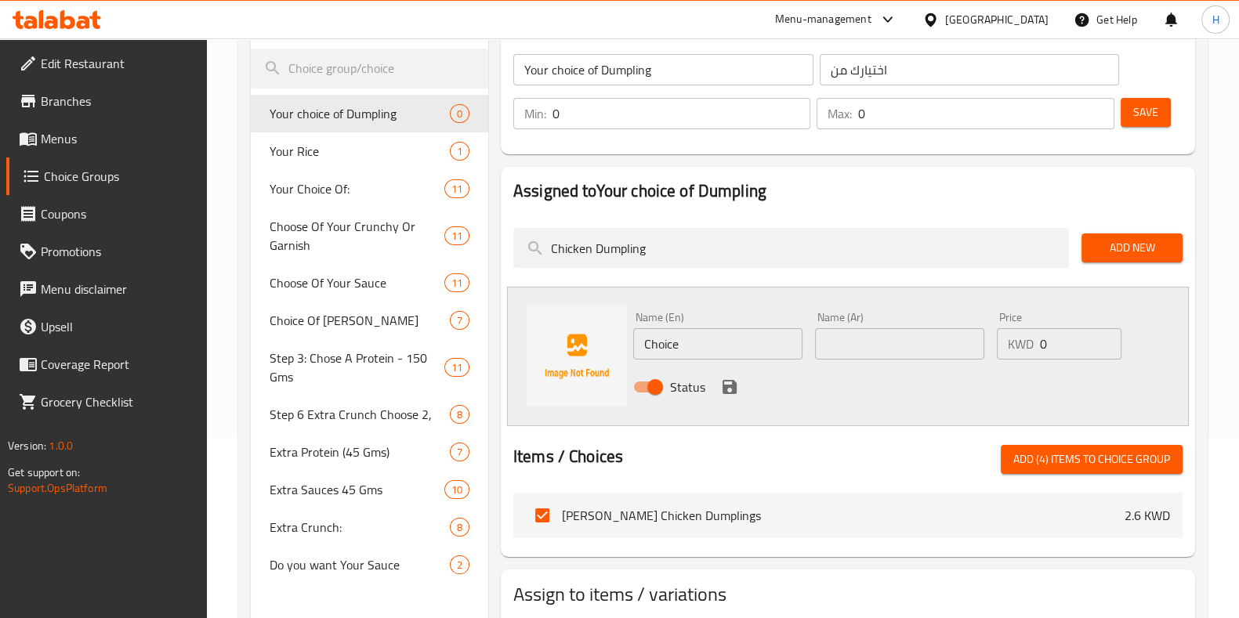
drag, startPoint x: 691, startPoint y: 264, endPoint x: 491, endPoint y: 280, distance: 199.7
click at [491, 280] on div "Your choice of Dumpling (ID: 1757931947638) Your choice of Dumpling ​ اختيارك م…" at bounding box center [844, 336] width 713 height 676
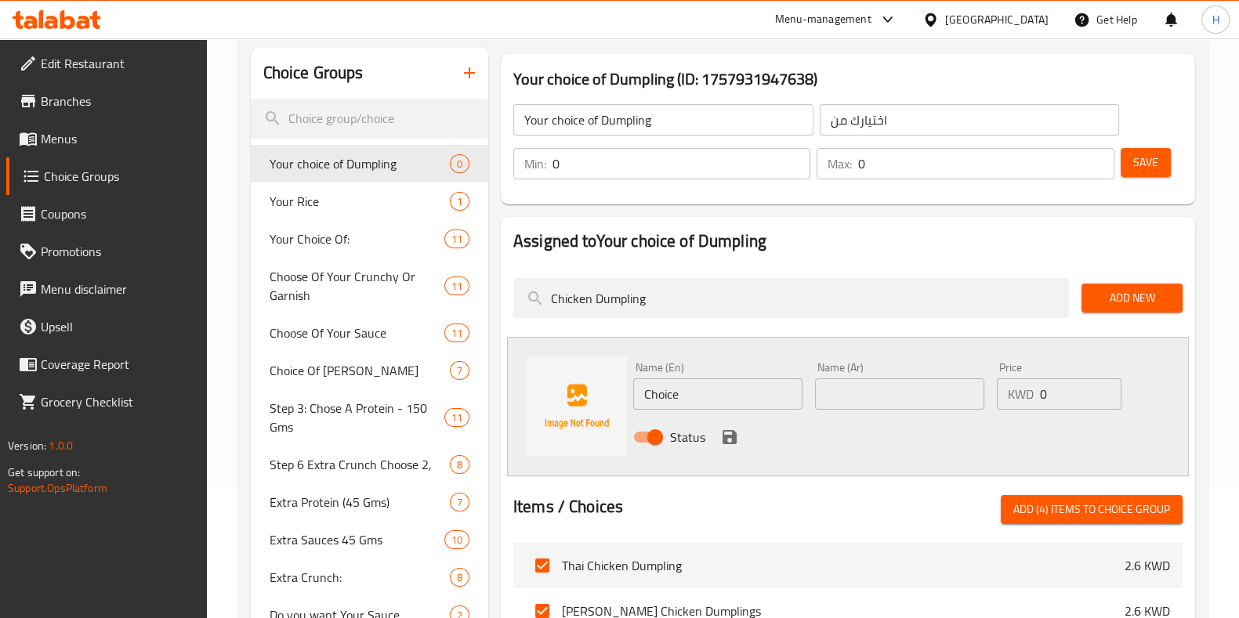
scroll to position [121, 0]
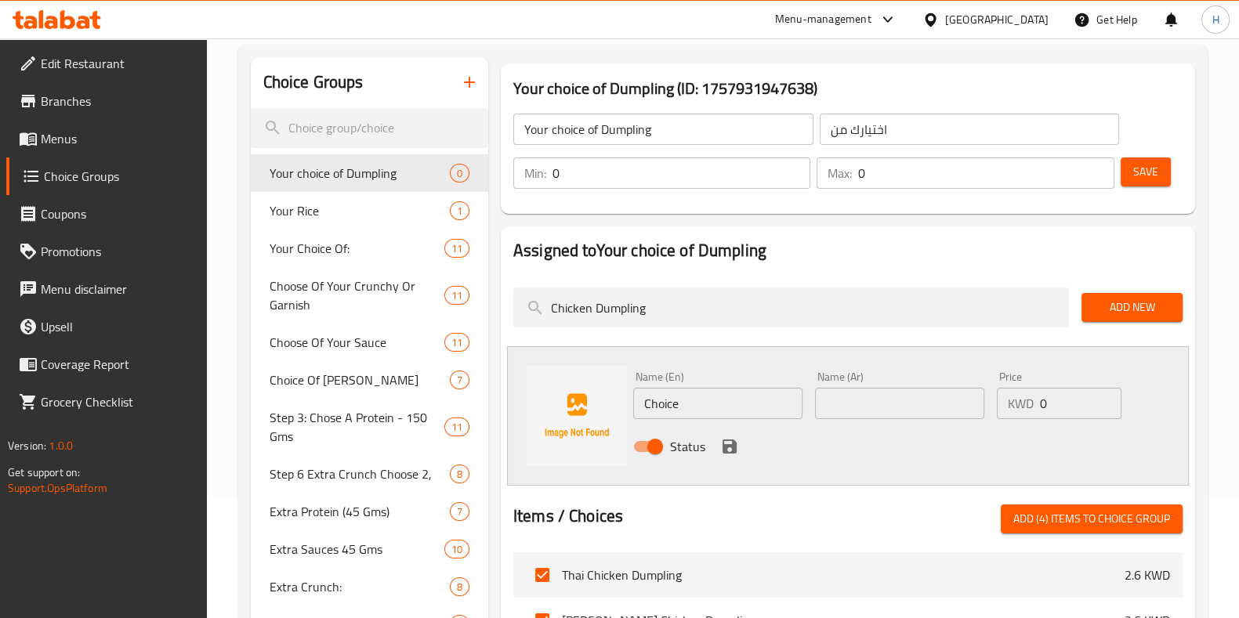
paste input "Prawn Hargow"
drag, startPoint x: 633, startPoint y: 312, endPoint x: 358, endPoint y: 322, distance: 275.3
click at [358, 322] on div "Choice Groups Your choice of Dumpling 0 Your Rice 1 Your Choice Of: 11 Choose O…" at bounding box center [726, 463] width 951 height 812
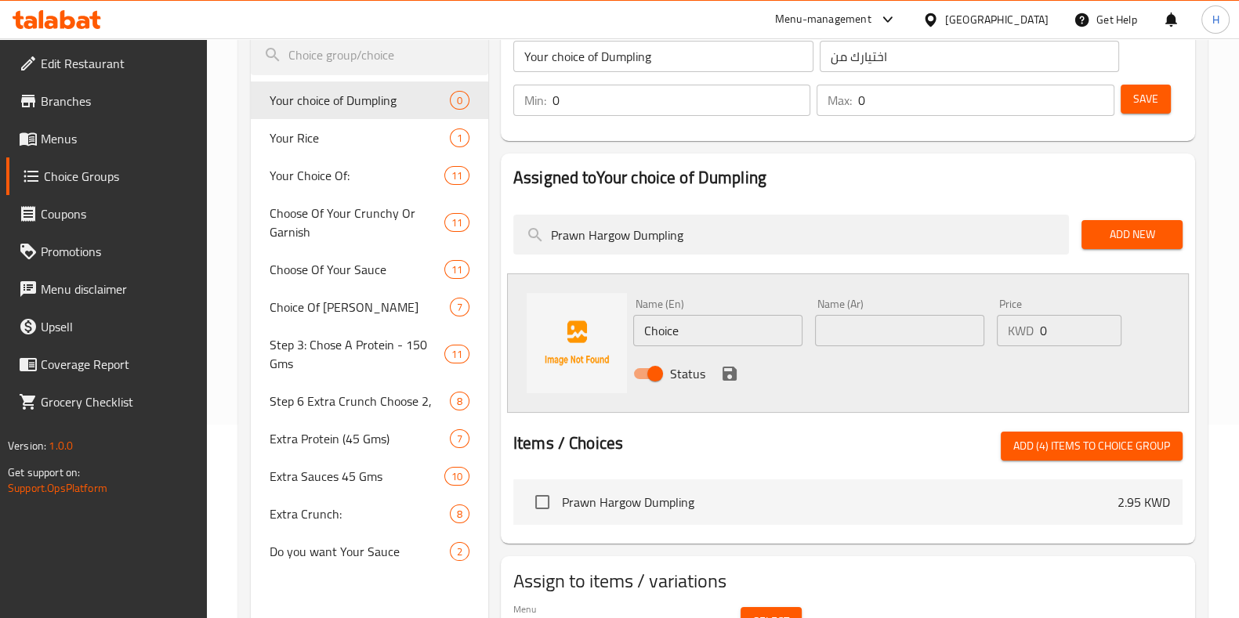
scroll to position [219, 0]
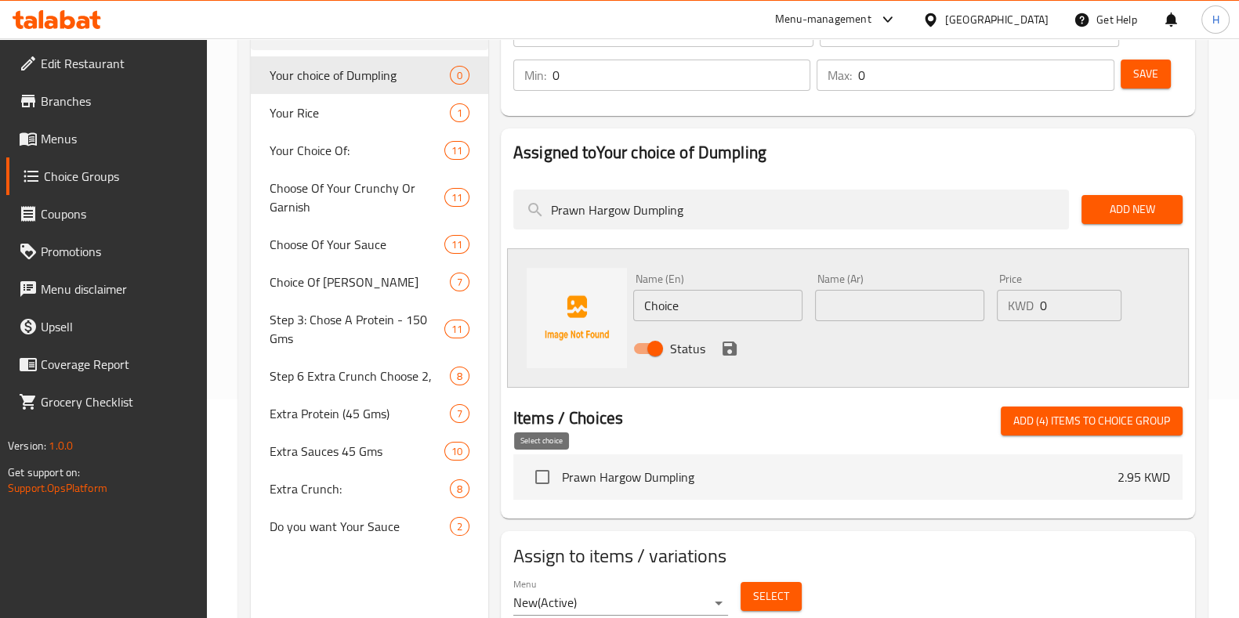
type input "Prawn Hargow Dumpling"
click at [538, 477] on input "checkbox" at bounding box center [542, 477] width 33 height 33
checkbox input "true"
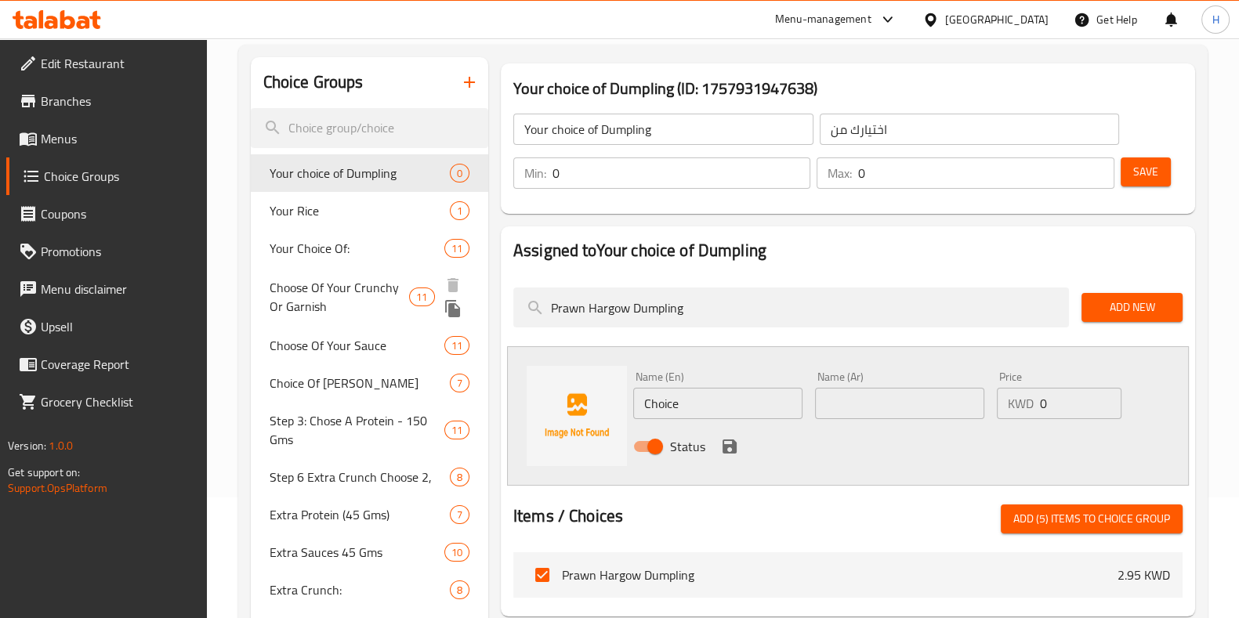
drag, startPoint x: 734, startPoint y: 303, endPoint x: 411, endPoint y: 321, distance: 324.2
click at [411, 321] on div "Choice Groups Your choice of Dumpling 0 Your Rice 1 Your Choice Of: 11 Choose O…" at bounding box center [726, 395] width 951 height 676
paste input "Shrimp Dumplings"
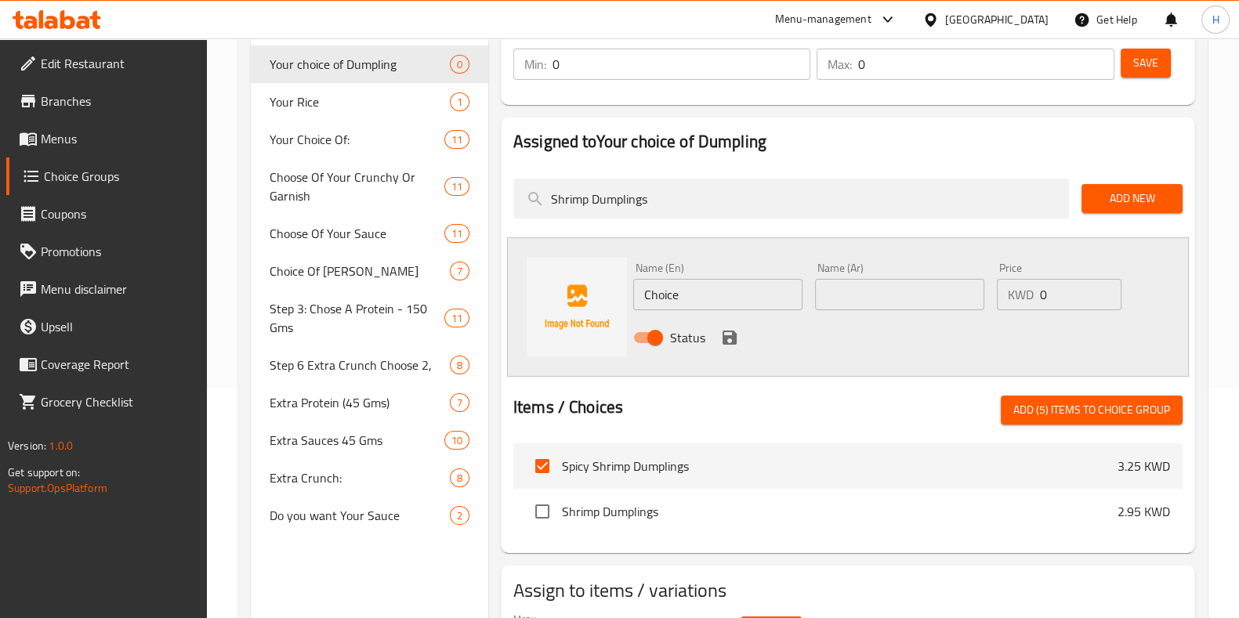
scroll to position [324, 0]
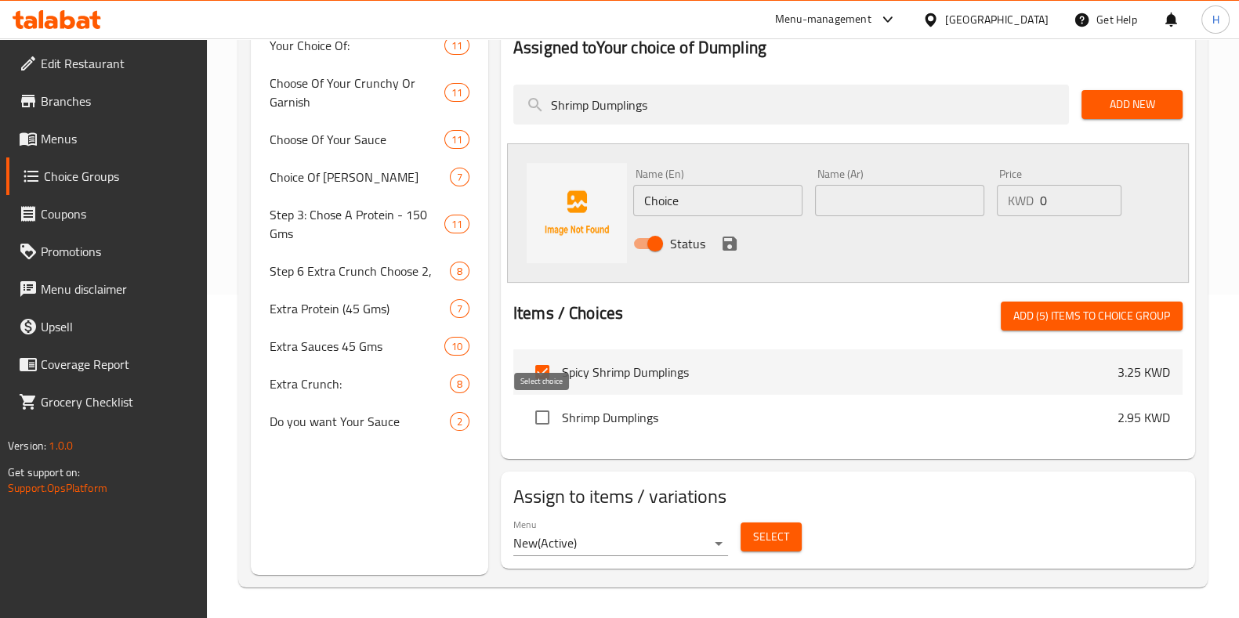
type input "Shrimp Dumplings"
click at [551, 419] on input "checkbox" at bounding box center [542, 417] width 33 height 33
checkbox input "true"
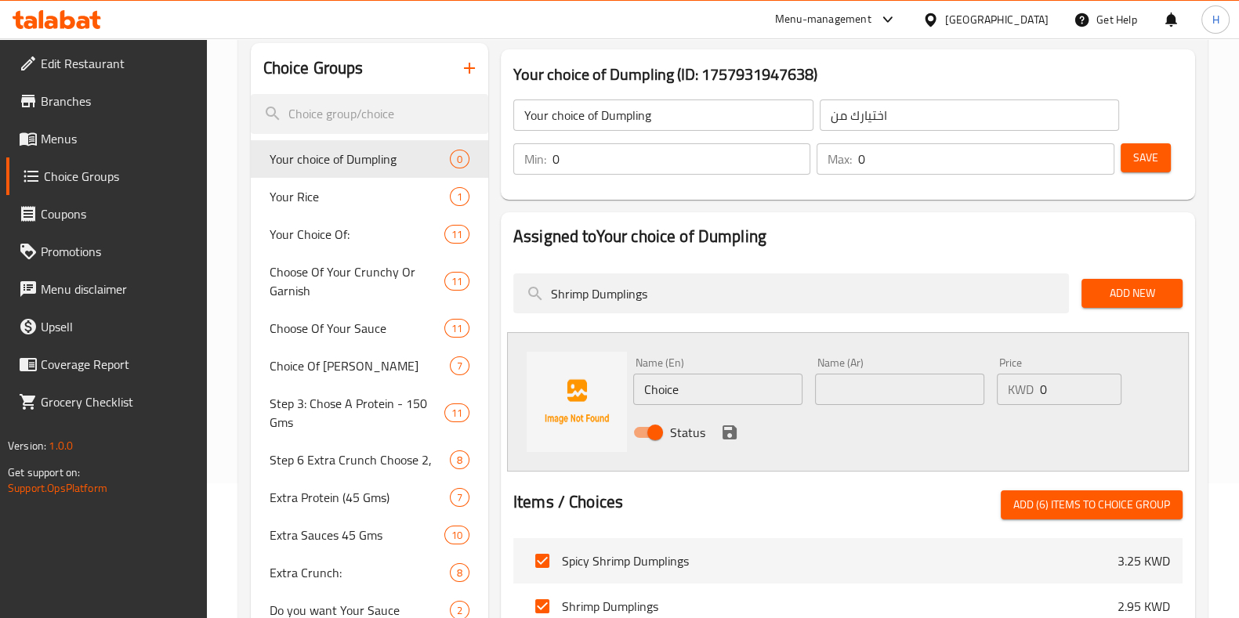
scroll to position [128, 0]
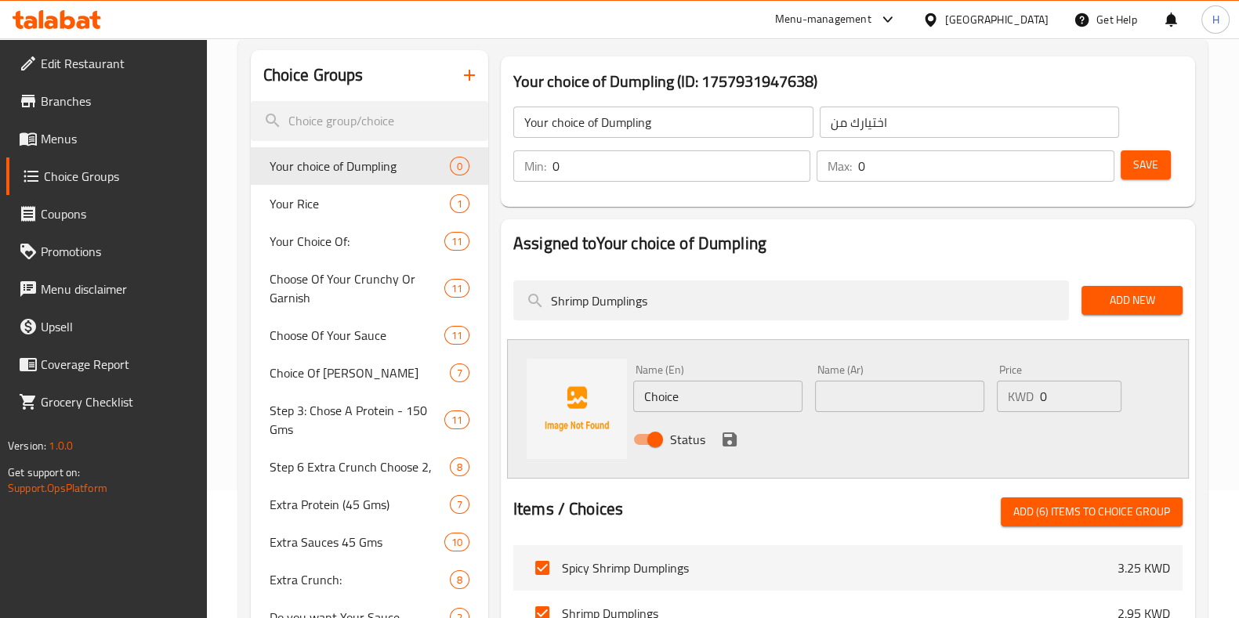
drag, startPoint x: 682, startPoint y: 298, endPoint x: 508, endPoint y: 311, distance: 174.5
click at [508, 311] on div "Shrimp Dumplings" at bounding box center [791, 300] width 568 height 53
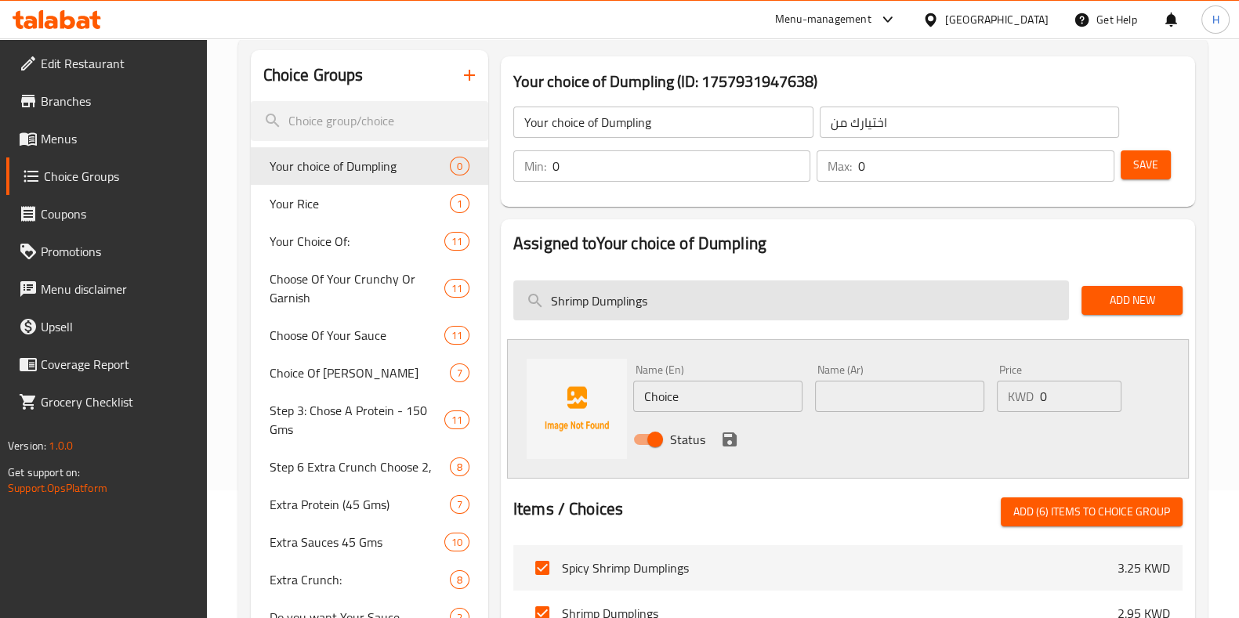
paste input "Chicken Dumpling"
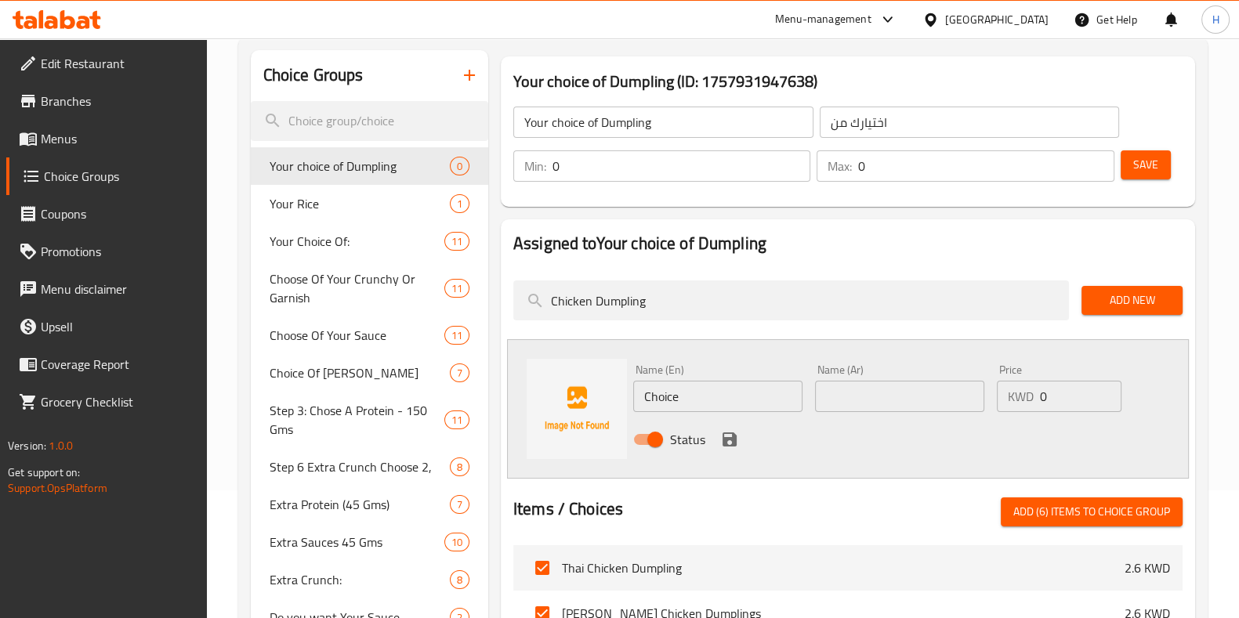
scroll to position [324, 0]
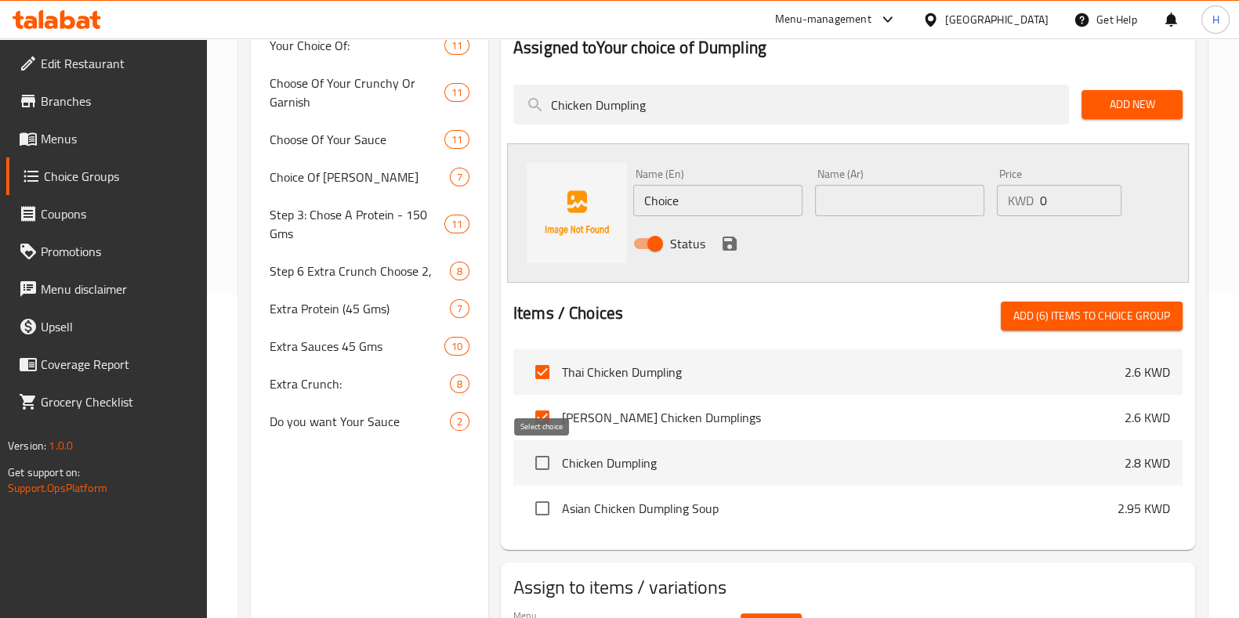
type input "Chicken Dumpling"
click at [549, 465] on input "checkbox" at bounding box center [542, 463] width 33 height 33
checkbox input "true"
click at [1074, 309] on span "Add (7) items to choice group" at bounding box center [1091, 316] width 157 height 20
checkbox input "false"
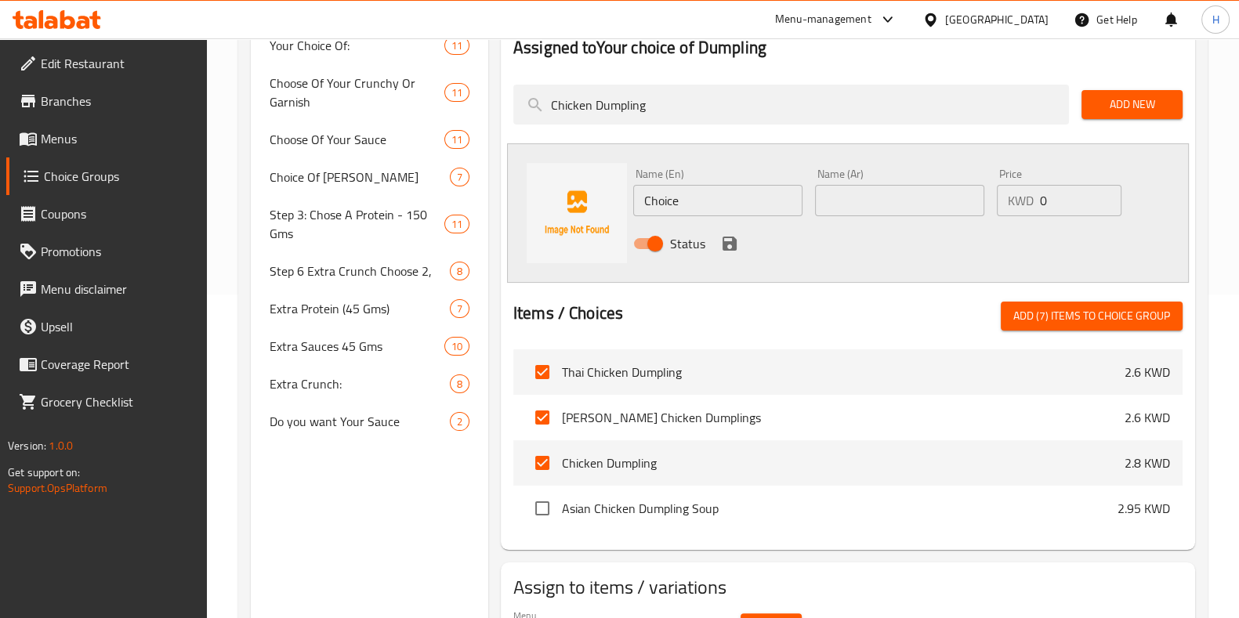
checkbox input "false"
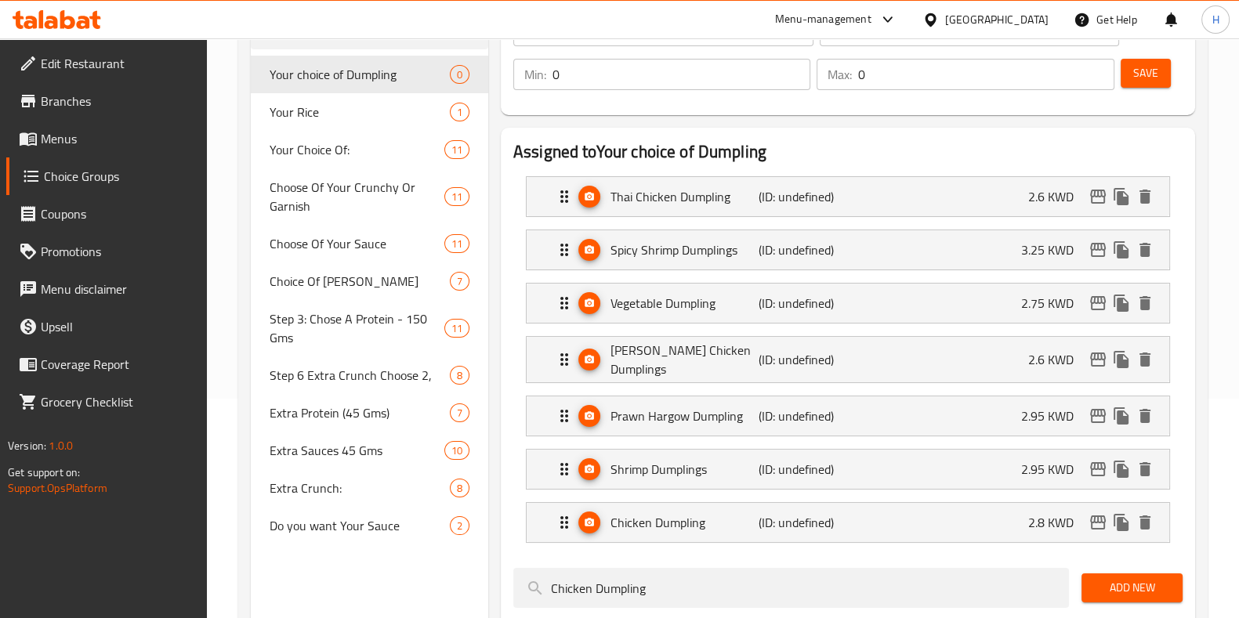
scroll to position [128, 0]
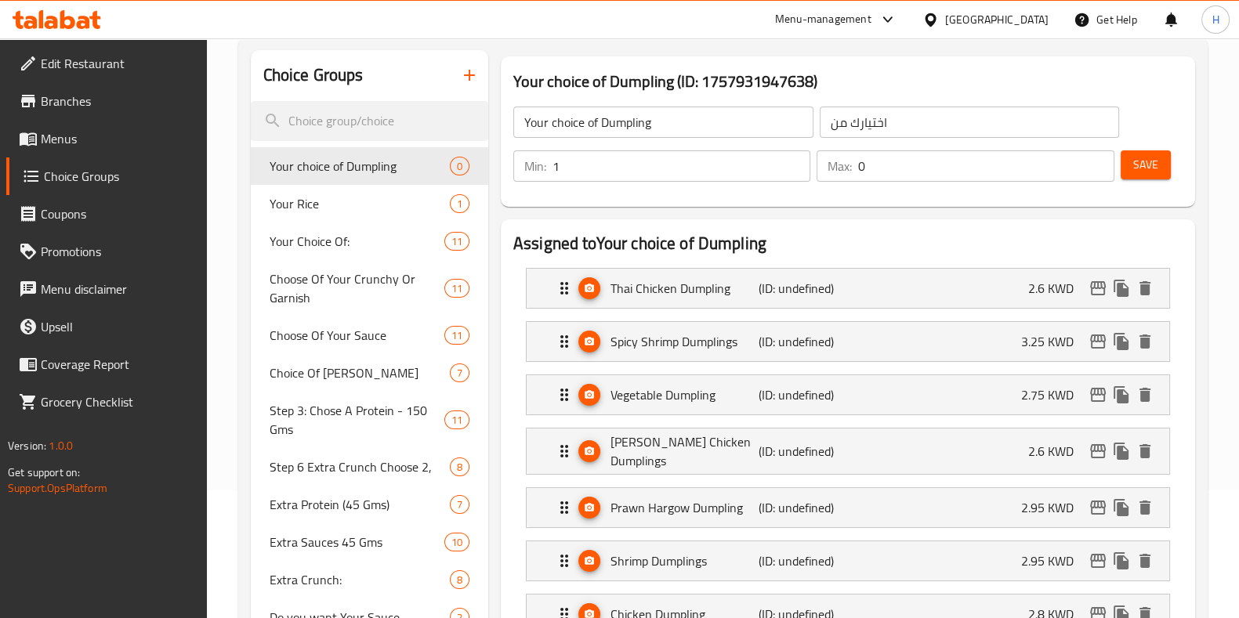
click at [792, 158] on input "1" at bounding box center [682, 165] width 258 height 31
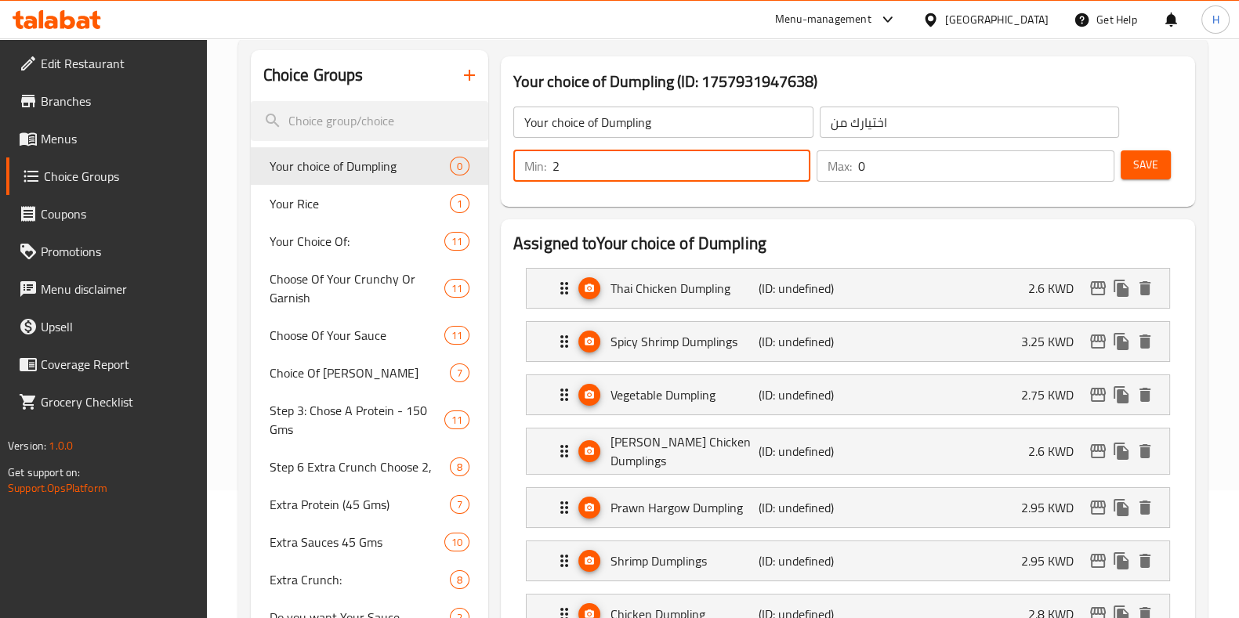
click at [792, 161] on input "2" at bounding box center [682, 165] width 258 height 31
click at [792, 161] on input "3" at bounding box center [682, 165] width 258 height 31
type input "4"
click at [792, 161] on input "4" at bounding box center [682, 165] width 258 height 31
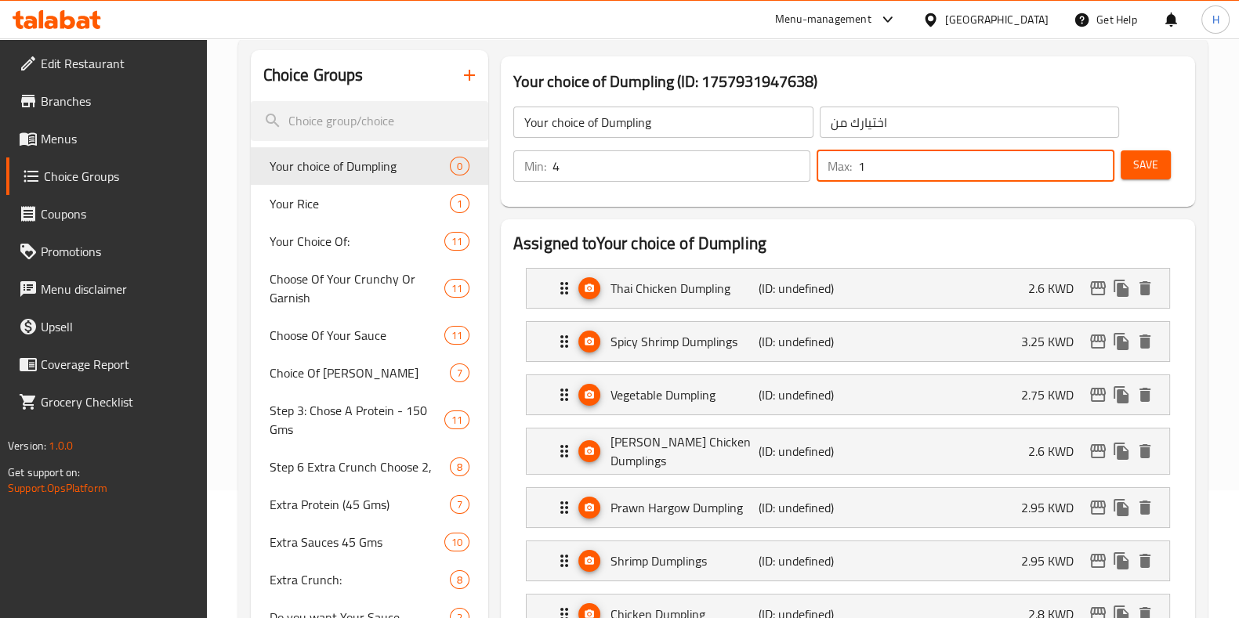
click at [1091, 165] on input "1" at bounding box center [986, 165] width 256 height 31
click at [1091, 165] on input "2" at bounding box center [986, 165] width 256 height 31
click at [1091, 165] on input "3" at bounding box center [986, 165] width 256 height 31
type input "4"
click at [1091, 165] on input "4" at bounding box center [986, 165] width 256 height 31
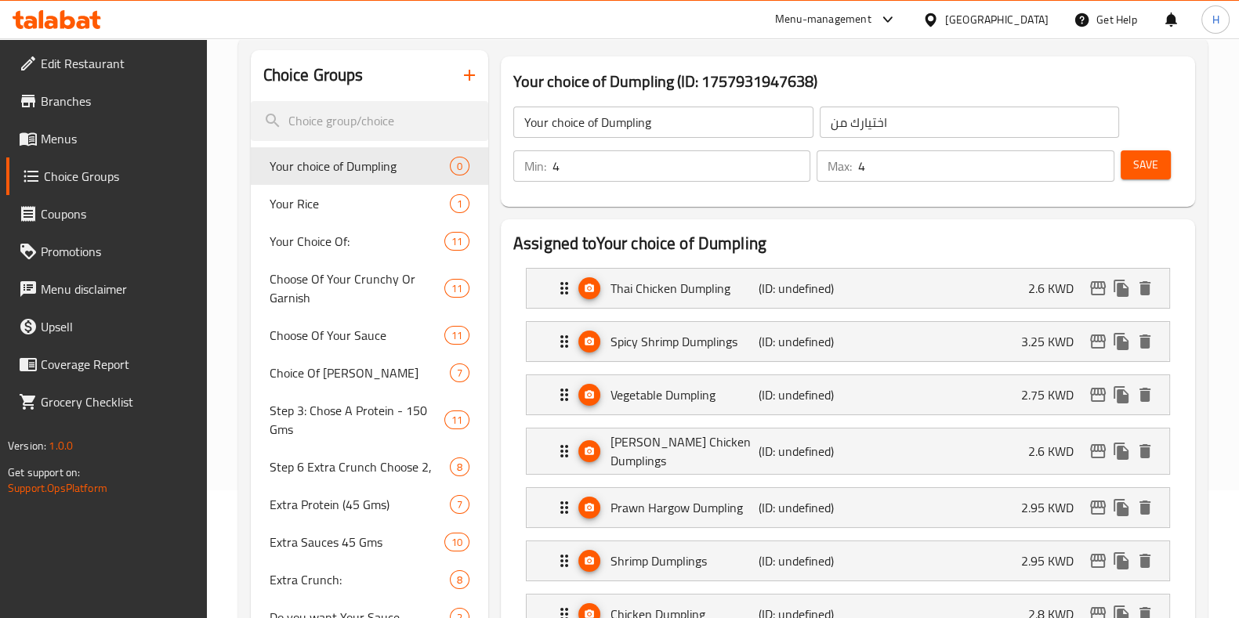
click at [1035, 239] on h2 "Assigned to Your choice of Dumpling" at bounding box center [847, 244] width 669 height 24
click at [1140, 155] on span "Save" at bounding box center [1145, 165] width 25 height 20
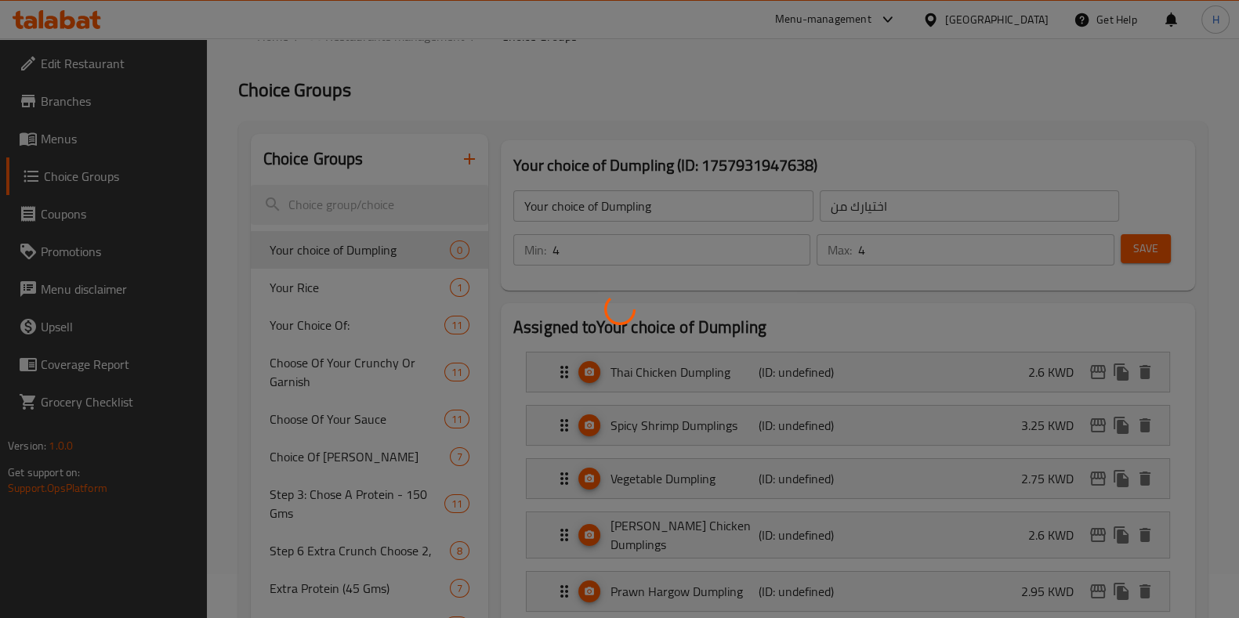
scroll to position [0, 0]
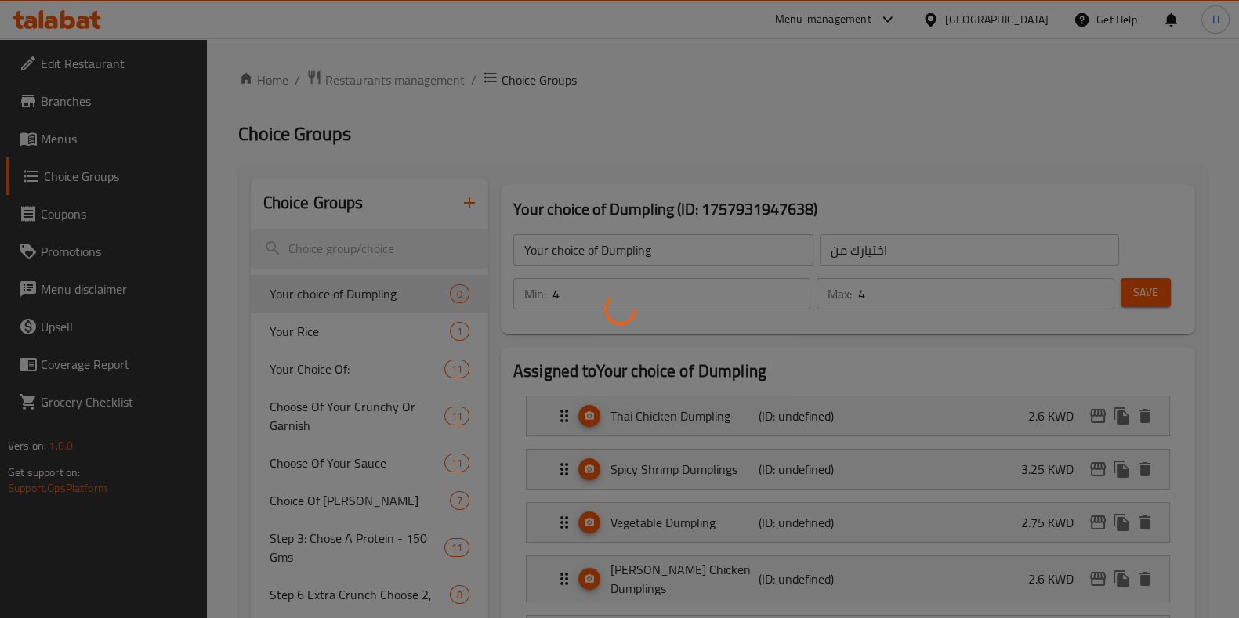
click at [49, 141] on div at bounding box center [619, 309] width 1239 height 618
click at [47, 143] on div at bounding box center [619, 309] width 1239 height 618
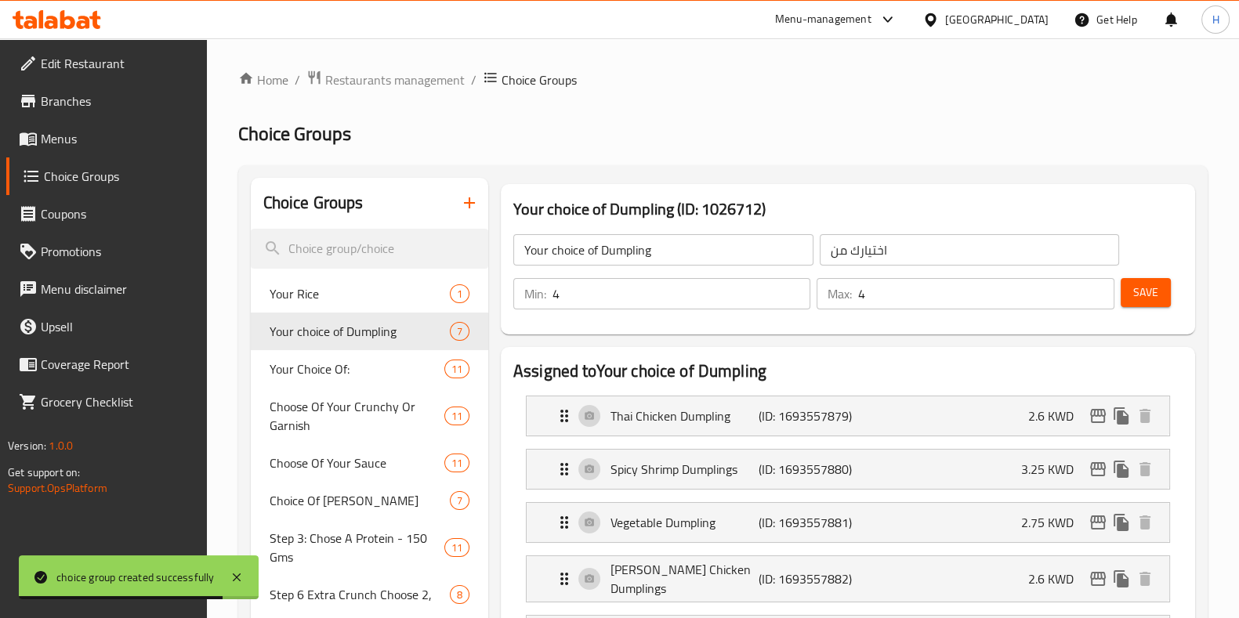
click at [68, 140] on span "Menus" at bounding box center [118, 138] width 154 height 19
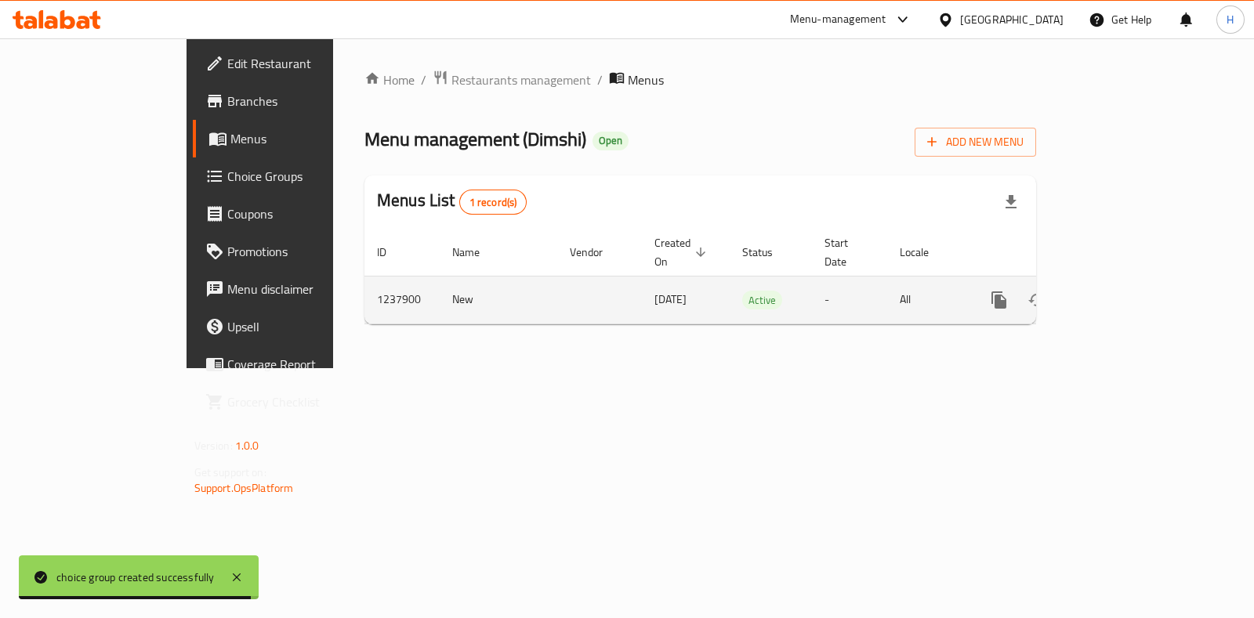
click at [1119, 293] on icon "enhanced table" at bounding box center [1112, 300] width 14 height 14
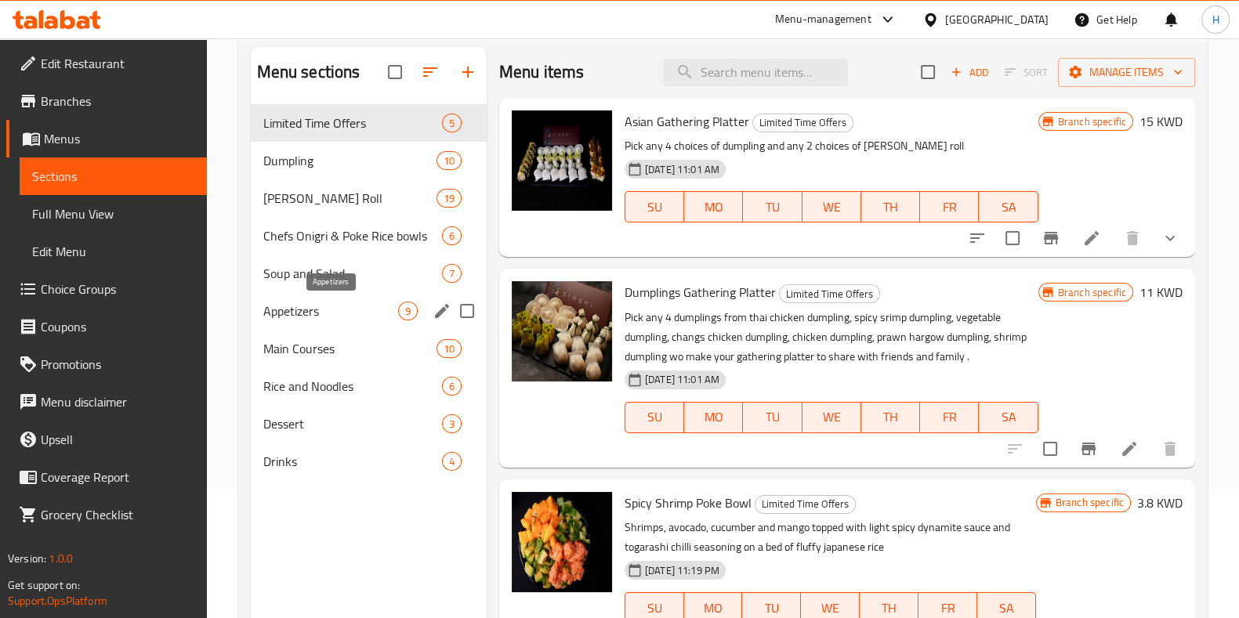
scroll to position [97, 0]
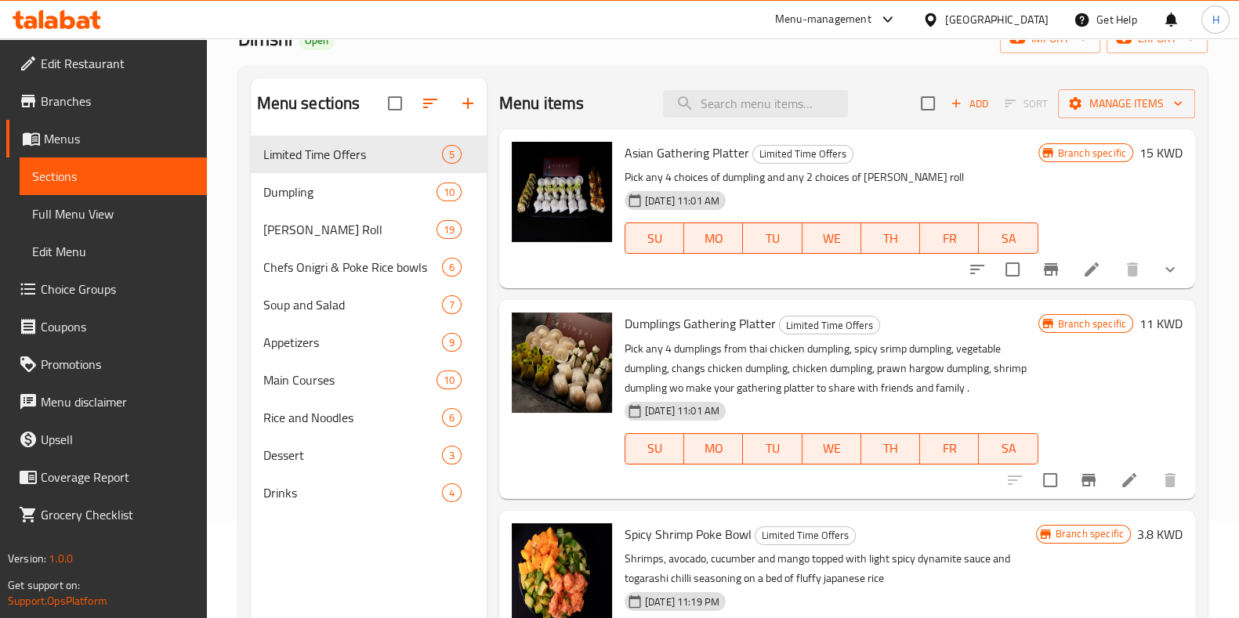
click at [649, 152] on span "Asian Gathering Platter" at bounding box center [687, 153] width 125 height 24
click at [652, 152] on span "Asian Gathering Platter" at bounding box center [687, 153] width 125 height 24
click at [663, 321] on span "Dumplings Gathering Platter" at bounding box center [700, 324] width 151 height 24
click at [665, 319] on span "Dumplings Gathering Platter" at bounding box center [700, 324] width 151 height 24
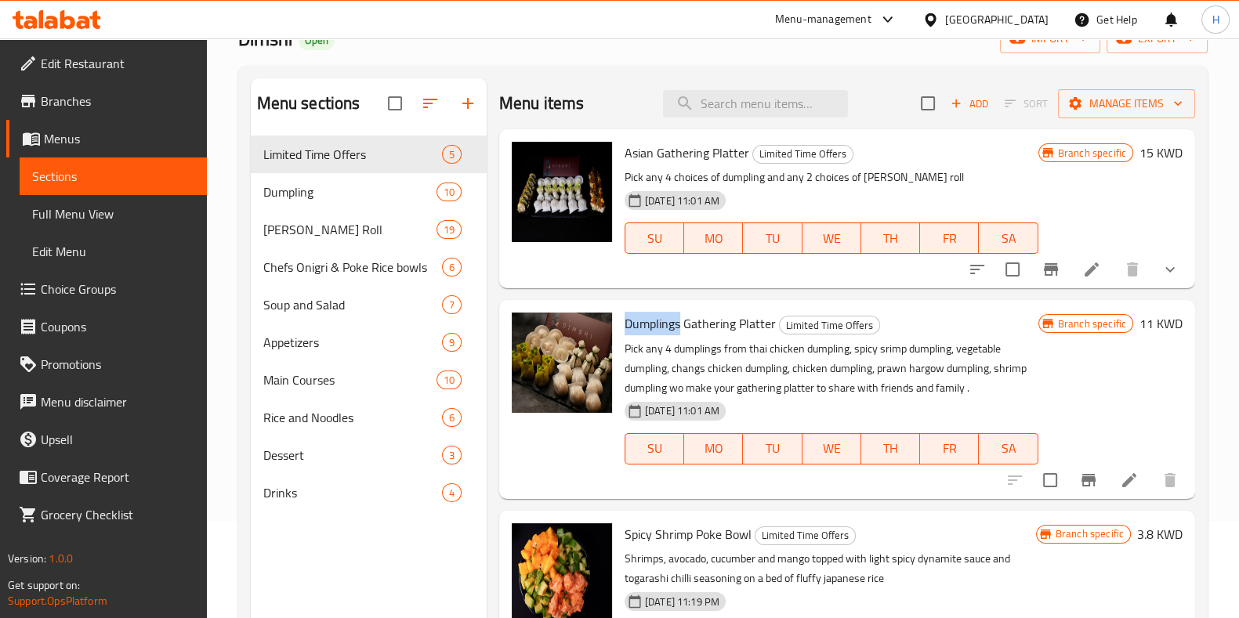
click at [668, 319] on span "Dumplings Gathering Platter" at bounding box center [700, 324] width 151 height 24
click at [1122, 486] on icon at bounding box center [1129, 480] width 14 height 14
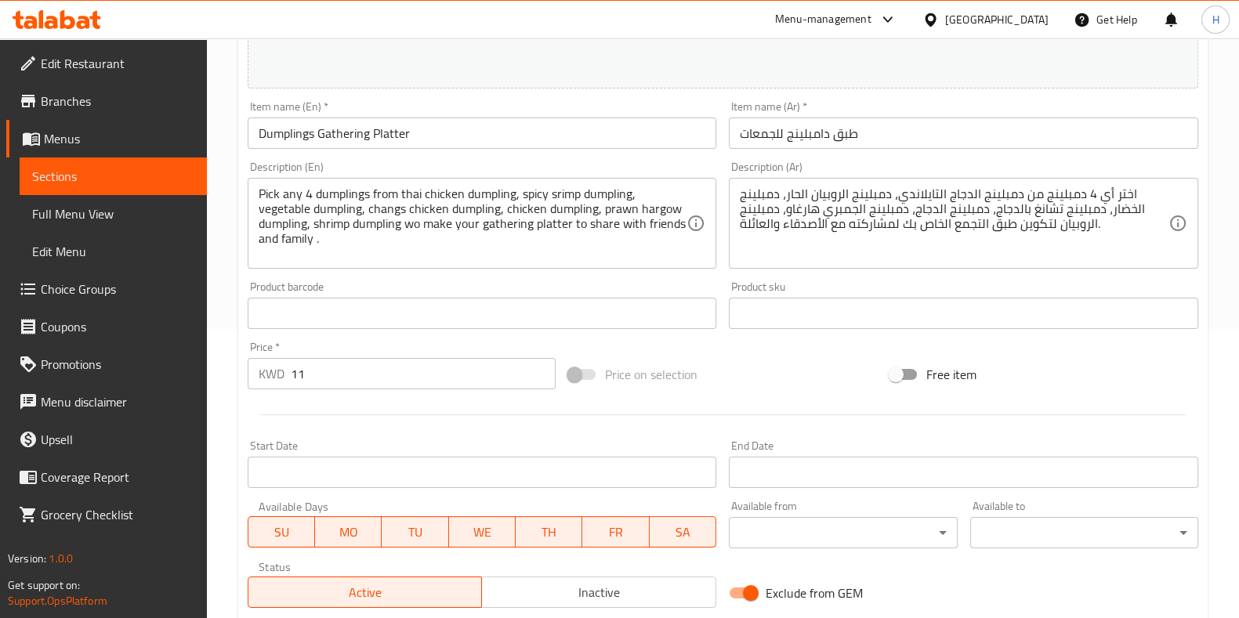
scroll to position [510, 0]
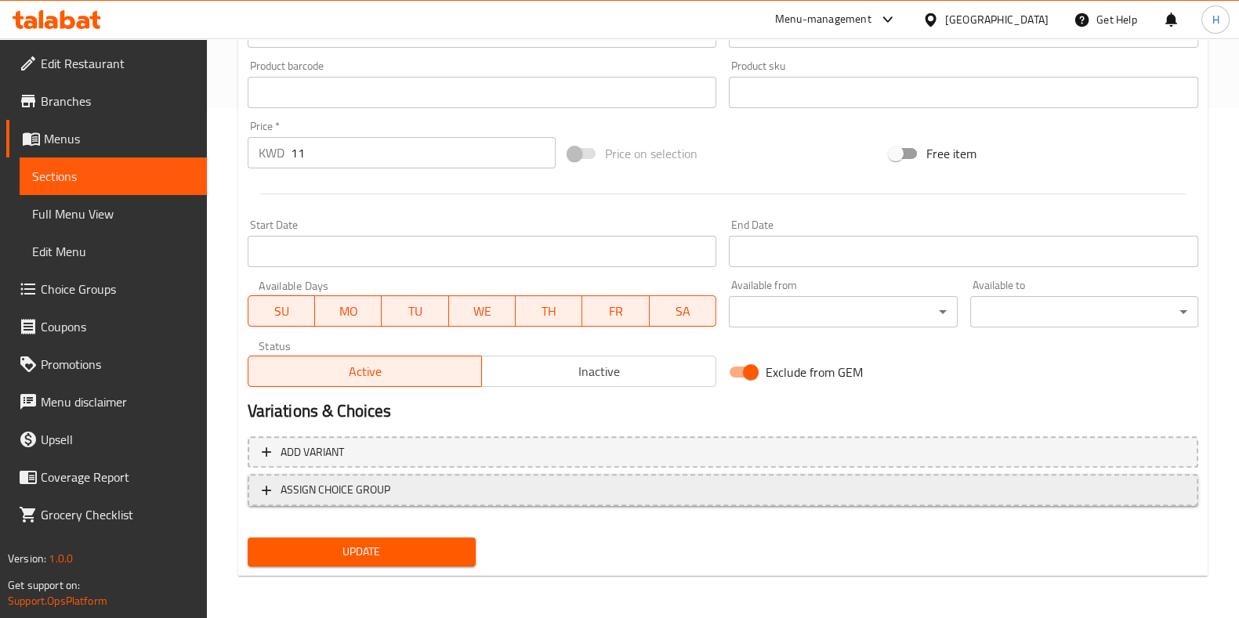
click at [415, 489] on span "ASSIGN CHOICE GROUP" at bounding box center [723, 490] width 923 height 20
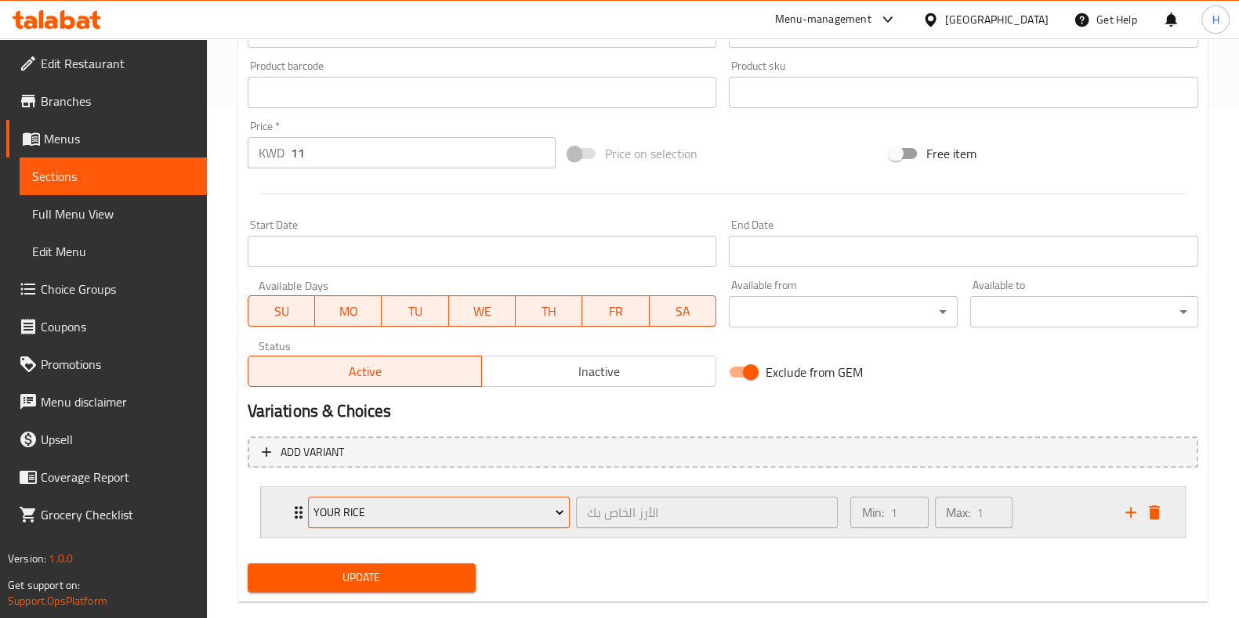
click at [472, 505] on span "Your Rice" at bounding box center [439, 513] width 251 height 20
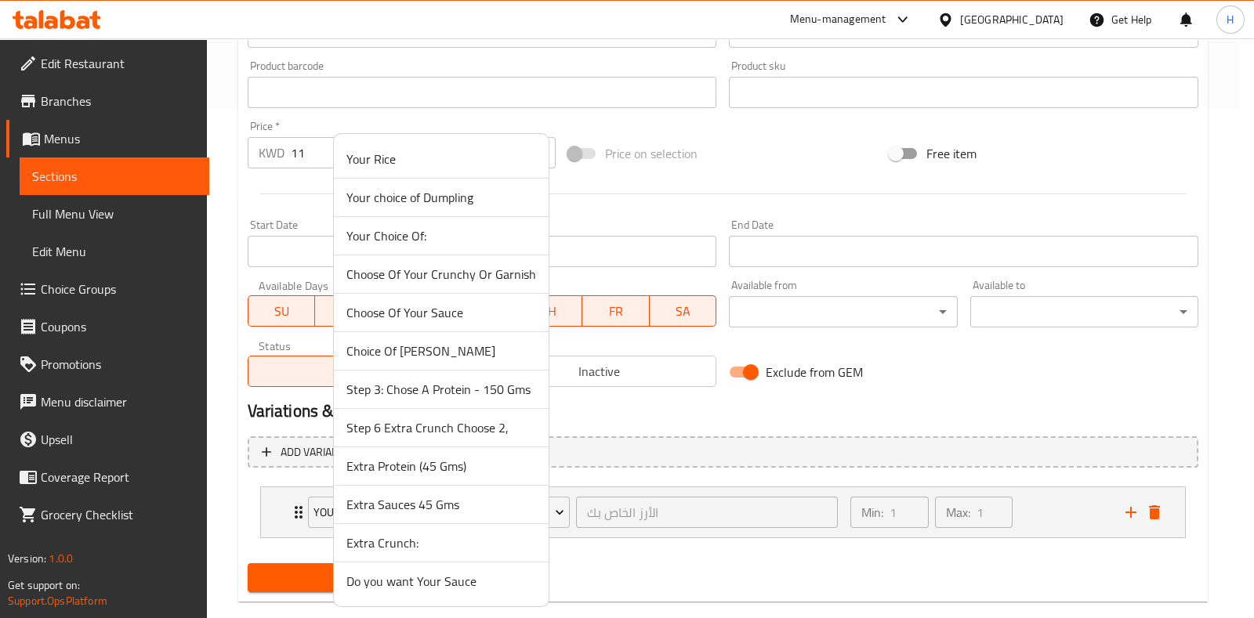
click at [415, 200] on span "Your choice of Dumpling" at bounding box center [441, 197] width 190 height 19
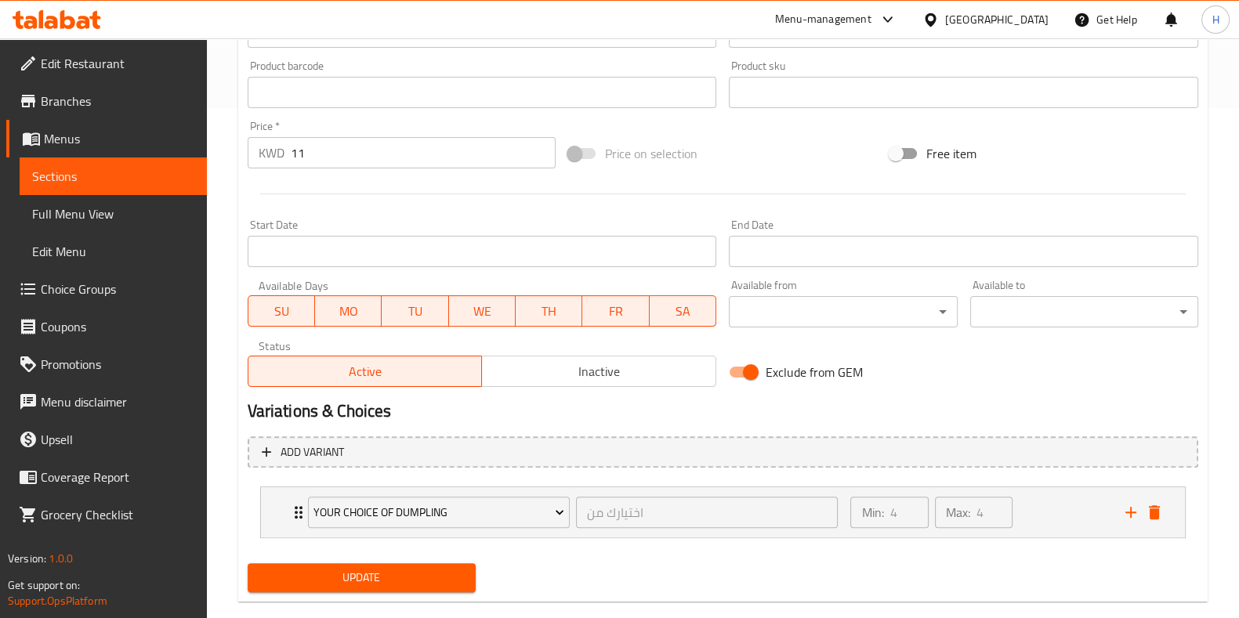
click at [392, 575] on span "Update" at bounding box center [361, 578] width 203 height 20
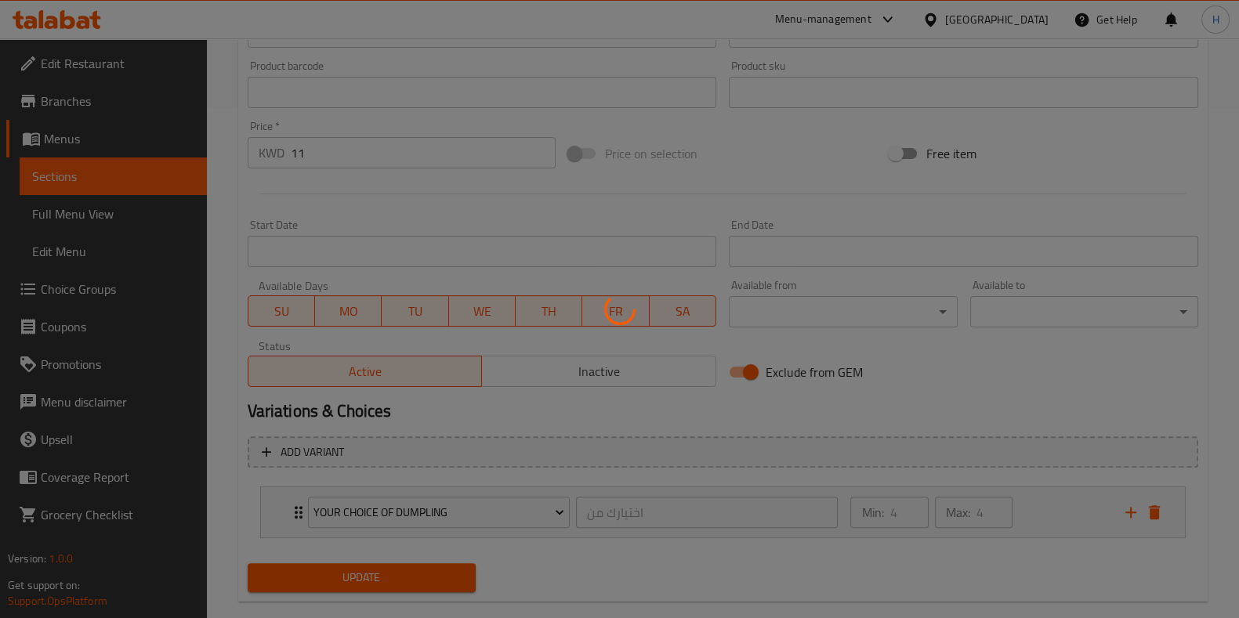
click at [75, 248] on div at bounding box center [619, 309] width 1239 height 618
click at [92, 288] on div at bounding box center [619, 309] width 1239 height 618
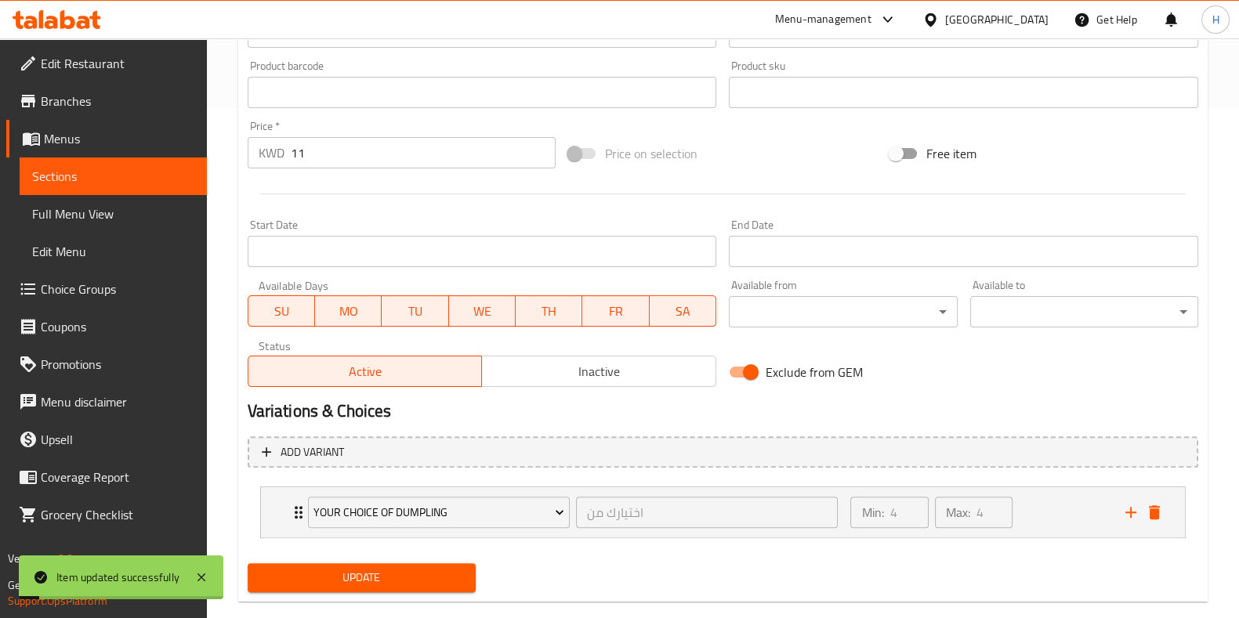
click at [100, 288] on span "Choice Groups" at bounding box center [118, 289] width 154 height 19
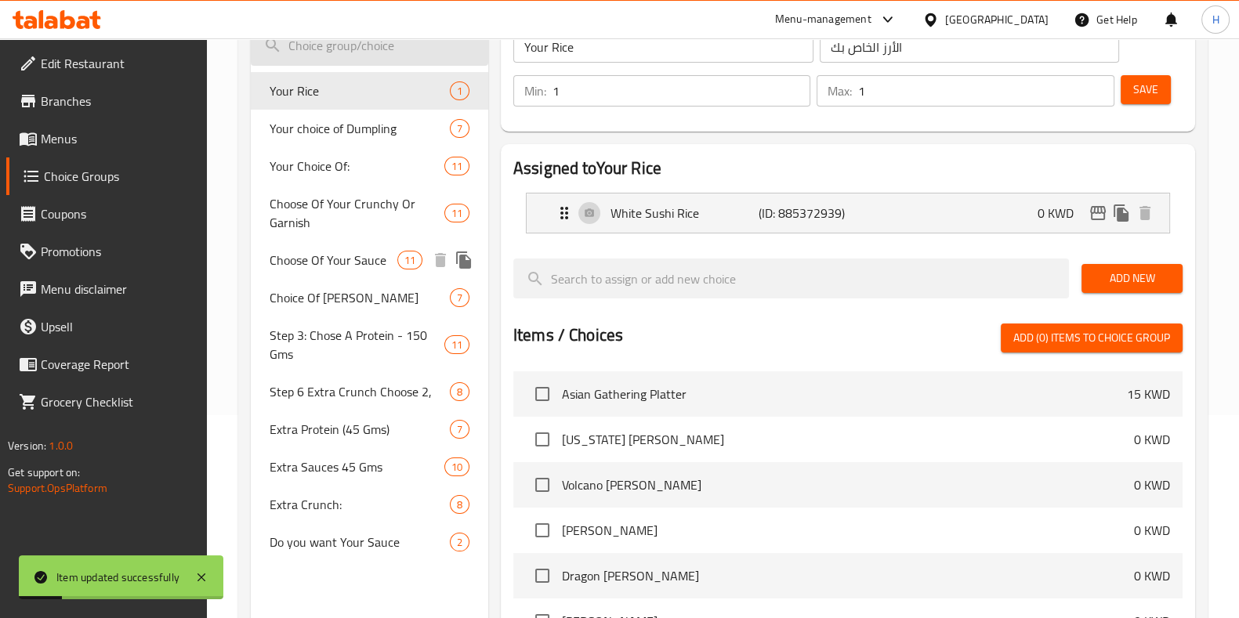
scroll to position [26, 0]
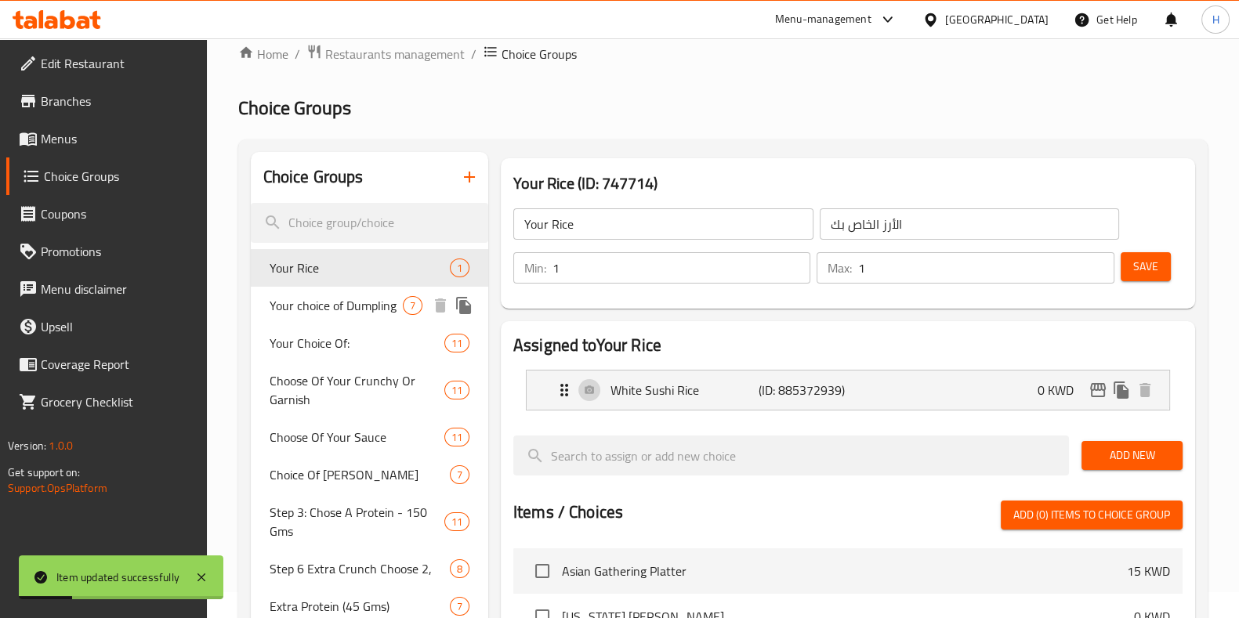
click at [347, 296] on span "Your choice of Dumpling" at bounding box center [336, 305] width 133 height 19
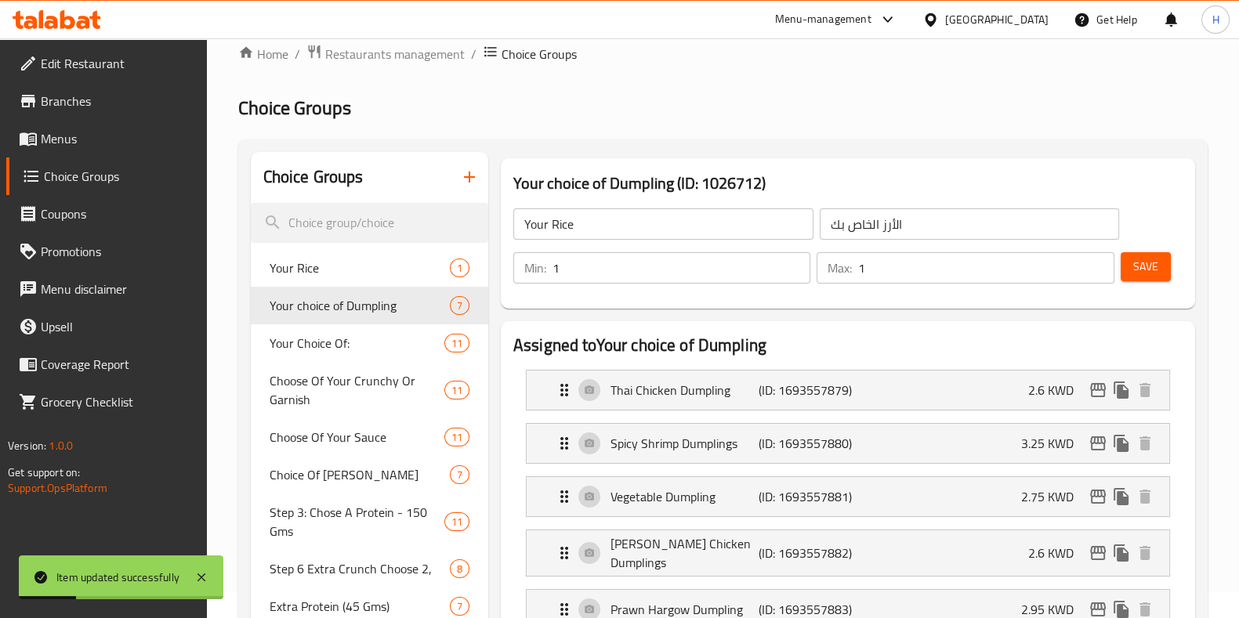
type input "Your choice of Dumpling"
type input "اختيارك من"
type input "4"
click at [1044, 399] on p "2.6 KWD" at bounding box center [1057, 390] width 58 height 19
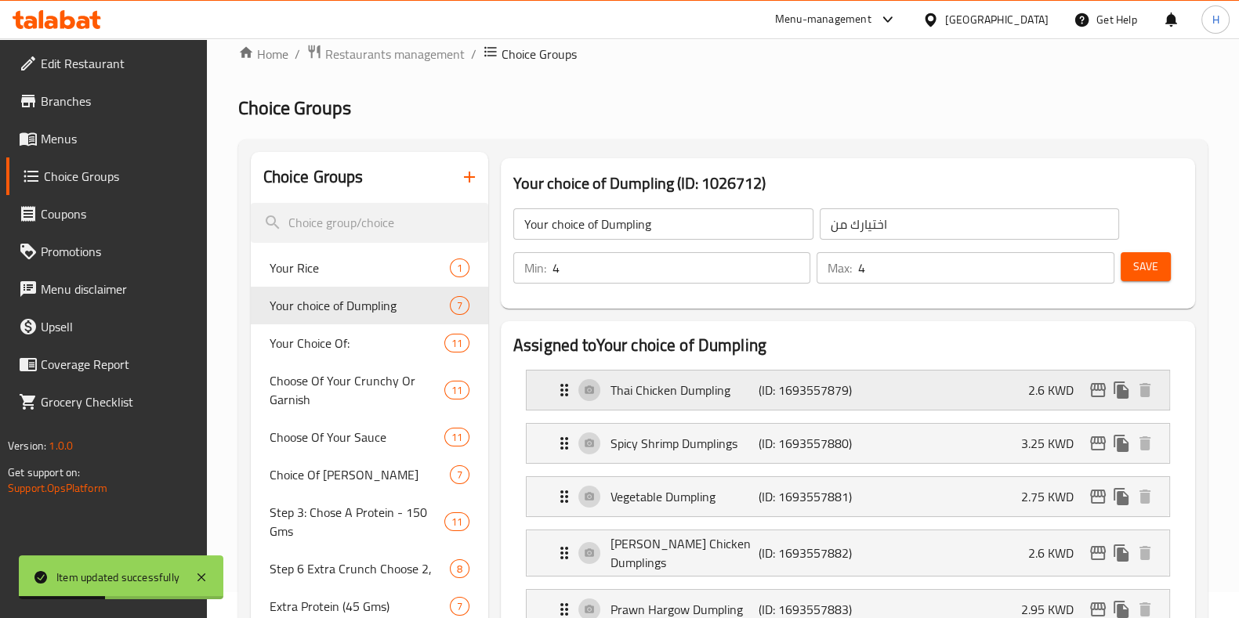
click at [1036, 383] on p "2.6 KWD" at bounding box center [1057, 390] width 58 height 19
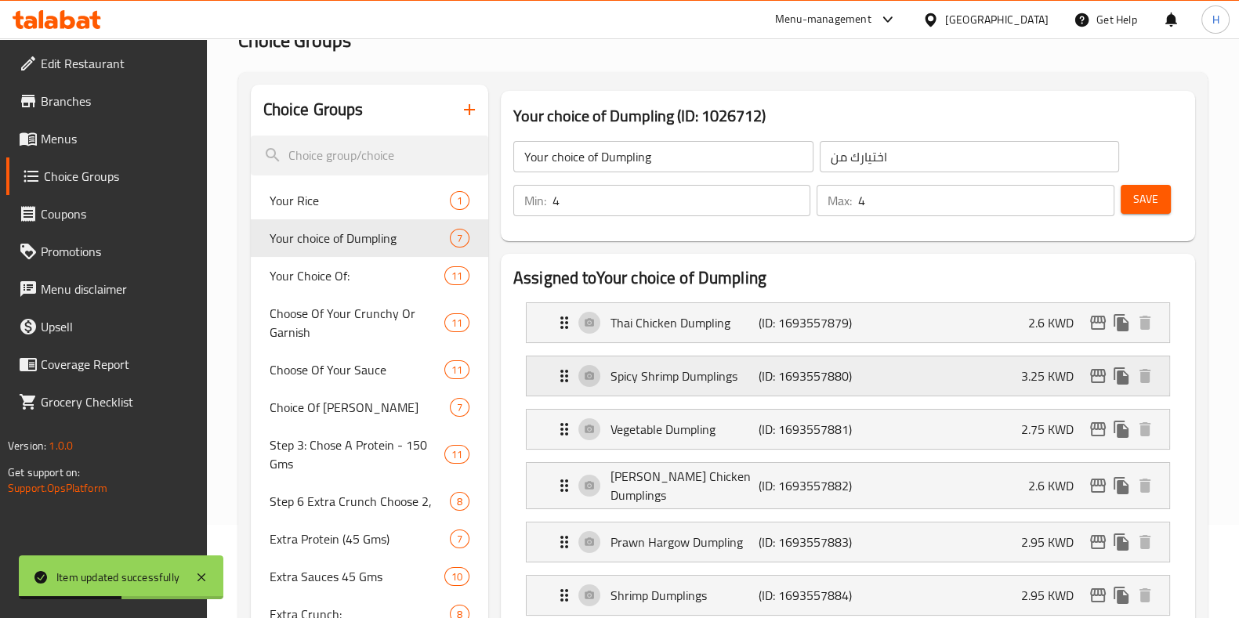
scroll to position [124, 0]
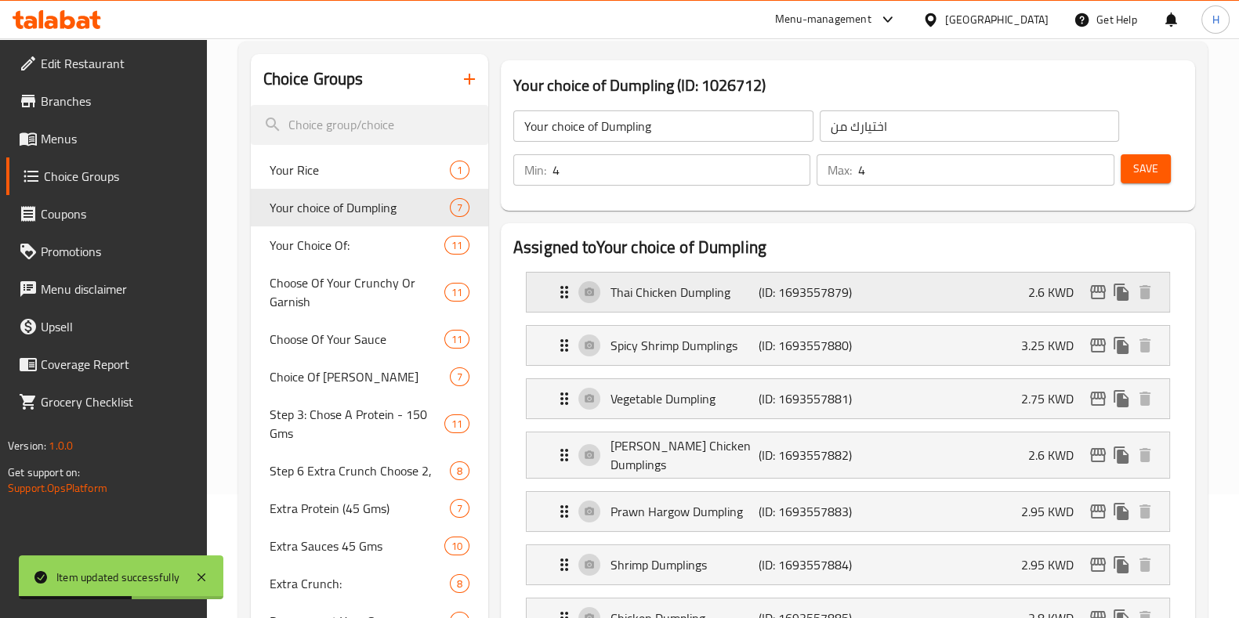
click at [1028, 291] on p "2.6 KWD" at bounding box center [1057, 292] width 58 height 19
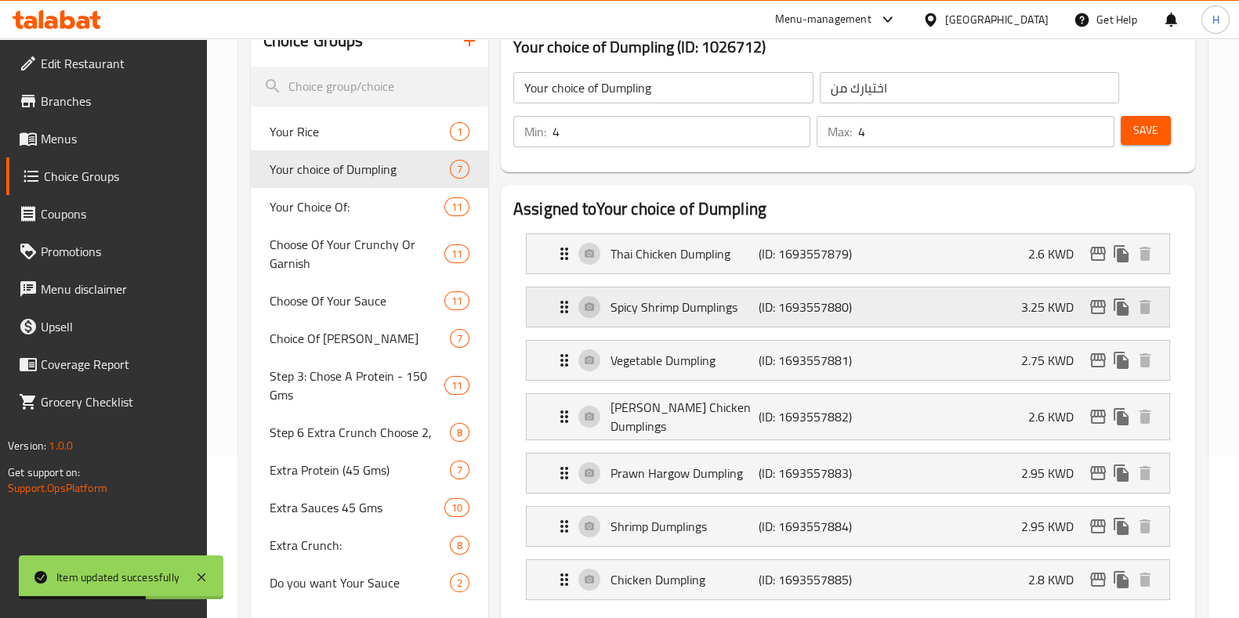
scroll to position [222, 0]
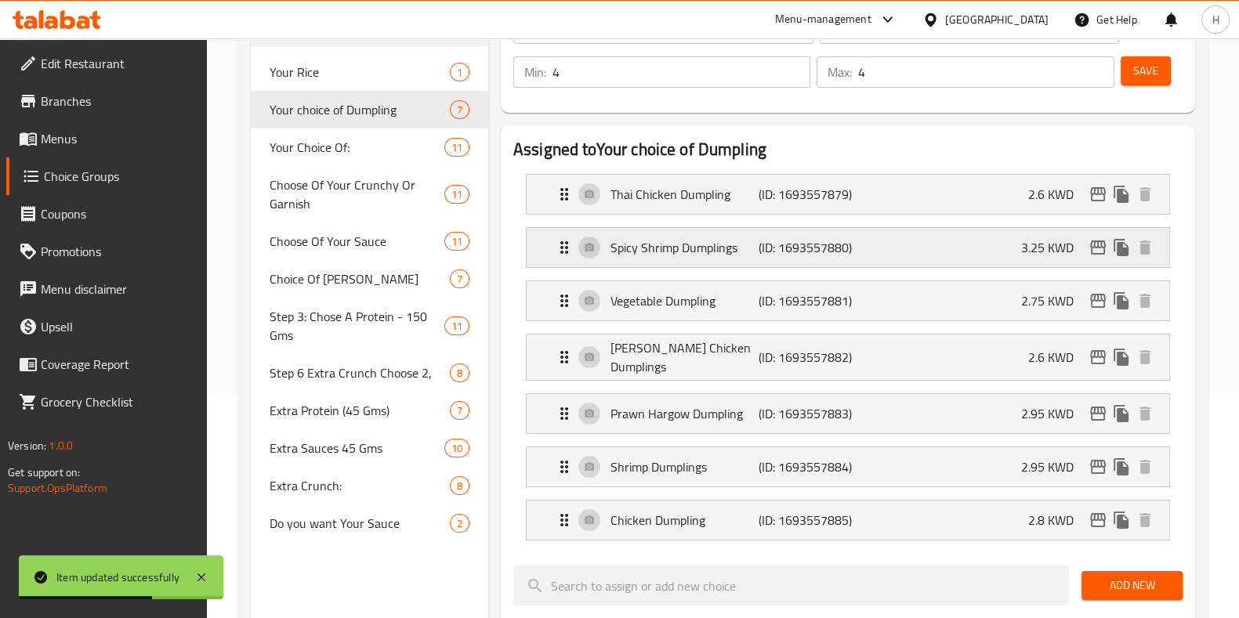
click at [1032, 241] on p "3.25 KWD" at bounding box center [1053, 247] width 65 height 19
click at [996, 312] on div "Vegetable Dumpling (ID: 1693557881) 2.75 KWD" at bounding box center [853, 300] width 596 height 39
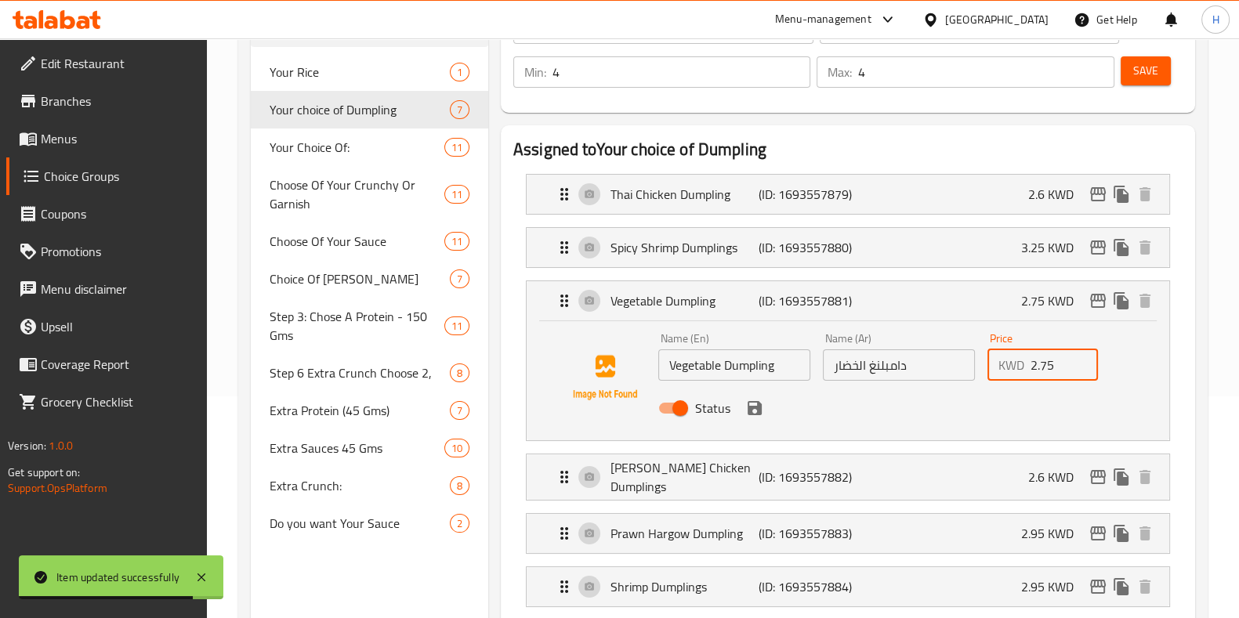
drag, startPoint x: 1062, startPoint y: 369, endPoint x: 952, endPoint y: 376, distance: 110.7
click at [952, 376] on div "Name (En) Vegetable Dumpling Name (En) Name (Ar) دامبلنغ الخضار Name (Ar) Price…" at bounding box center [899, 378] width 494 height 103
drag, startPoint x: 748, startPoint y: 416, endPoint x: 769, endPoint y: 409, distance: 22.3
click at [749, 417] on nav "Thai Chicken Dumpling (ID: 1693557879) 2.6 KWD Name (En) Thai Chicken Dumpling …" at bounding box center [847, 417] width 669 height 512
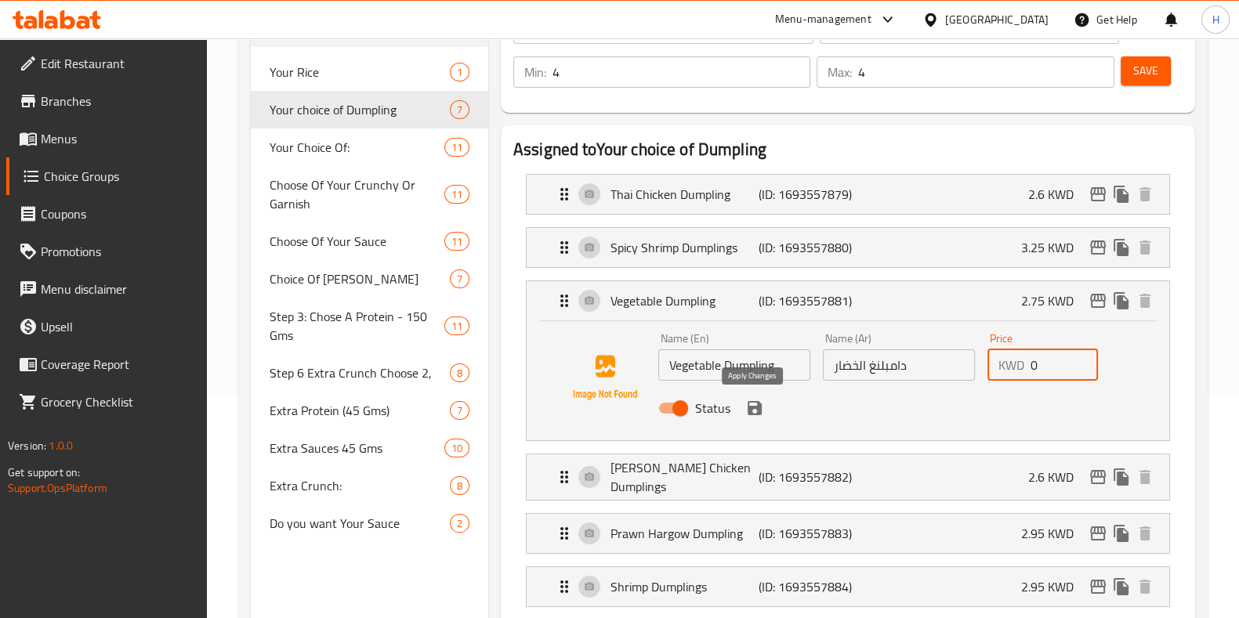
click at [759, 410] on icon "save" at bounding box center [755, 408] width 14 height 14
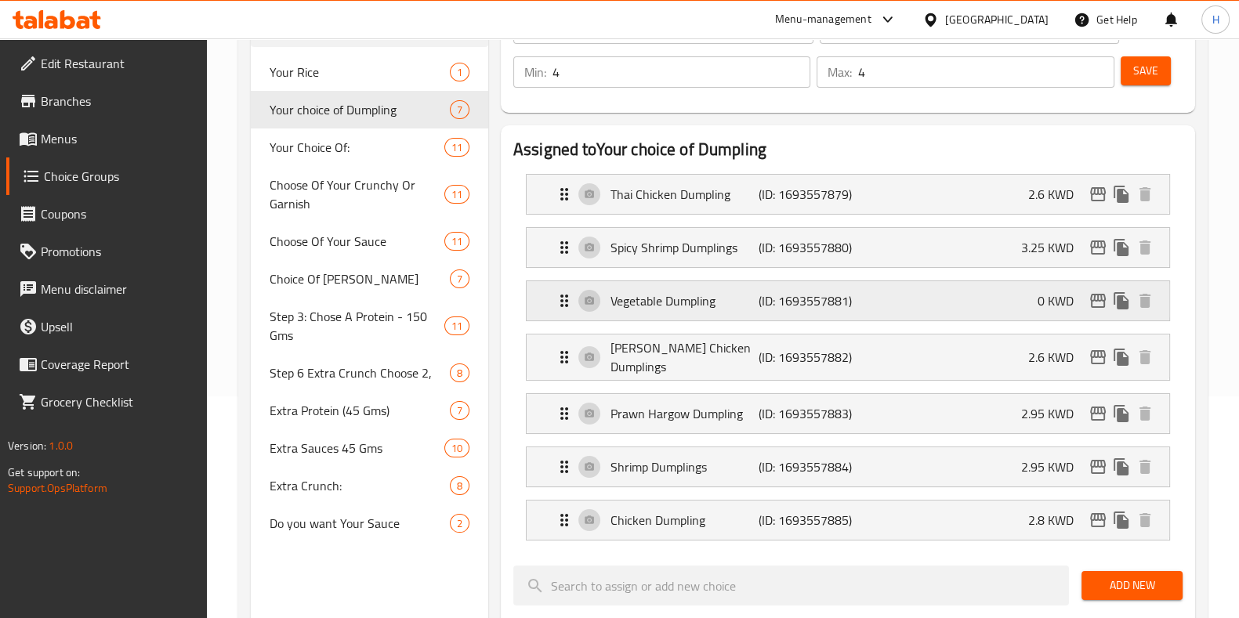
type input "0"
click at [1035, 256] on p "3.25 KWD" at bounding box center [1053, 247] width 65 height 19
click at [1023, 231] on div "Spicy Shrimp Dumplings (ID: 1693557880) 3.25 KWD" at bounding box center [853, 247] width 596 height 39
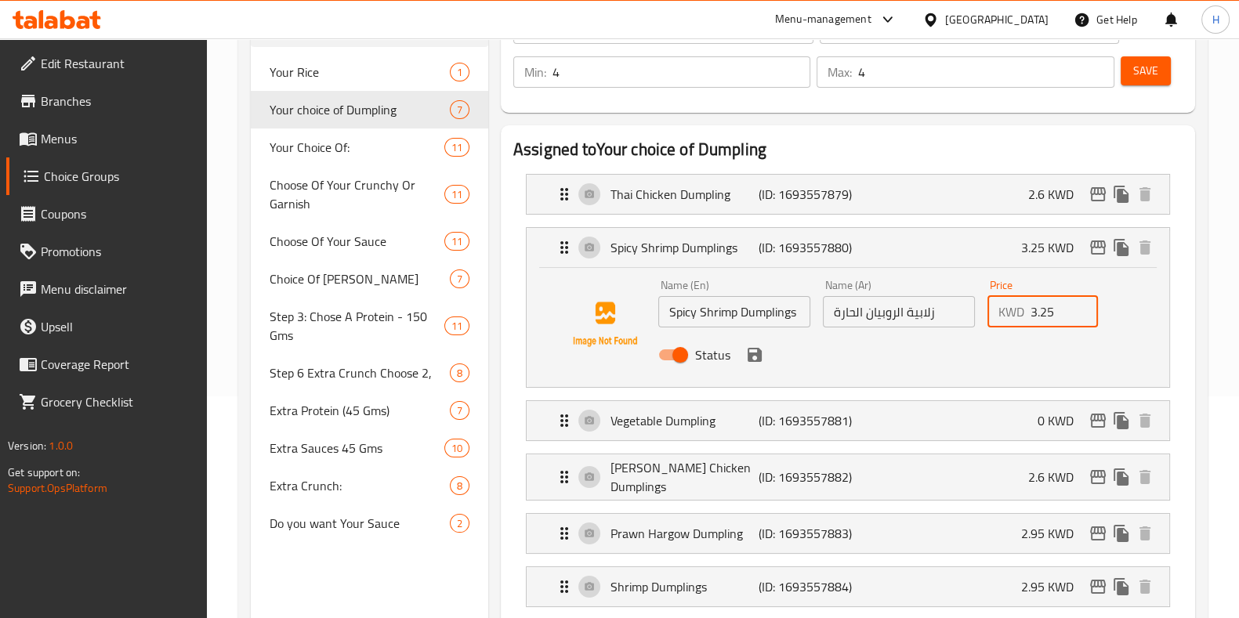
drag, startPoint x: 1053, startPoint y: 317, endPoint x: 1013, endPoint y: 320, distance: 40.1
click at [1013, 320] on div "KWD 3.25 Price" at bounding box center [1043, 311] width 111 height 31
click at [757, 354] on icon "save" at bounding box center [755, 355] width 14 height 14
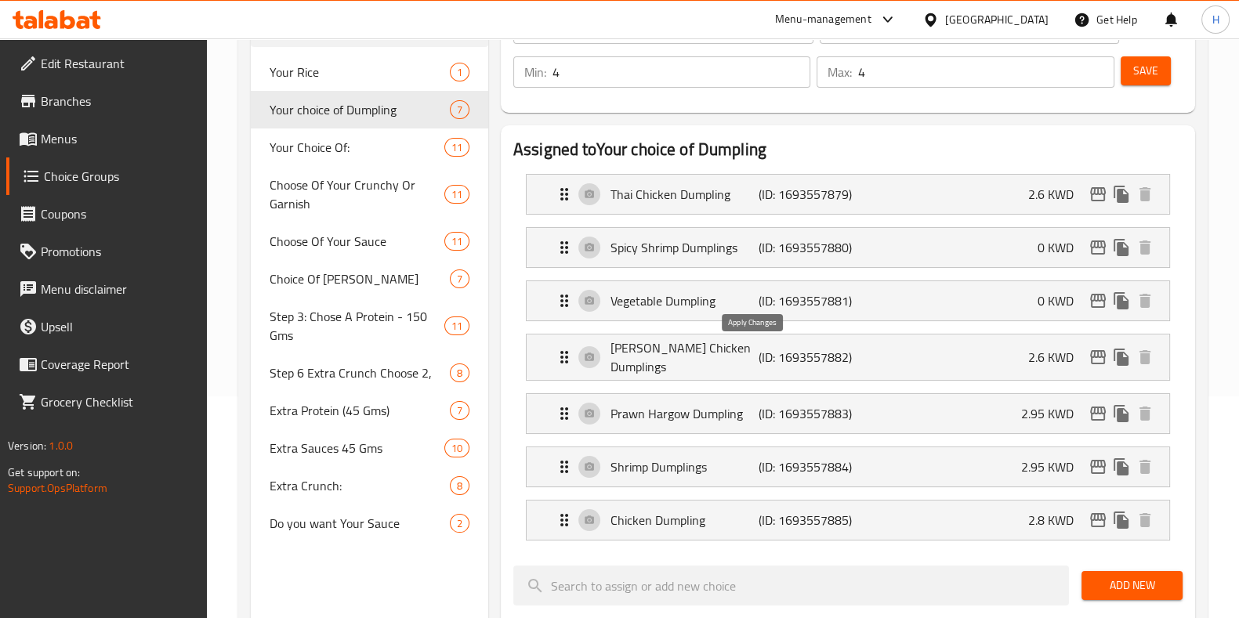
type input "0"
click at [1016, 206] on div "Thai Chicken Dumpling (ID: 1693557879) 2.6 KWD" at bounding box center [853, 194] width 596 height 39
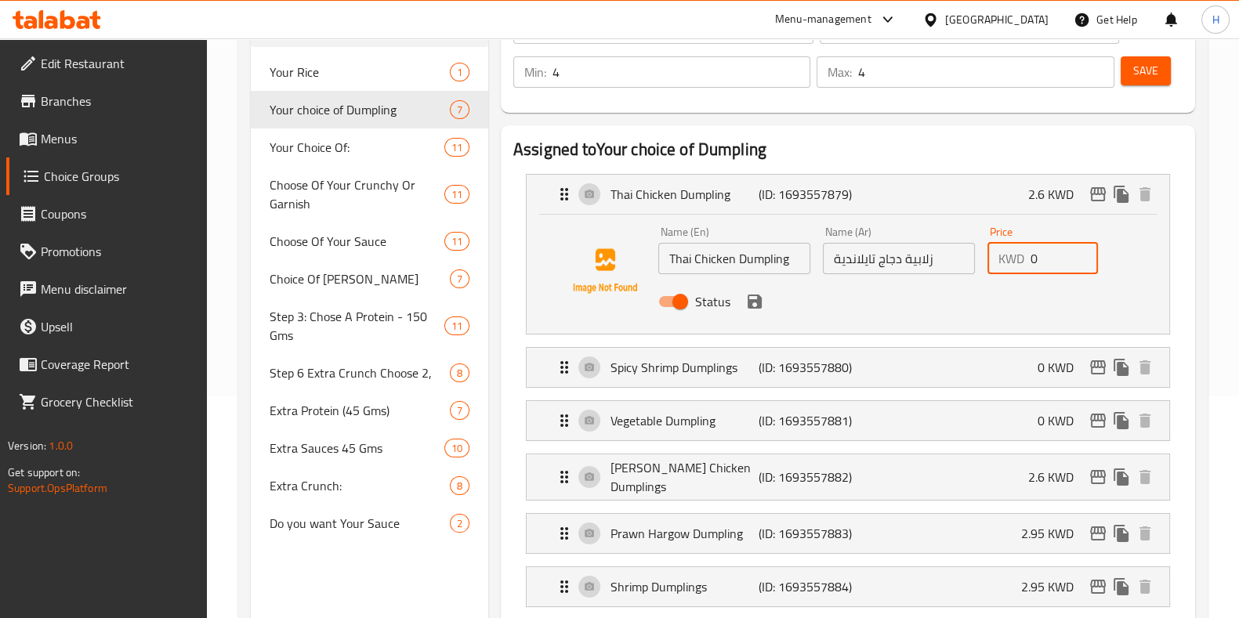
drag, startPoint x: 1057, startPoint y: 259, endPoint x: 876, endPoint y: 292, distance: 184.7
click at [986, 267] on div "Price KWD 0 Price" at bounding box center [1043, 250] width 124 height 60
click at [745, 299] on icon "save" at bounding box center [754, 301] width 19 height 19
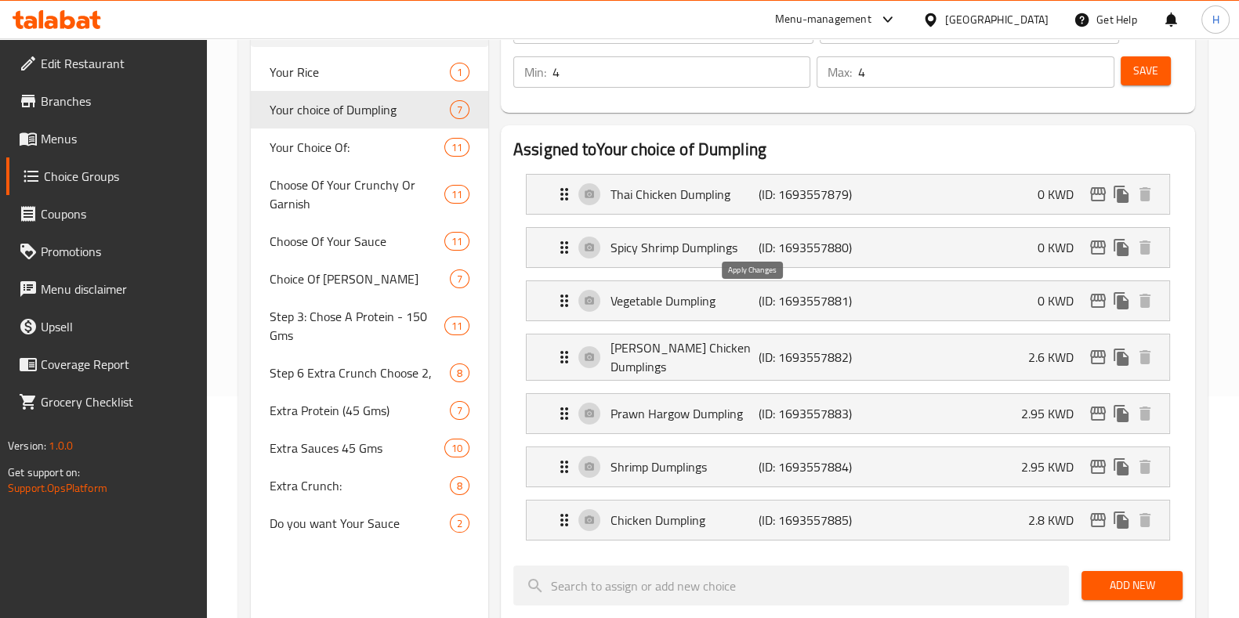
type input "0"
click at [1035, 337] on div "Chang's Chicken Dumplings (ID: 1693557882) 2.6 KWD" at bounding box center [853, 357] width 596 height 45
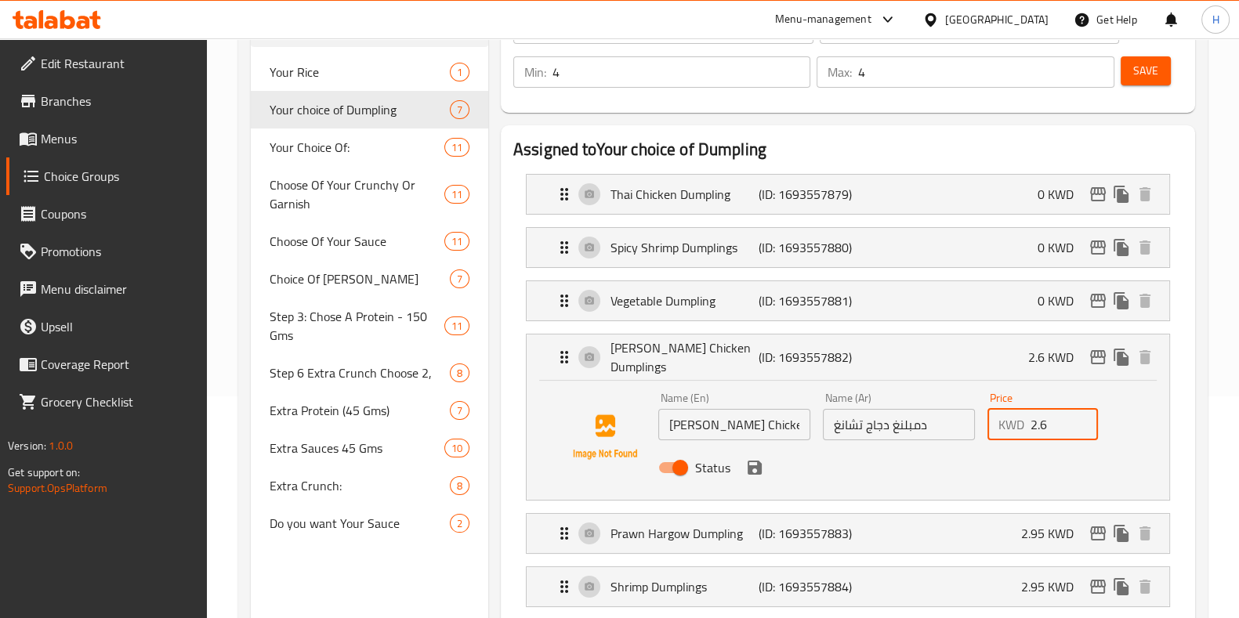
drag, startPoint x: 1060, startPoint y: 417, endPoint x: 865, endPoint y: 444, distance: 196.3
click at [992, 425] on div "KWD 2.6 Price" at bounding box center [1043, 424] width 111 height 31
click at [758, 462] on icon "save" at bounding box center [755, 468] width 14 height 14
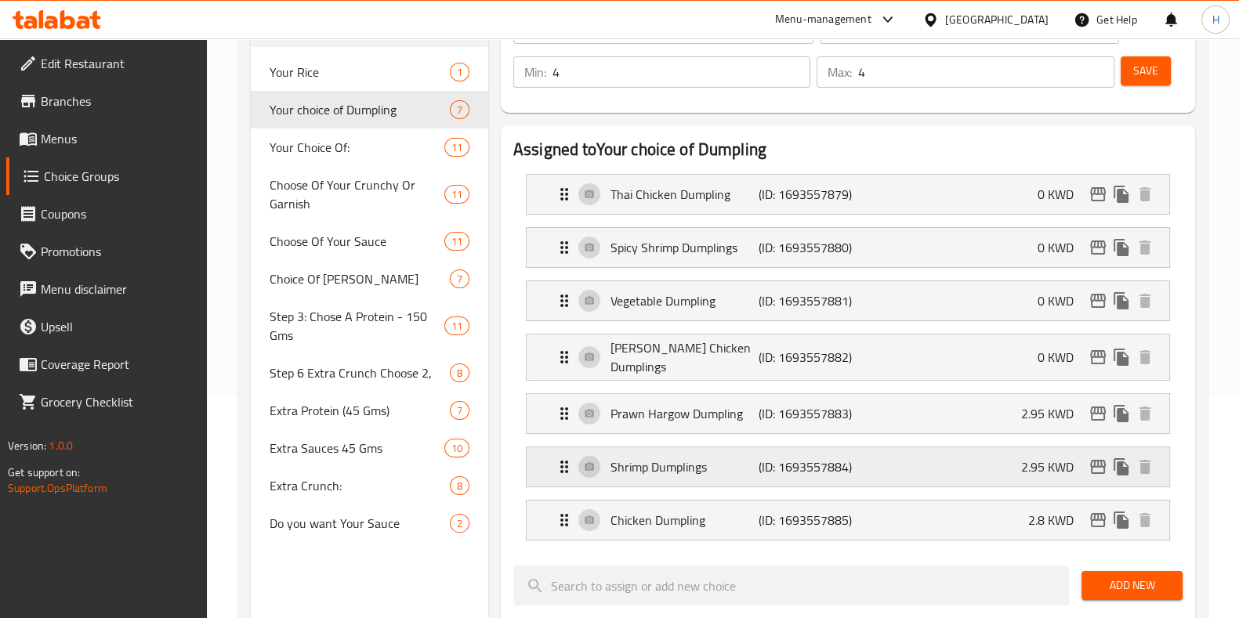
type input "0"
click at [1029, 417] on p "2.95 KWD" at bounding box center [1053, 413] width 65 height 19
click at [1035, 394] on div "Prawn Hargow Dumpling (ID: 1693557883) 2.95 KWD" at bounding box center [853, 413] width 596 height 39
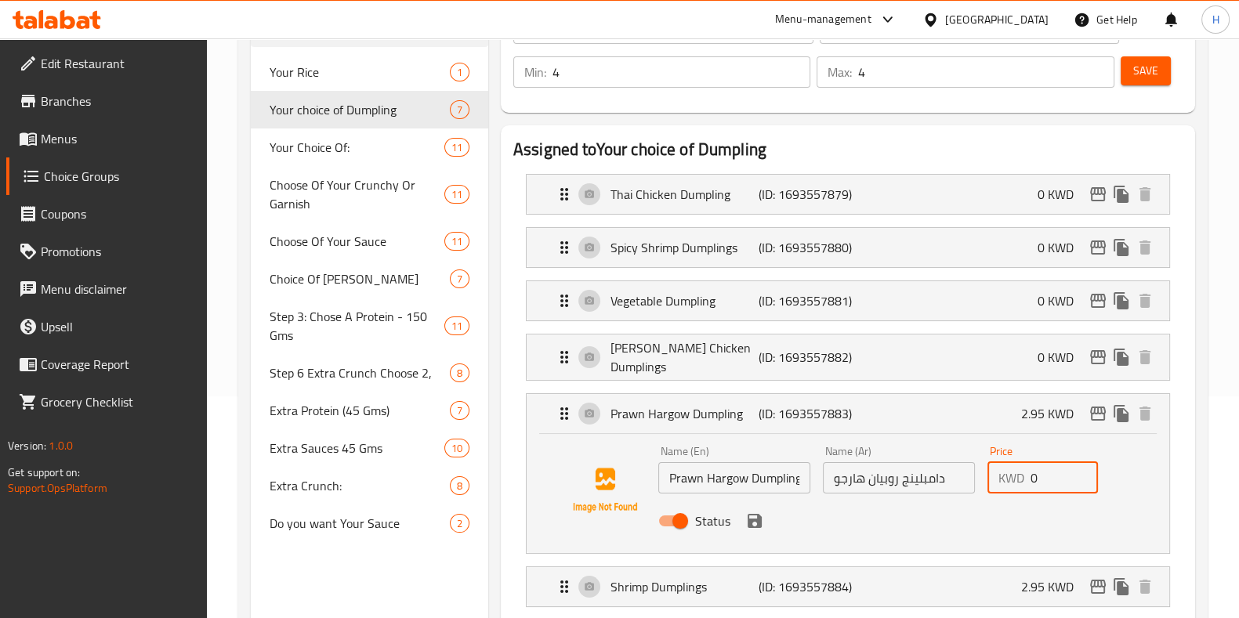
drag, startPoint x: 1057, startPoint y: 458, endPoint x: 884, endPoint y: 481, distance: 174.0
click at [945, 472] on div "Name (En) Prawn Hargow Dumpling Name (En) Name (Ar) دامبلينج روبيان هارجو Name …" at bounding box center [899, 491] width 494 height 103
click at [756, 512] on icon "save" at bounding box center [754, 521] width 19 height 19
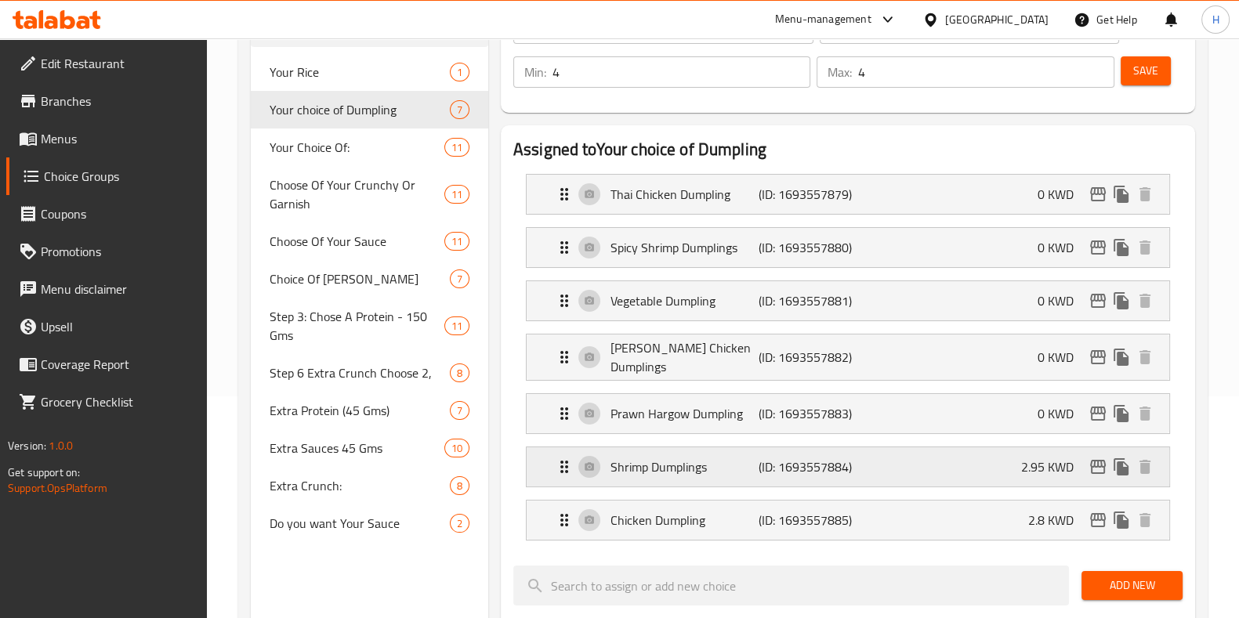
type input "0"
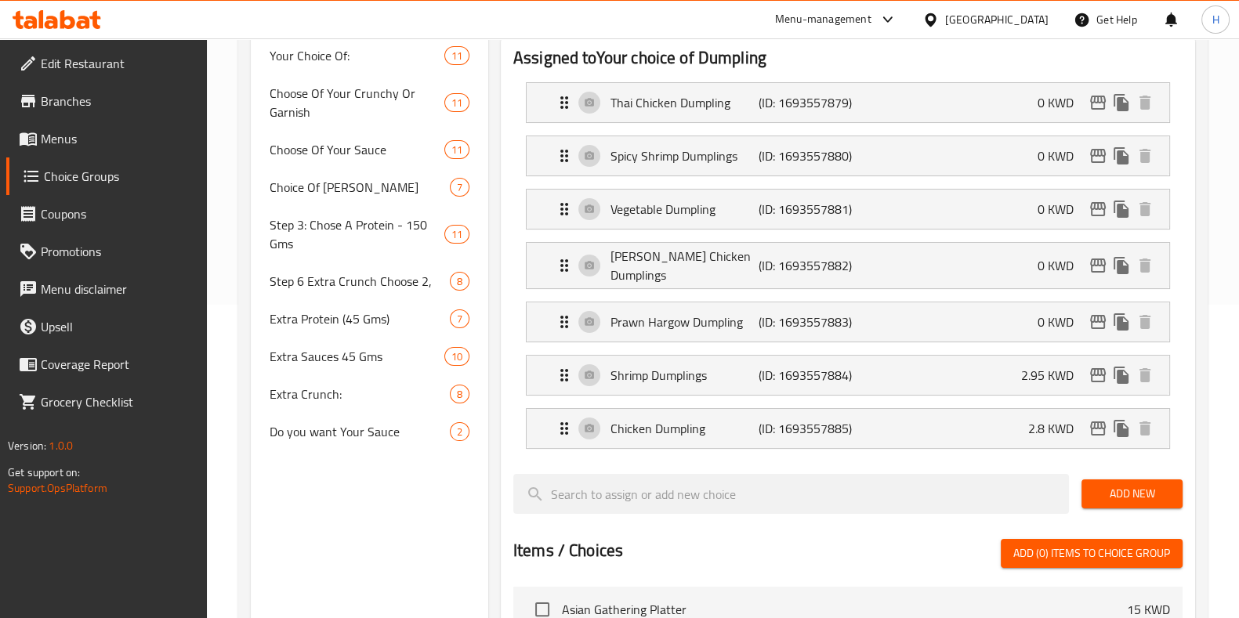
scroll to position [418, 0]
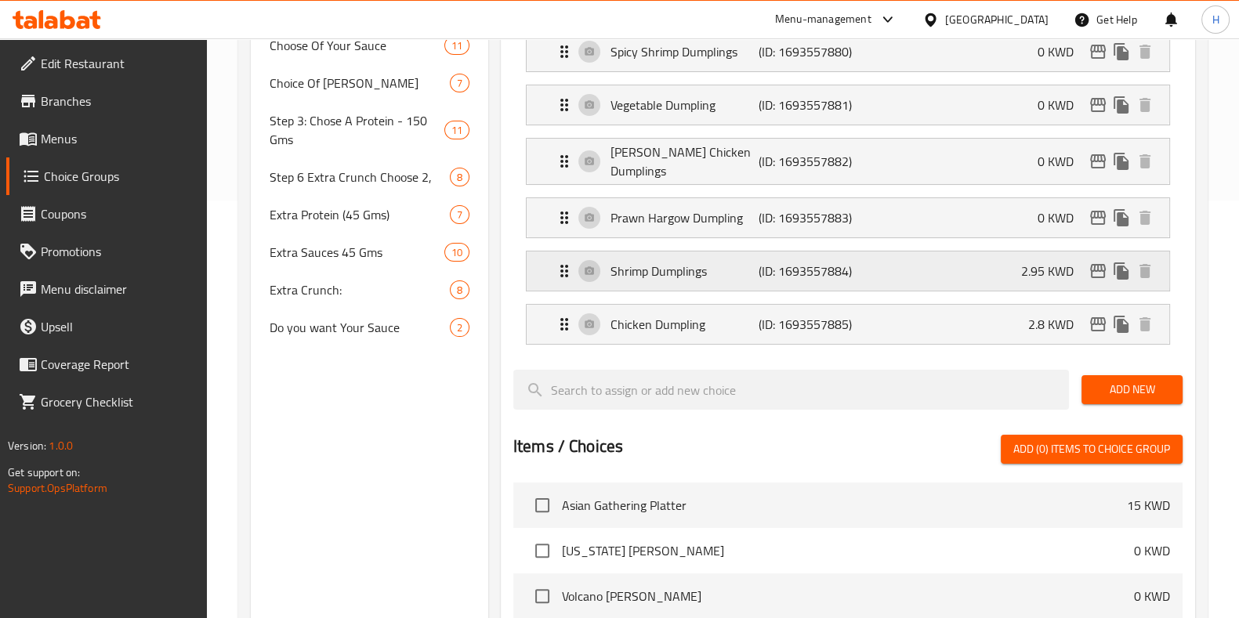
click at [1009, 252] on div "Shrimp Dumplings (ID: 1693557884) 2.95 KWD" at bounding box center [853, 271] width 596 height 39
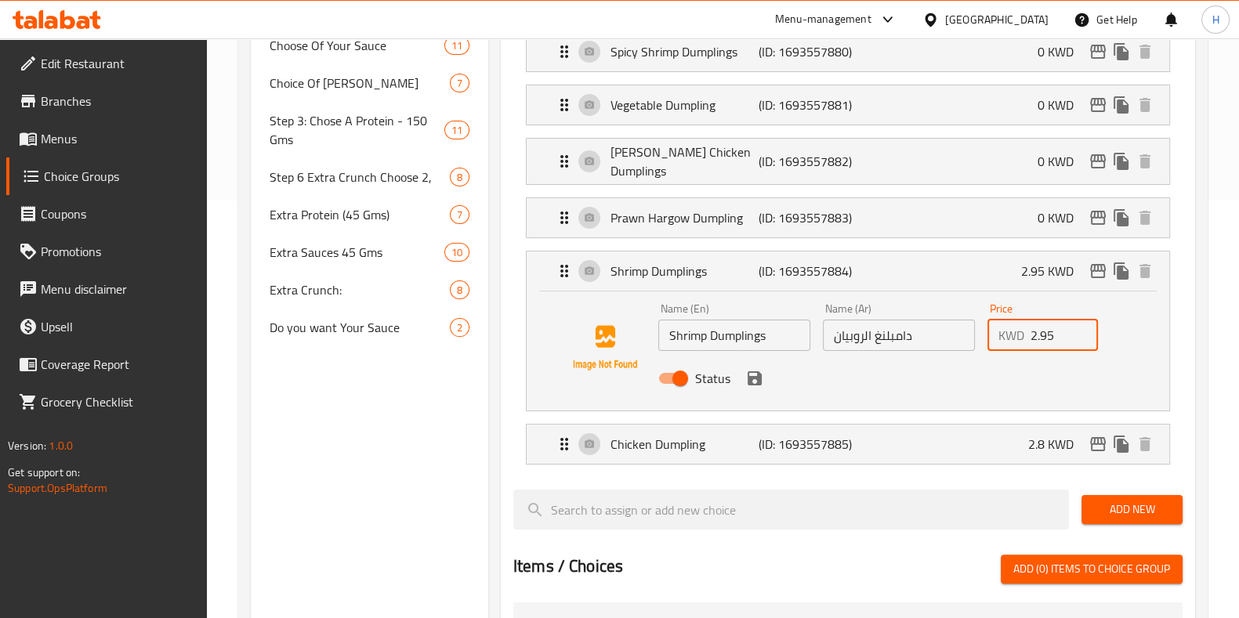
drag, startPoint x: 1058, startPoint y: 328, endPoint x: 1004, endPoint y: 337, distance: 54.8
click at [1009, 335] on div "KWD 2.95 Price" at bounding box center [1043, 335] width 111 height 31
click at [752, 372] on icon "save" at bounding box center [754, 378] width 19 height 19
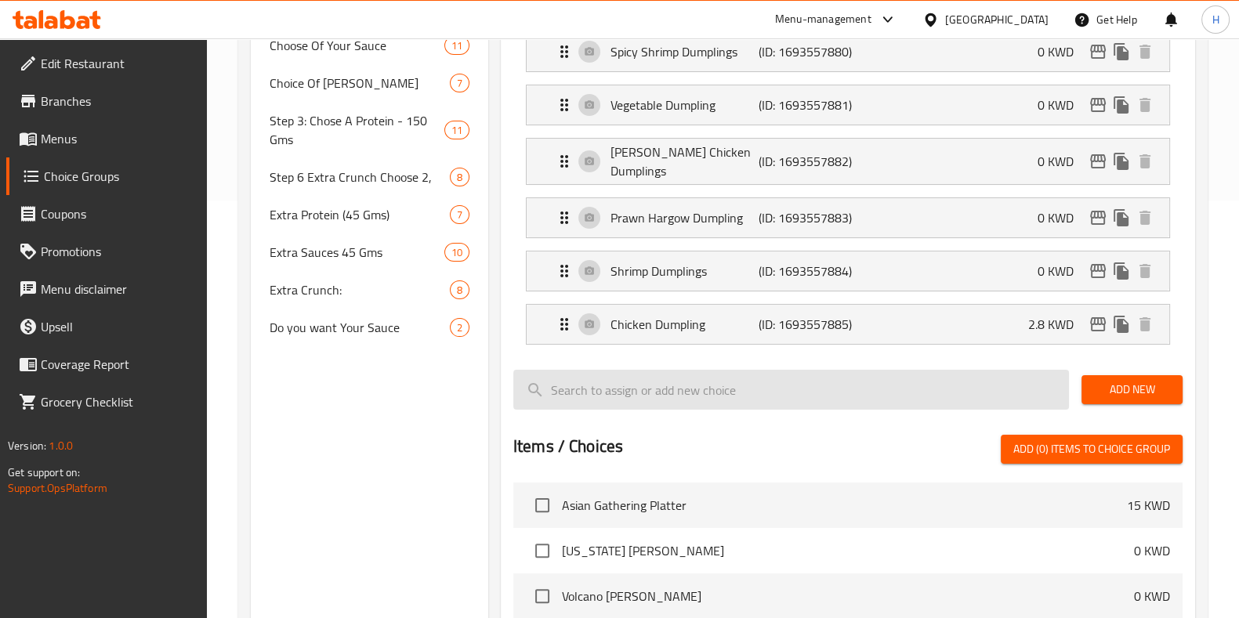
type input "0"
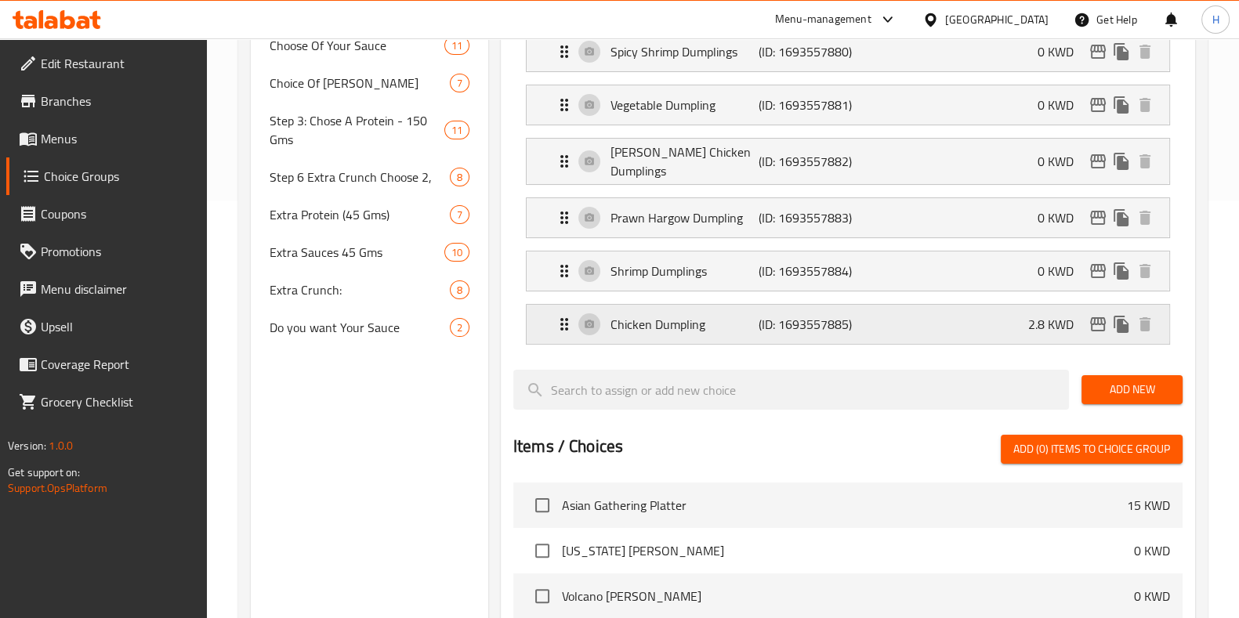
click at [1001, 324] on div "Chicken Dumpling (ID: 1693557885) 2.8 KWD" at bounding box center [853, 324] width 596 height 39
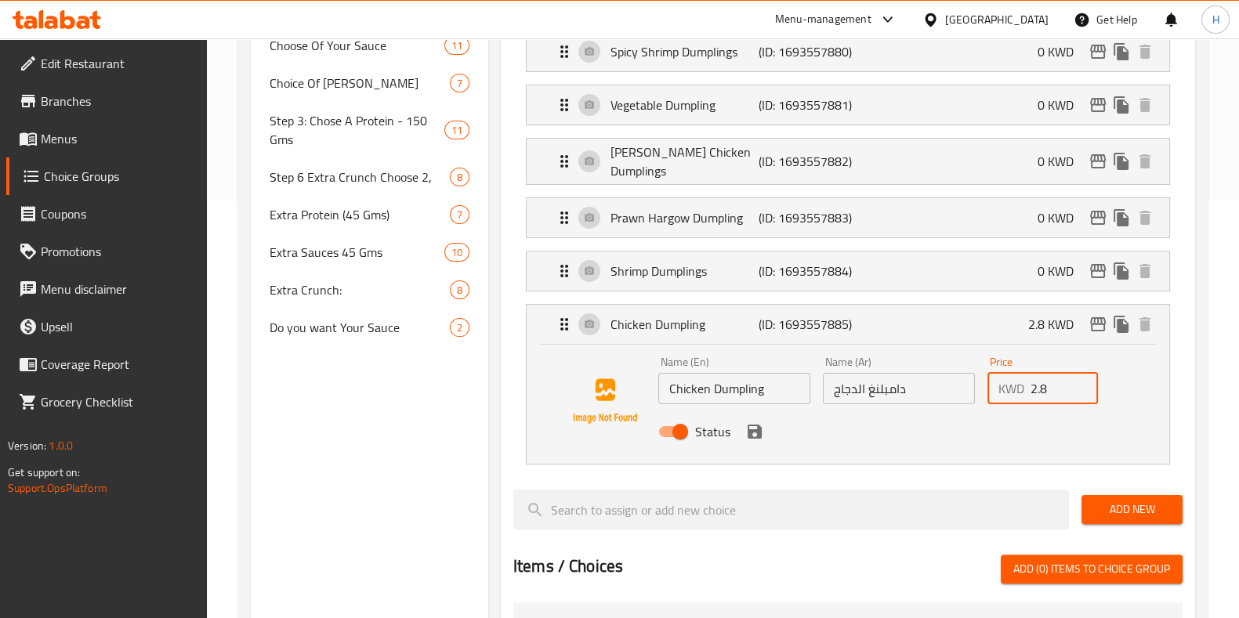
drag, startPoint x: 1070, startPoint y: 377, endPoint x: 822, endPoint y: 401, distance: 248.9
click at [963, 397] on div "Name (En) Chicken Dumpling Name (En) Name (Ar) دامبلنغ الدجاج Name (Ar) Price K…" at bounding box center [899, 401] width 494 height 103
click at [758, 425] on icon "save" at bounding box center [755, 432] width 14 height 14
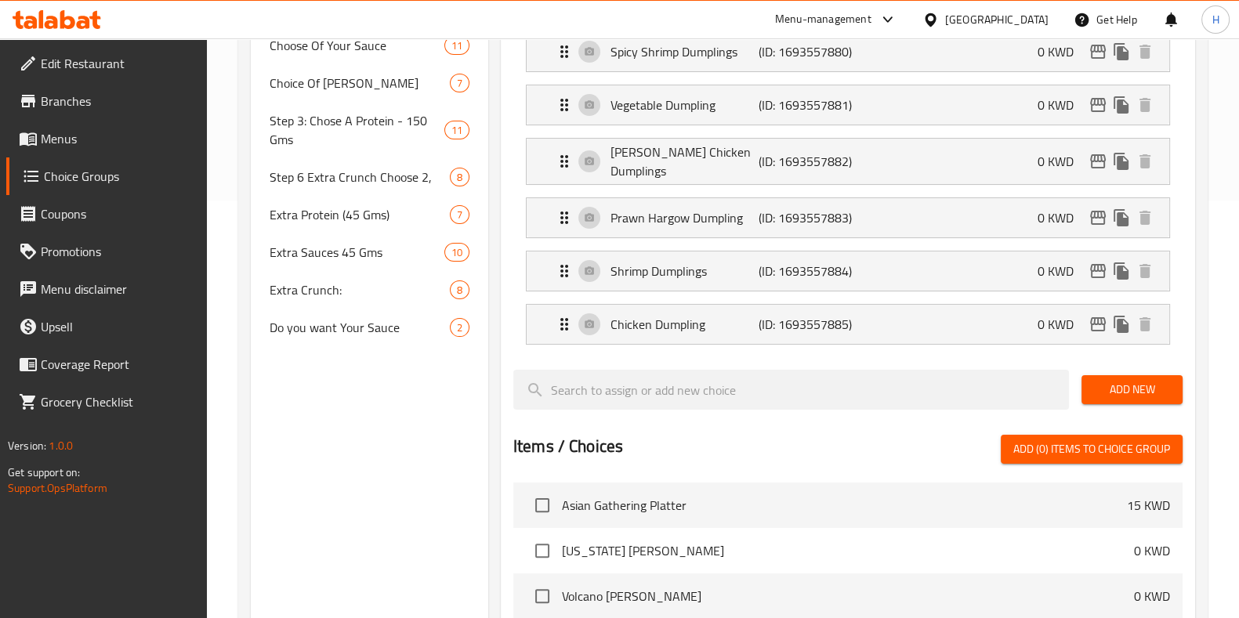
type input "0"
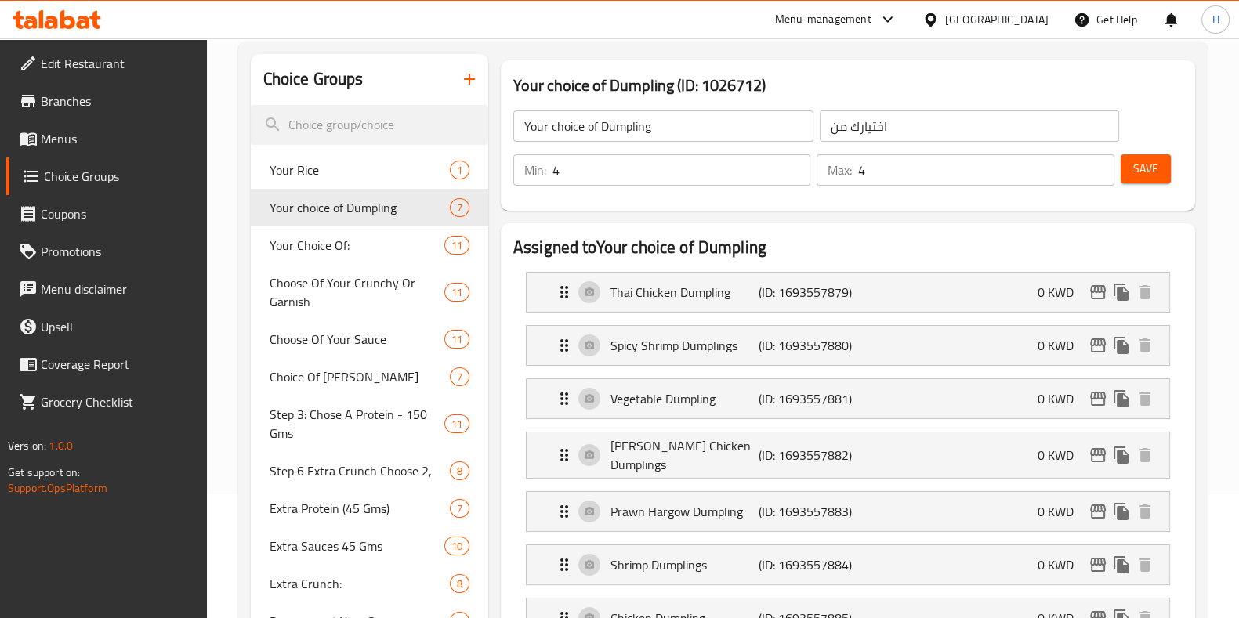
scroll to position [26, 0]
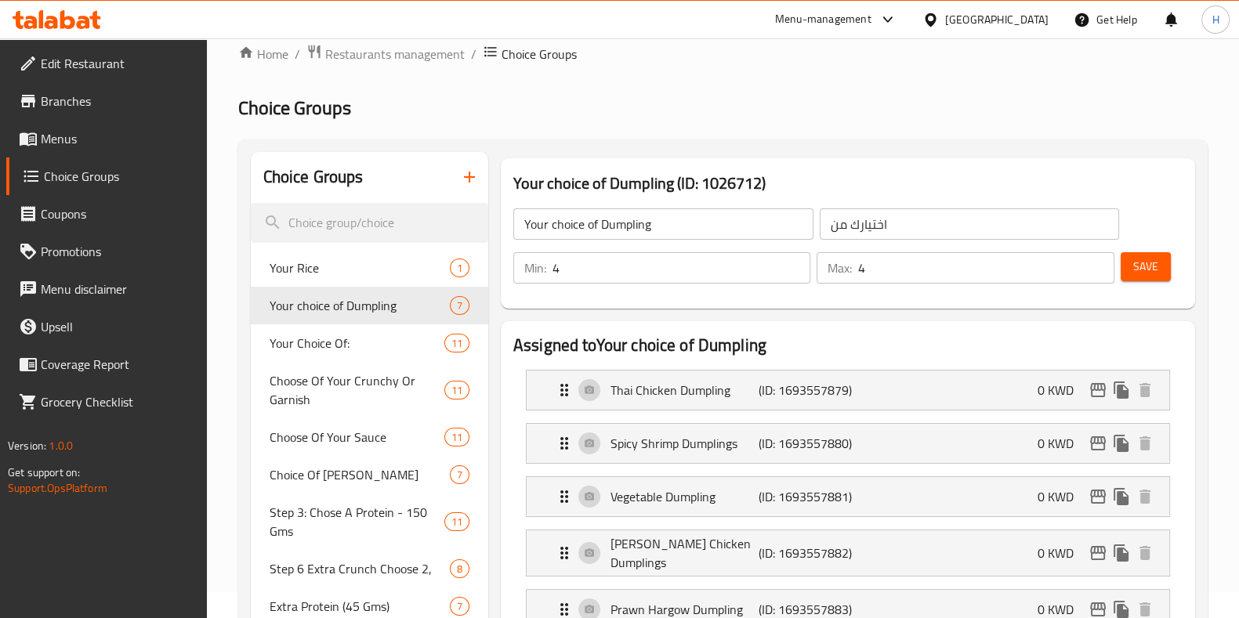
click at [1171, 243] on div "Min: 4 ​ Max: 4 ​ Save" at bounding box center [845, 268] width 682 height 50
drag, startPoint x: 1152, startPoint y: 261, endPoint x: 1150, endPoint y: 270, distance: 8.9
click at [1150, 264] on span "Save" at bounding box center [1145, 267] width 25 height 20
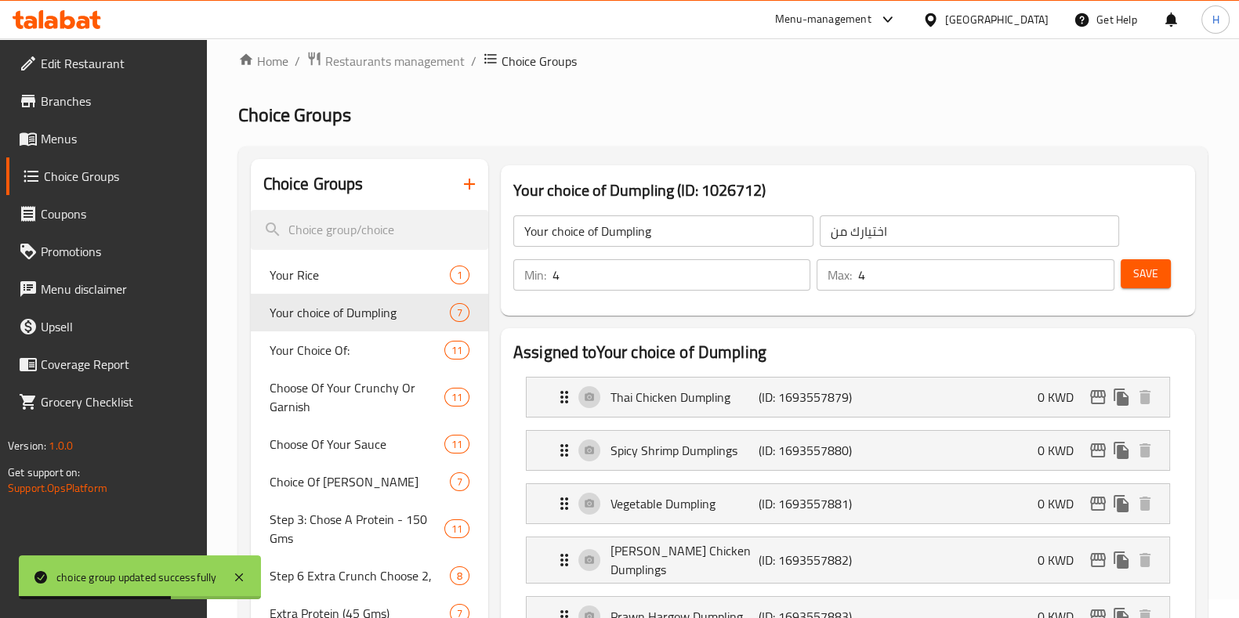
scroll to position [0, 0]
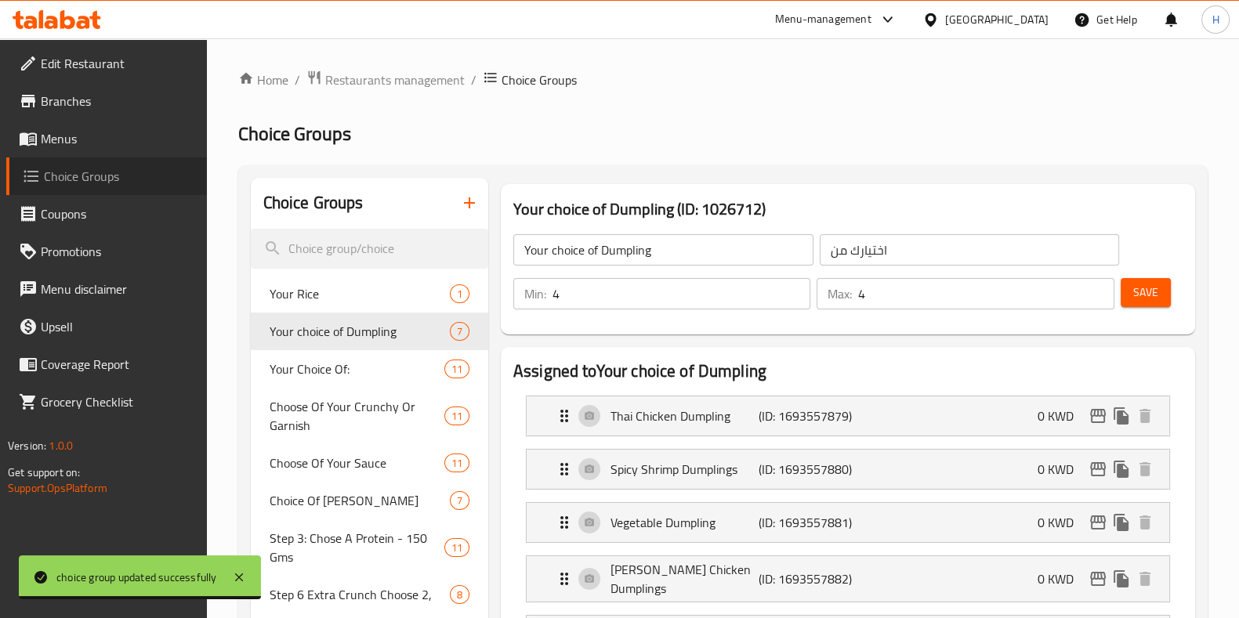
click at [63, 167] on span "Choice Groups" at bounding box center [119, 176] width 150 height 19
click at [63, 169] on span "Choice Groups" at bounding box center [119, 176] width 150 height 19
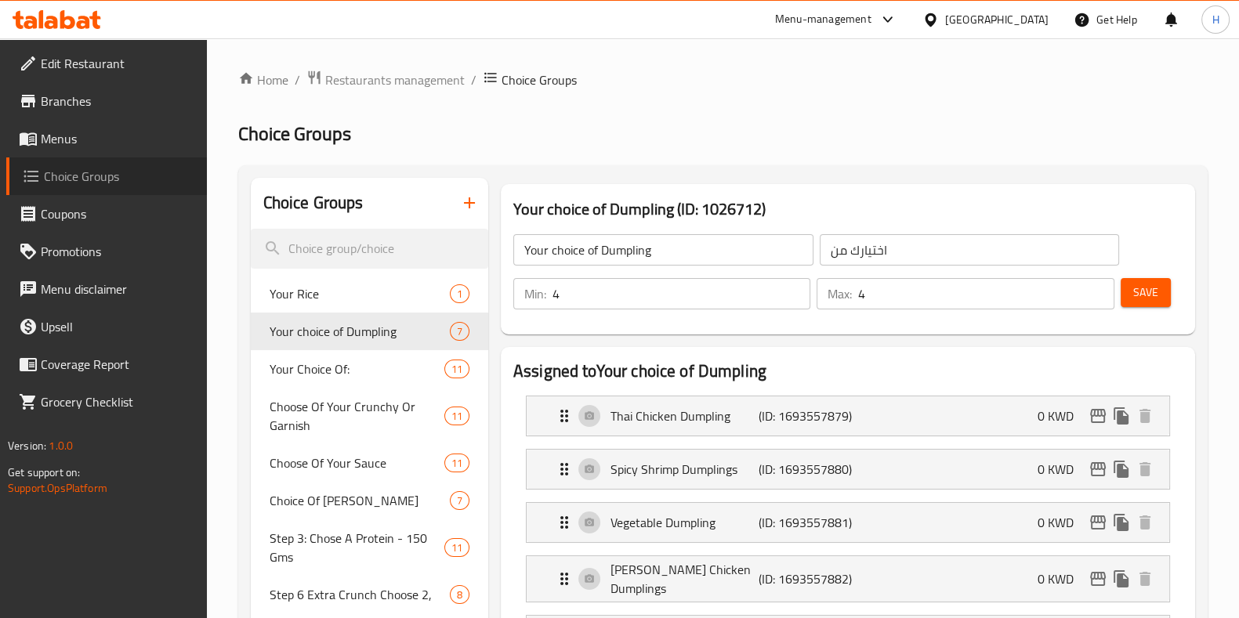
click at [71, 182] on span "Choice Groups" at bounding box center [119, 176] width 150 height 19
click at [79, 144] on span "Menus" at bounding box center [118, 138] width 154 height 19
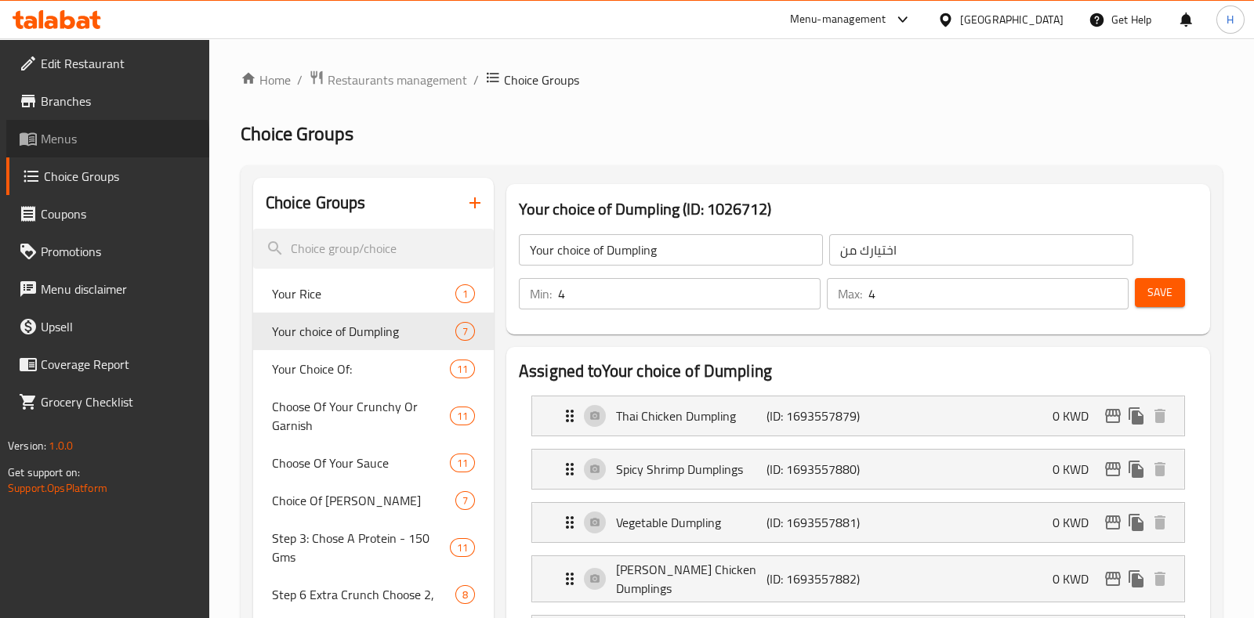
click at [79, 144] on span "Menus" at bounding box center [119, 138] width 156 height 19
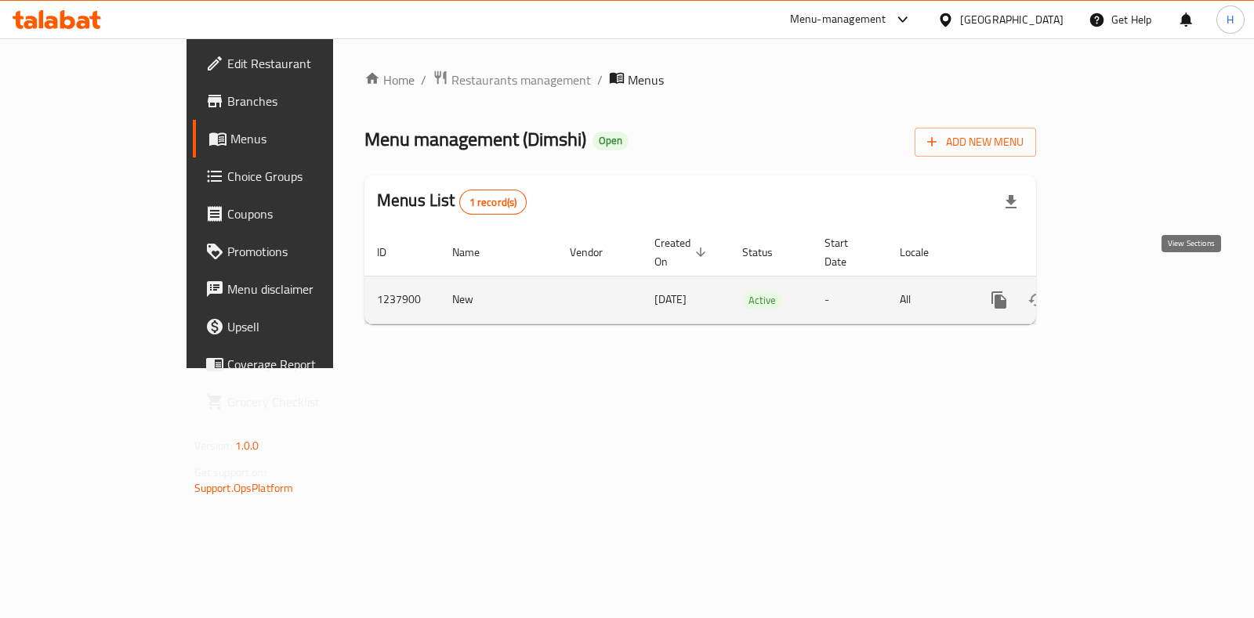
click at [1122, 291] on icon "enhanced table" at bounding box center [1112, 300] width 19 height 19
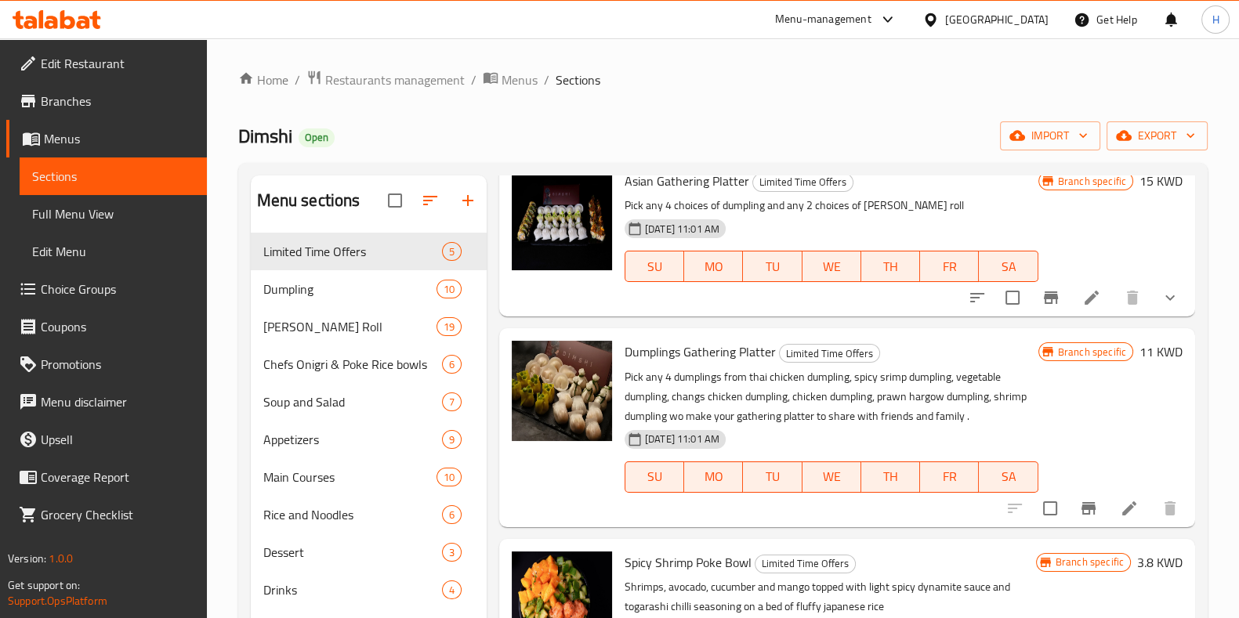
scroll to position [97, 0]
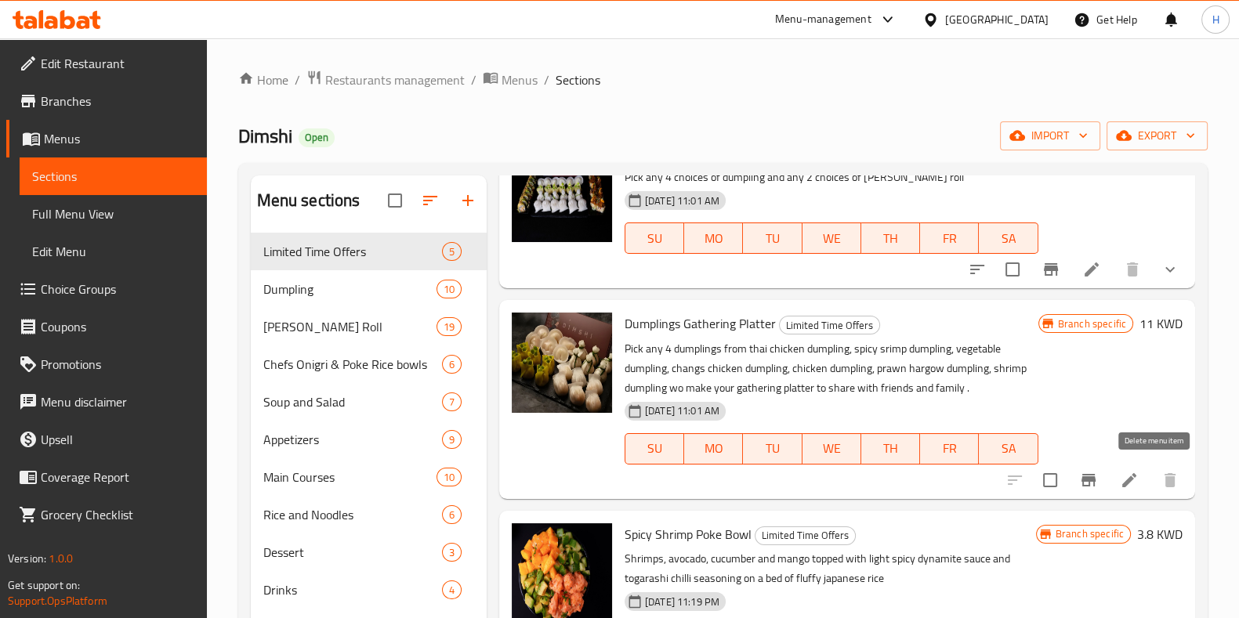
click at [1133, 479] on li at bounding box center [1130, 480] width 44 height 28
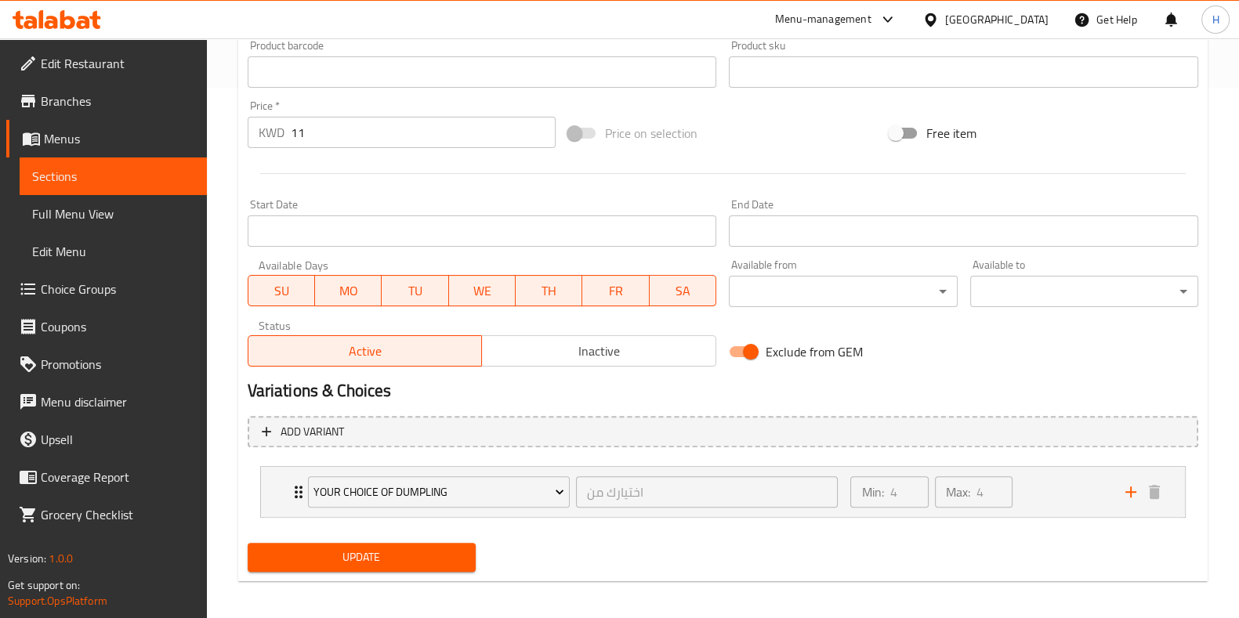
scroll to position [537, 0]
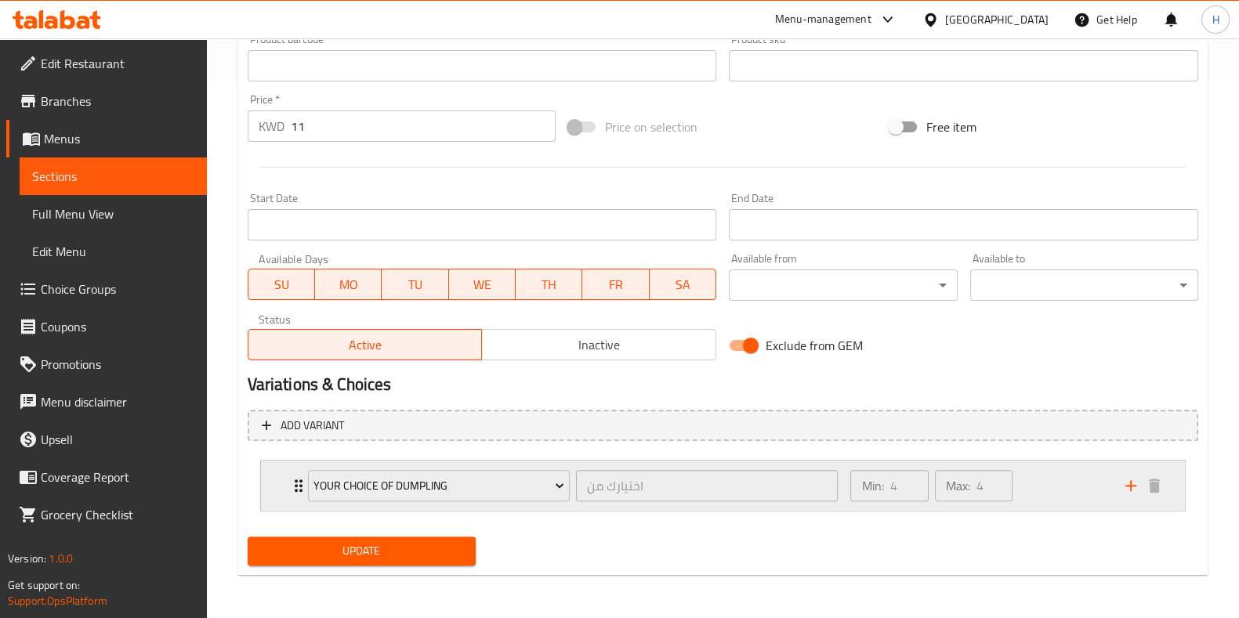
drag, startPoint x: 1042, startPoint y: 476, endPoint x: 1031, endPoint y: 468, distance: 12.9
click at [1041, 475] on div "Min: 4 ​ Max: 4 ​" at bounding box center [978, 486] width 274 height 50
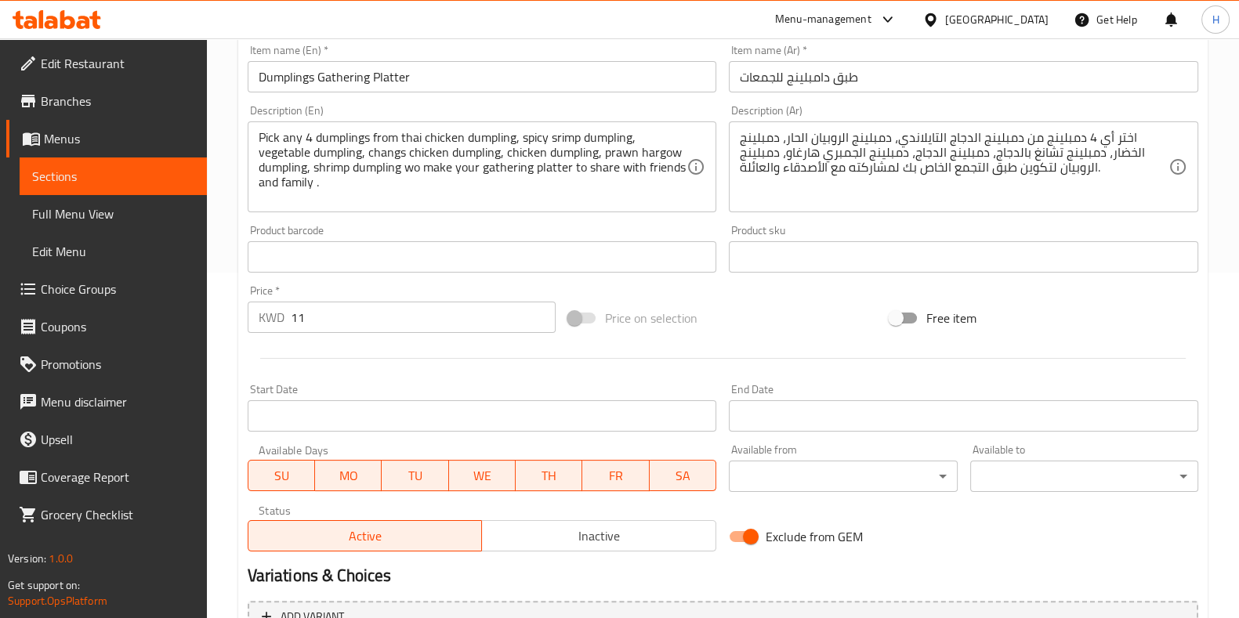
scroll to position [0, 0]
